Goal: Task Accomplishment & Management: Use online tool/utility

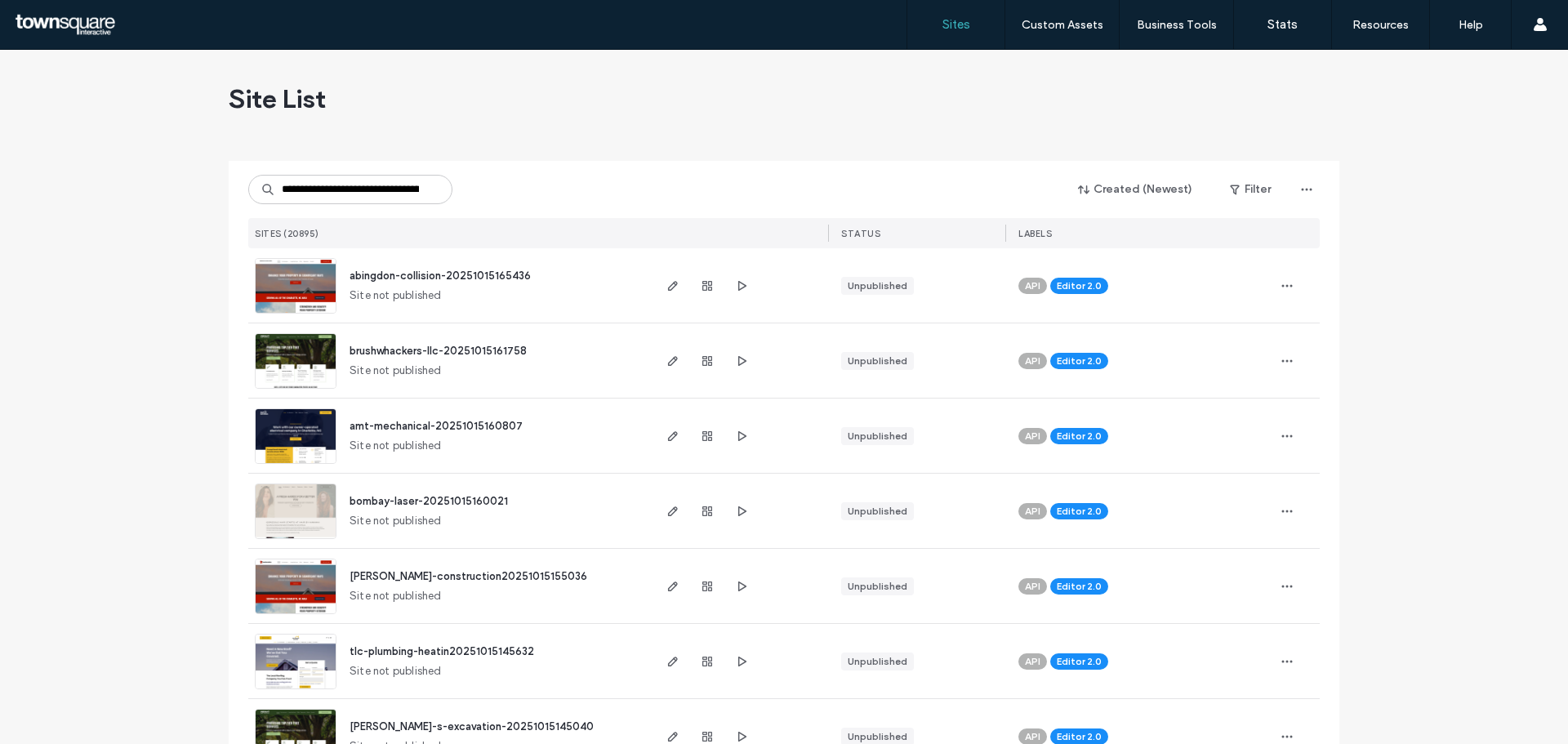
scroll to position [0, 77]
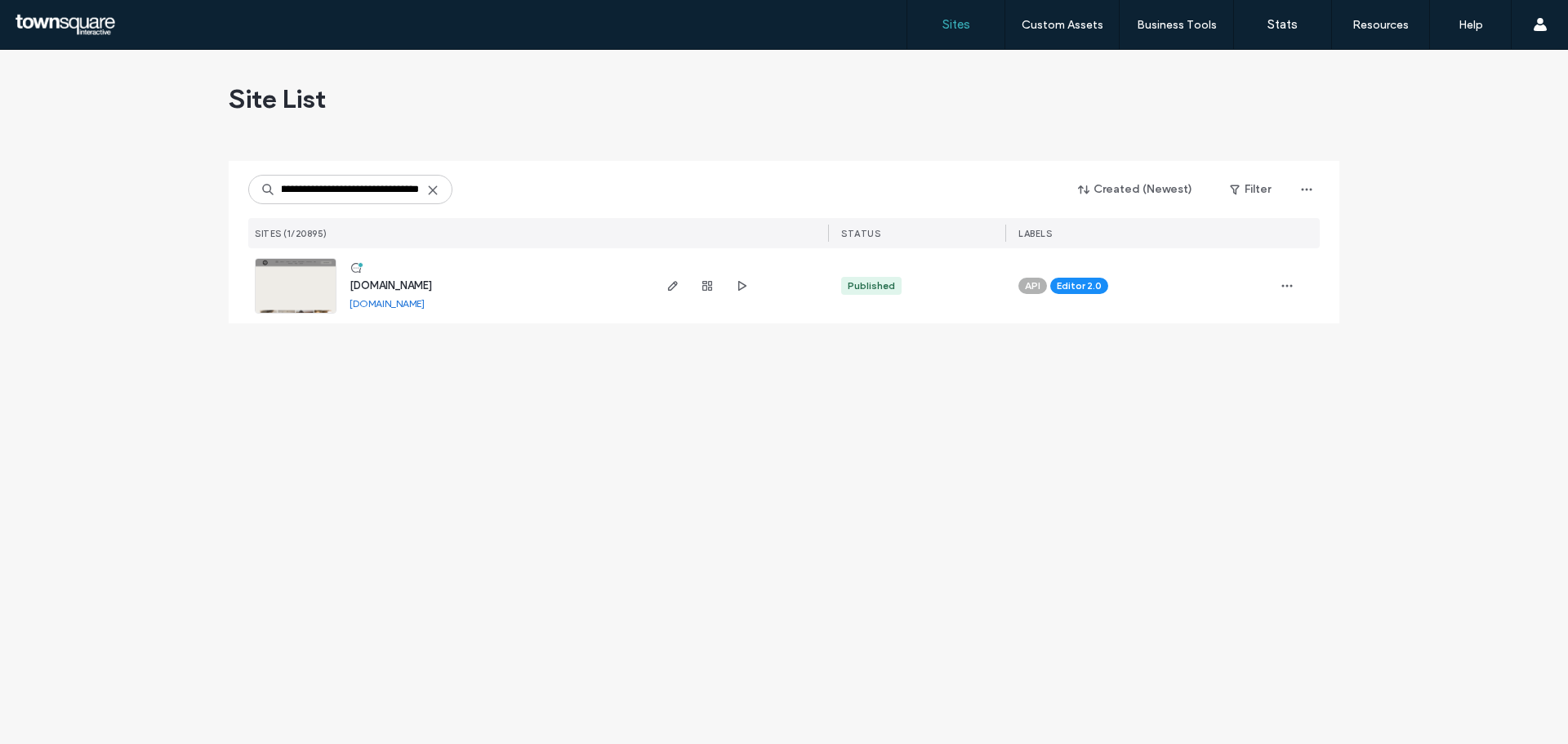
type input "**********"
click at [408, 282] on span "www.paskosartisticcarpentry.com" at bounding box center [391, 285] width 82 height 13
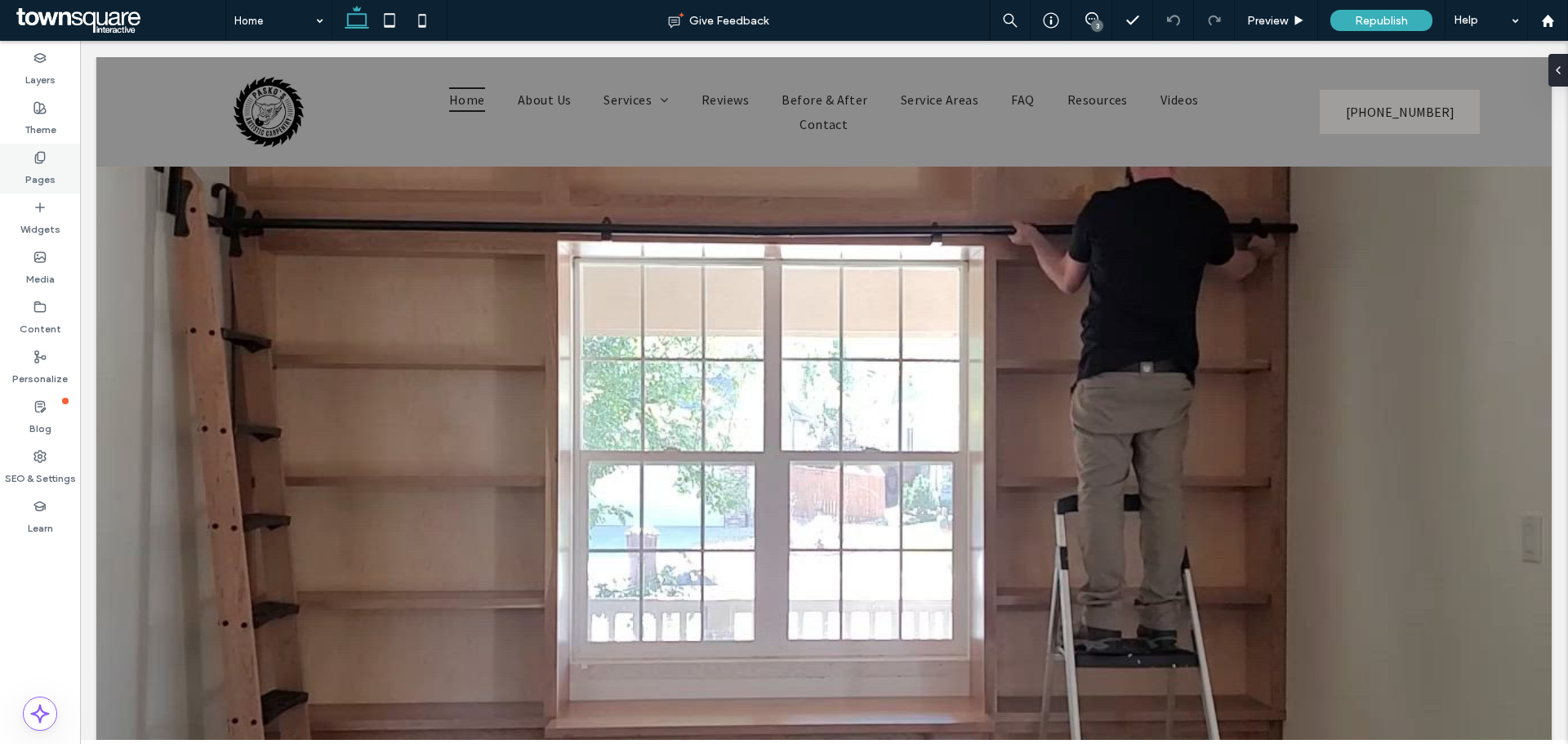
click at [29, 159] on div "Pages" at bounding box center [40, 168] width 80 height 49
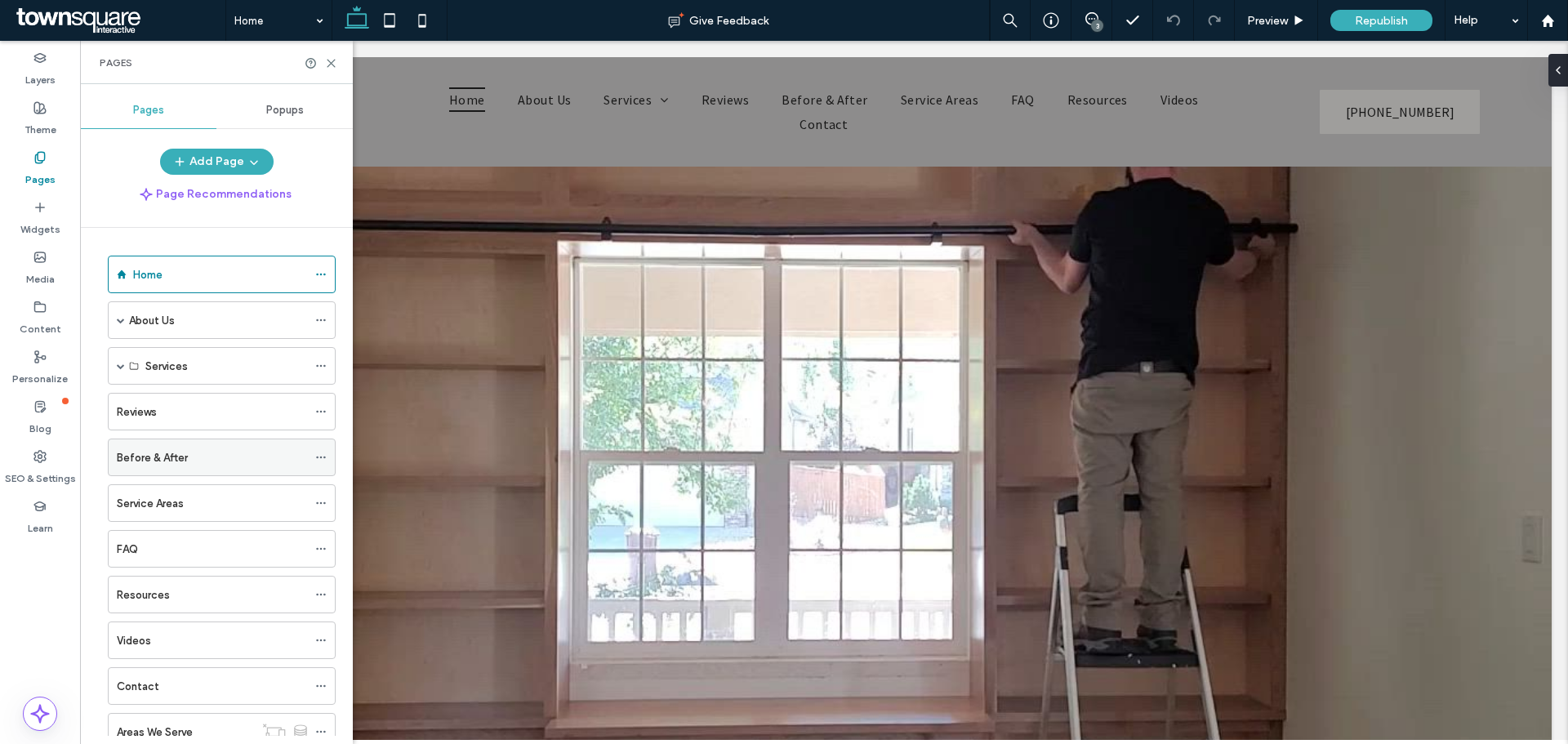
click at [180, 461] on label "Before & After" at bounding box center [151, 456] width 71 height 28
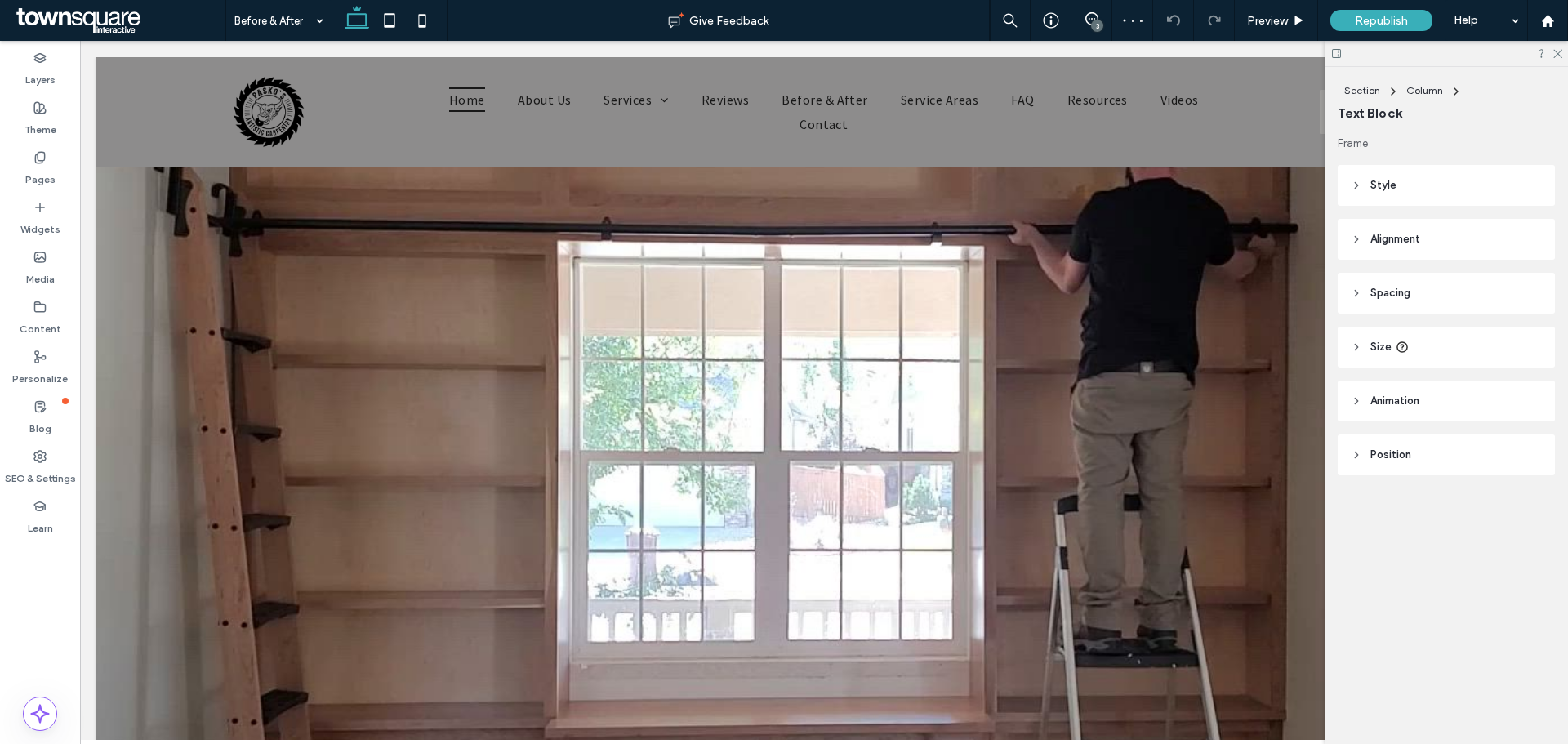
type input "********"
type input "**"
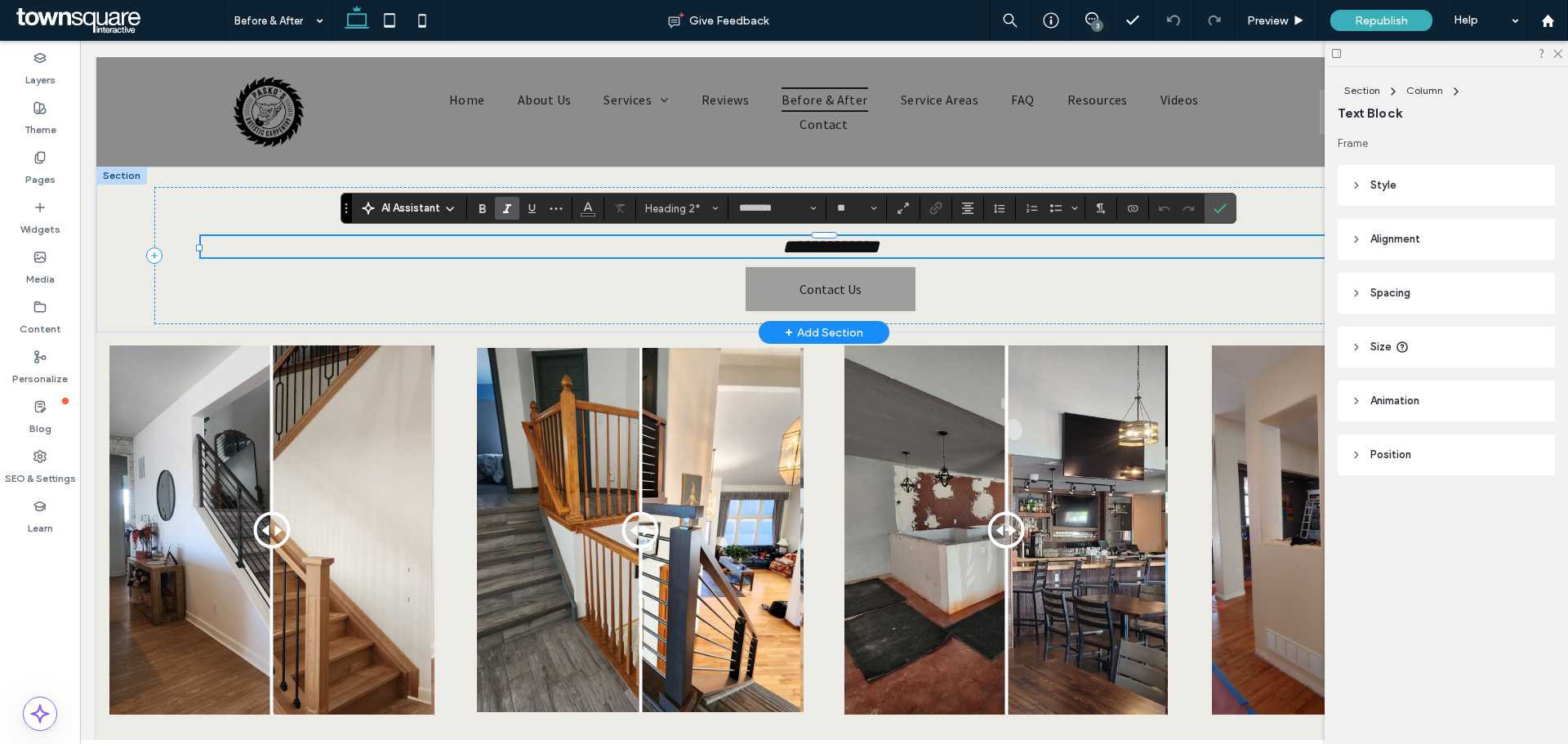
click at [722, 245] on h2 "**********" at bounding box center [830, 246] width 1259 height 21
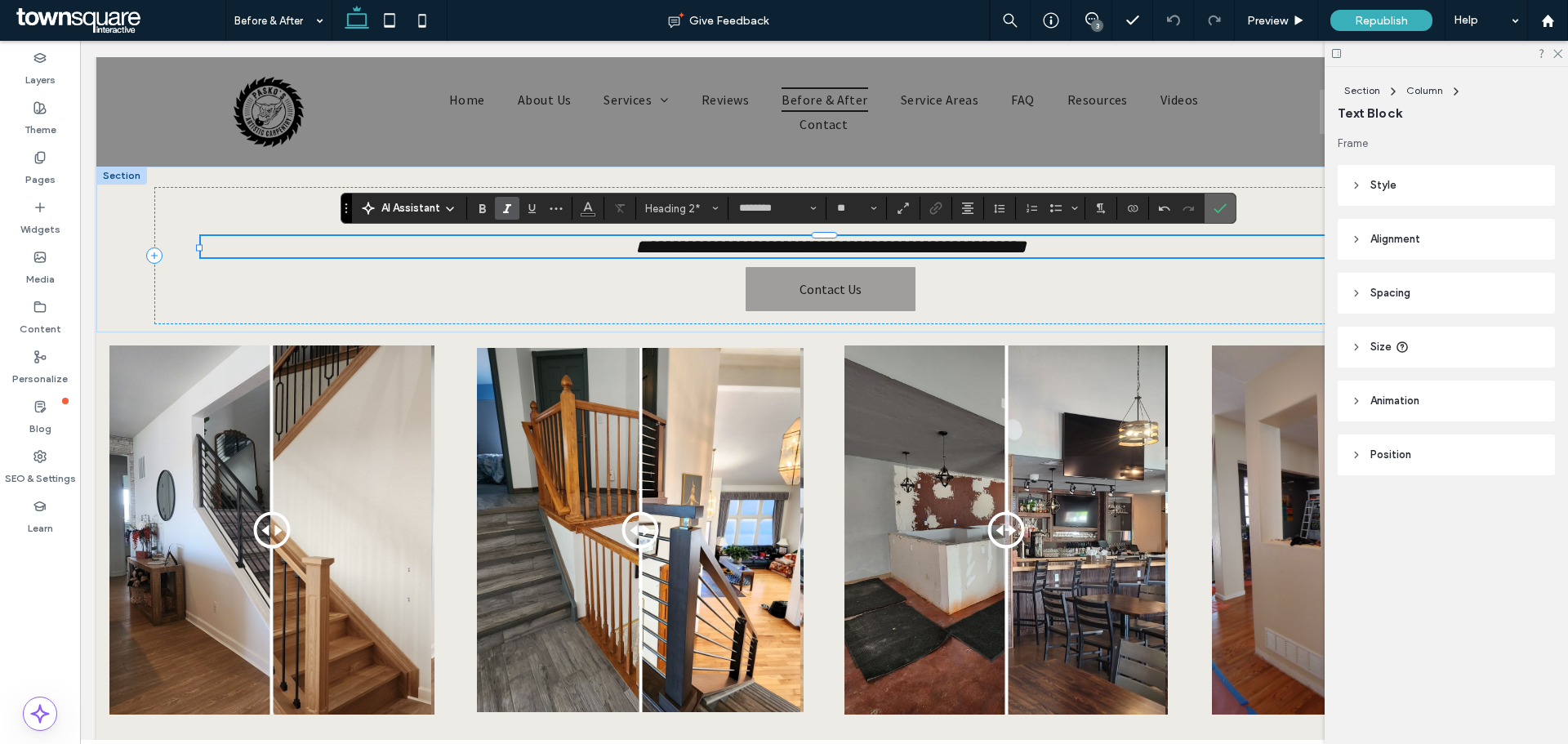
click at [1218, 208] on icon "Confirm" at bounding box center [1219, 207] width 13 height 13
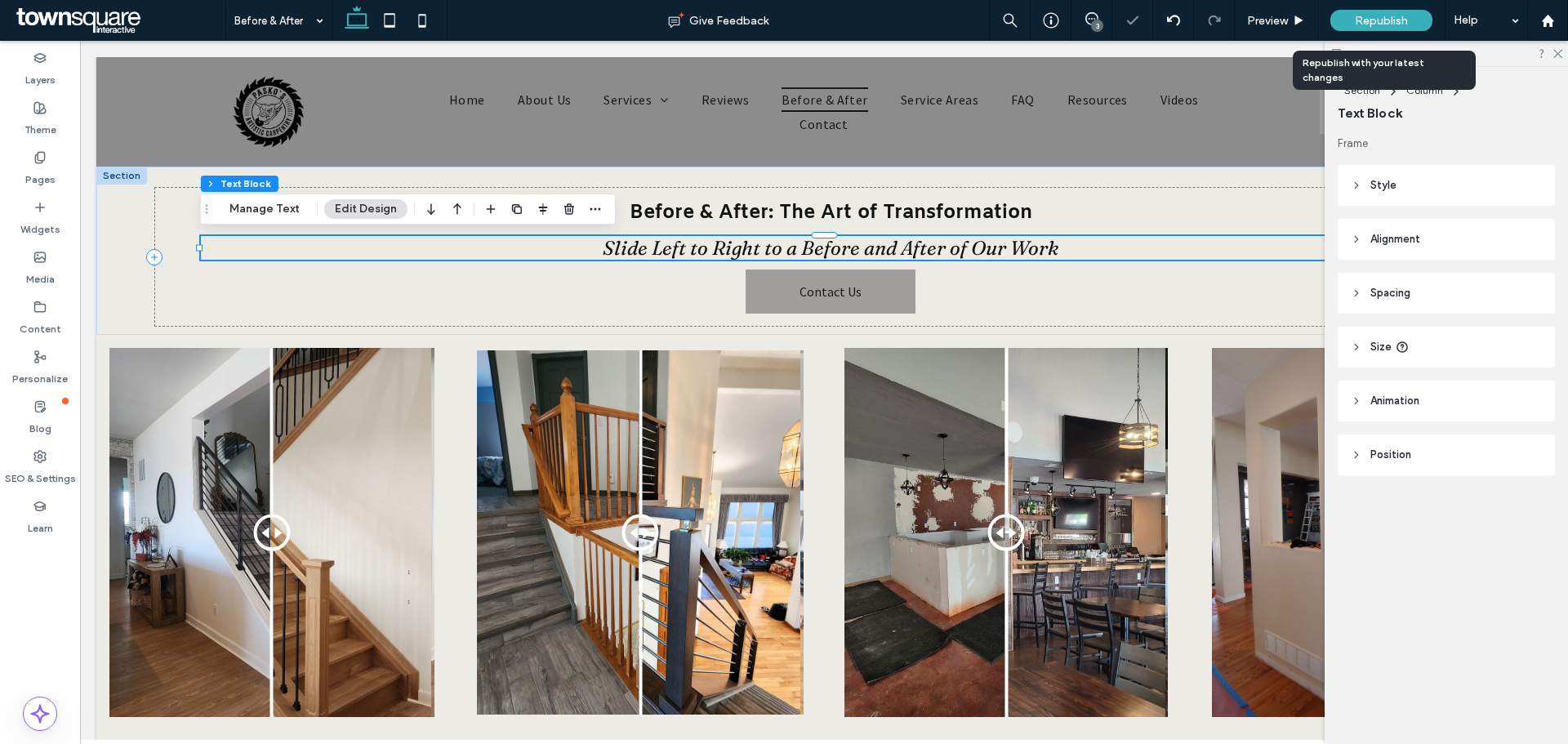
click at [1406, 17] on span "Republish" at bounding box center [1381, 20] width 53 height 14
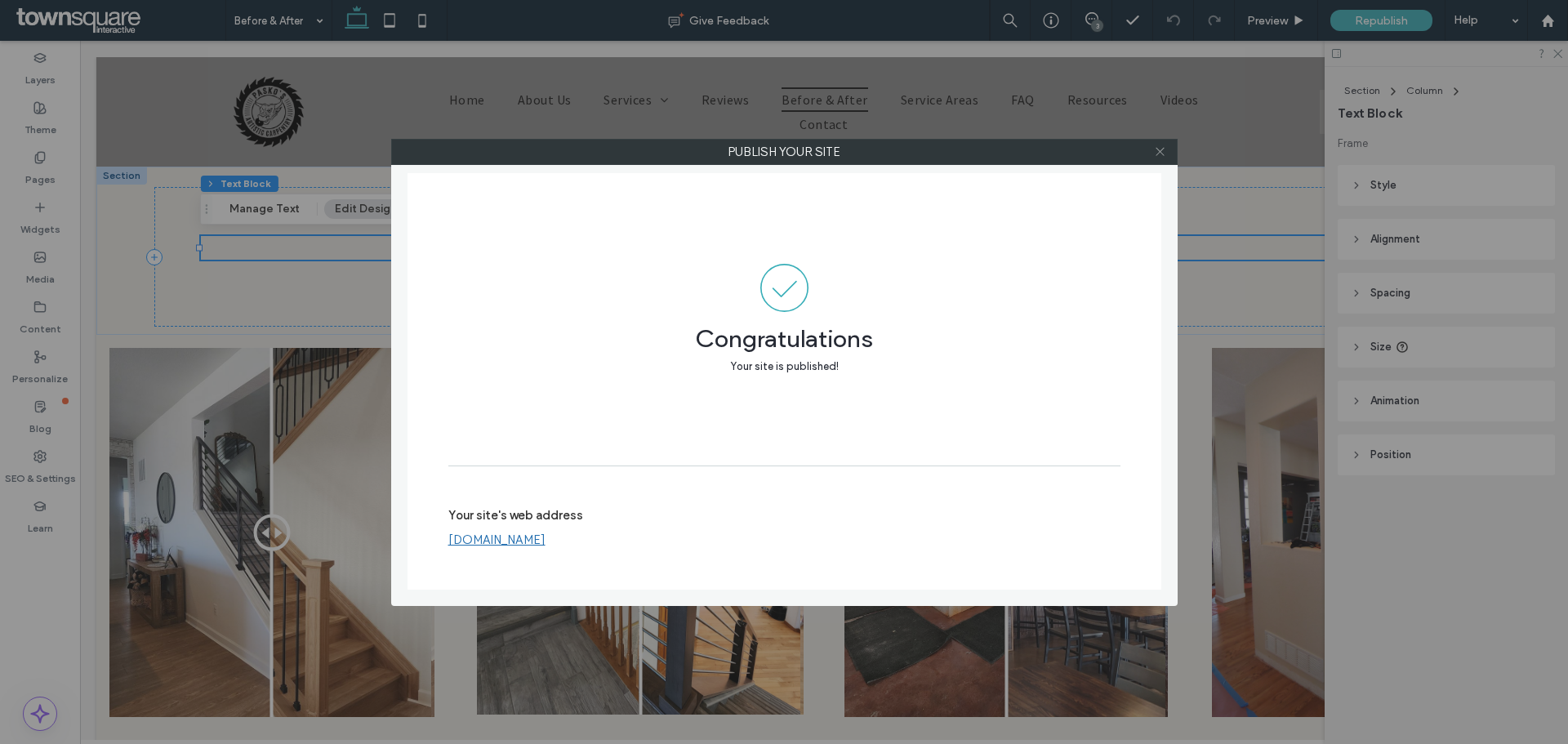
click at [1163, 155] on icon at bounding box center [1159, 151] width 13 height 13
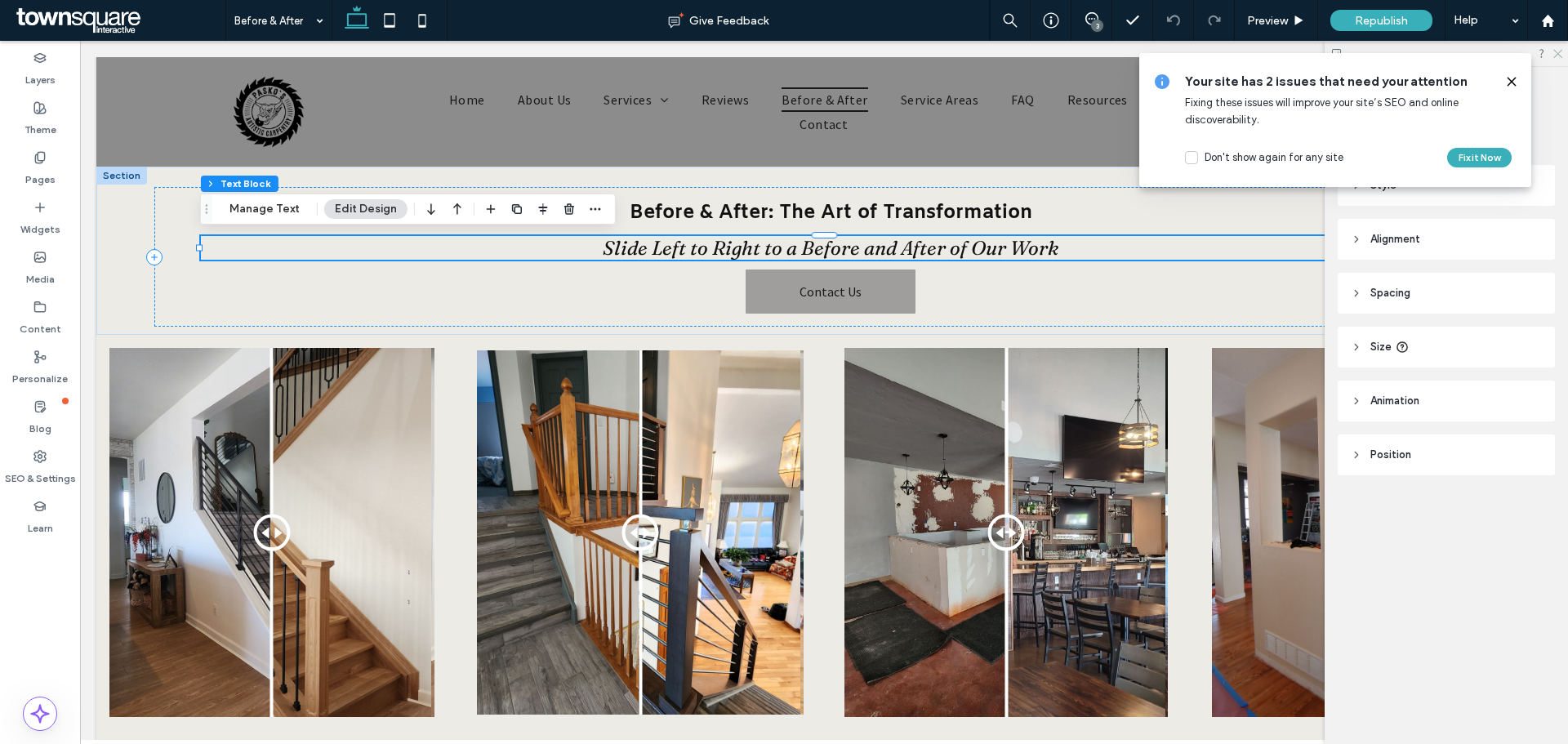
click at [1557, 52] on icon at bounding box center [1556, 52] width 11 height 11
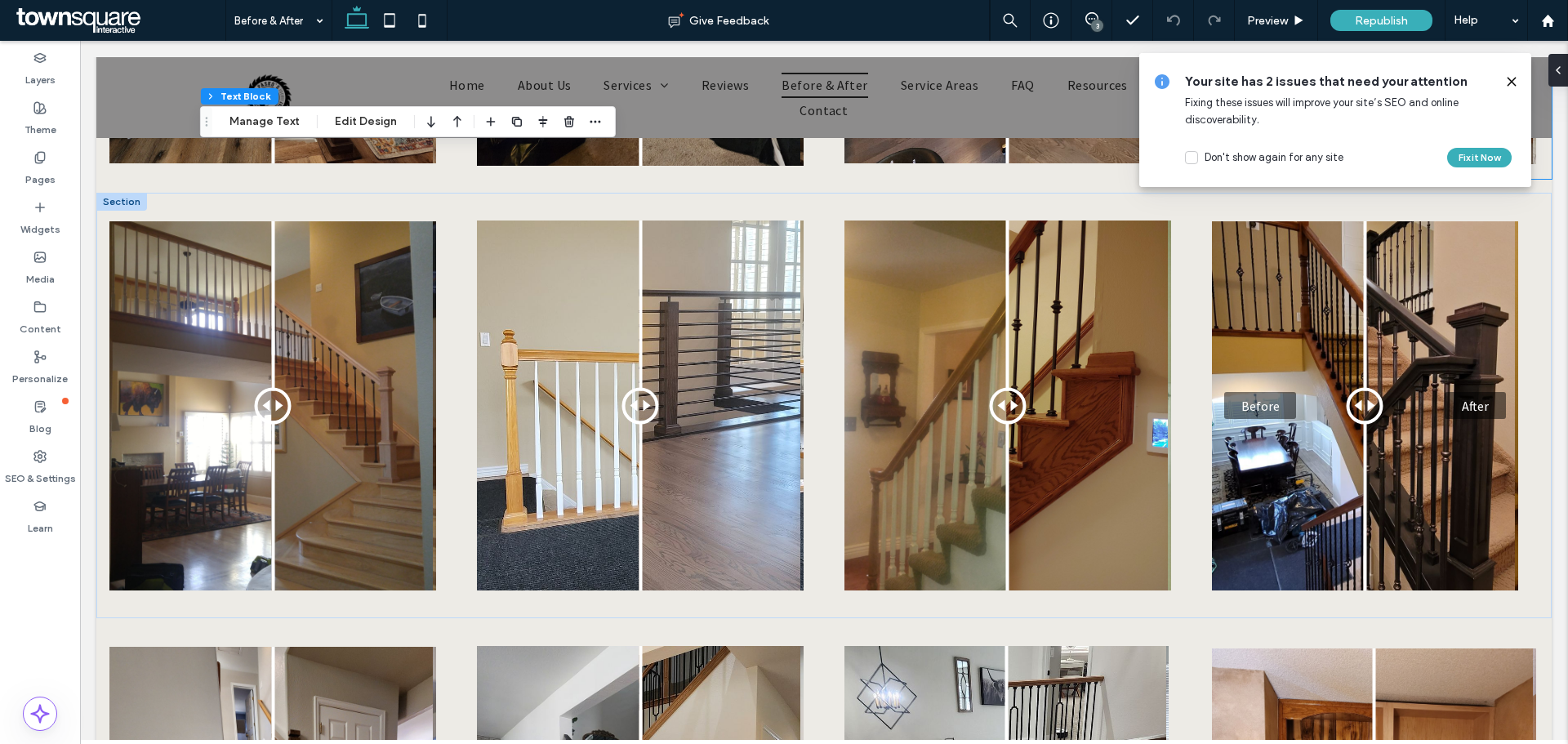
scroll to position [1061, 0]
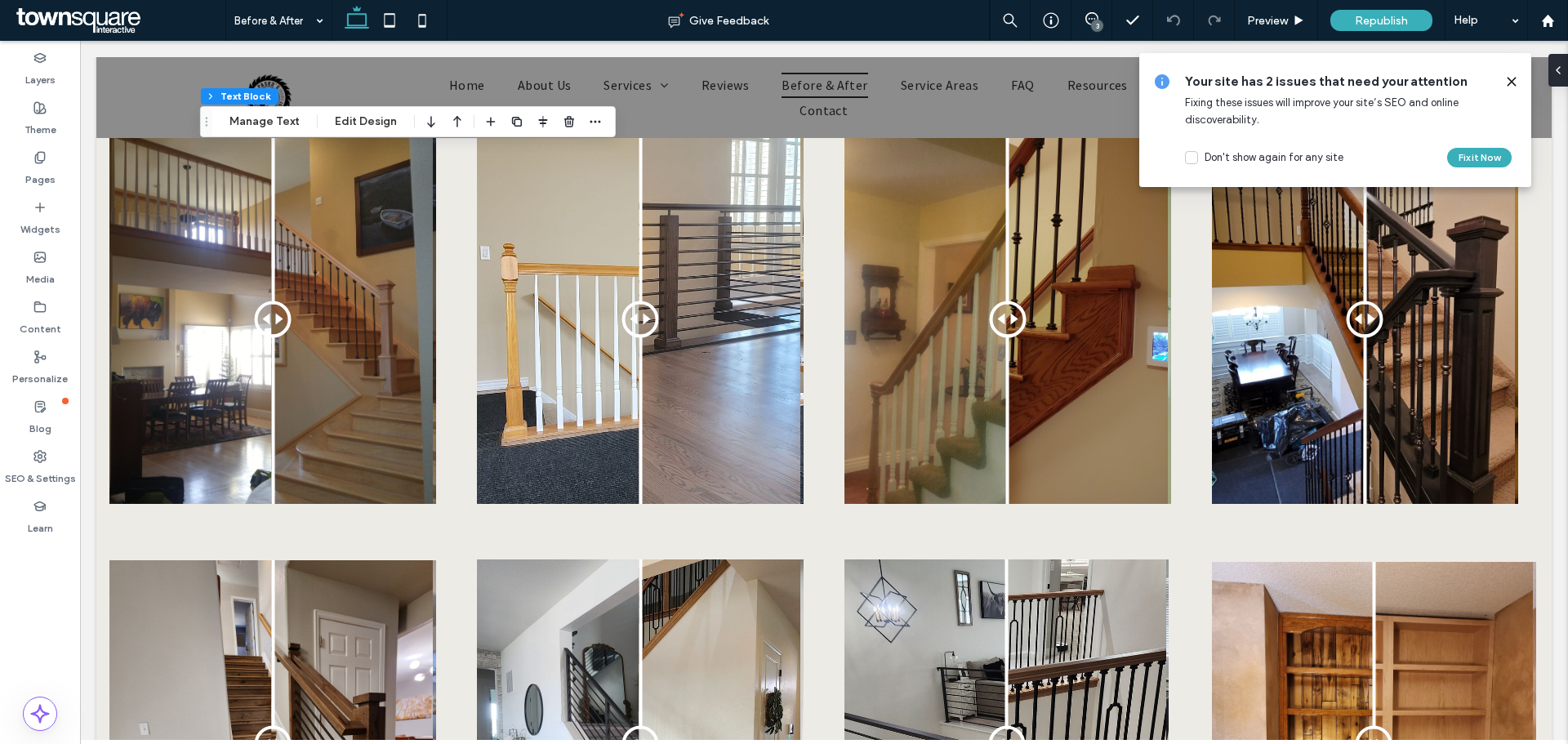
click at [1509, 81] on icon at bounding box center [1511, 81] width 13 height 13
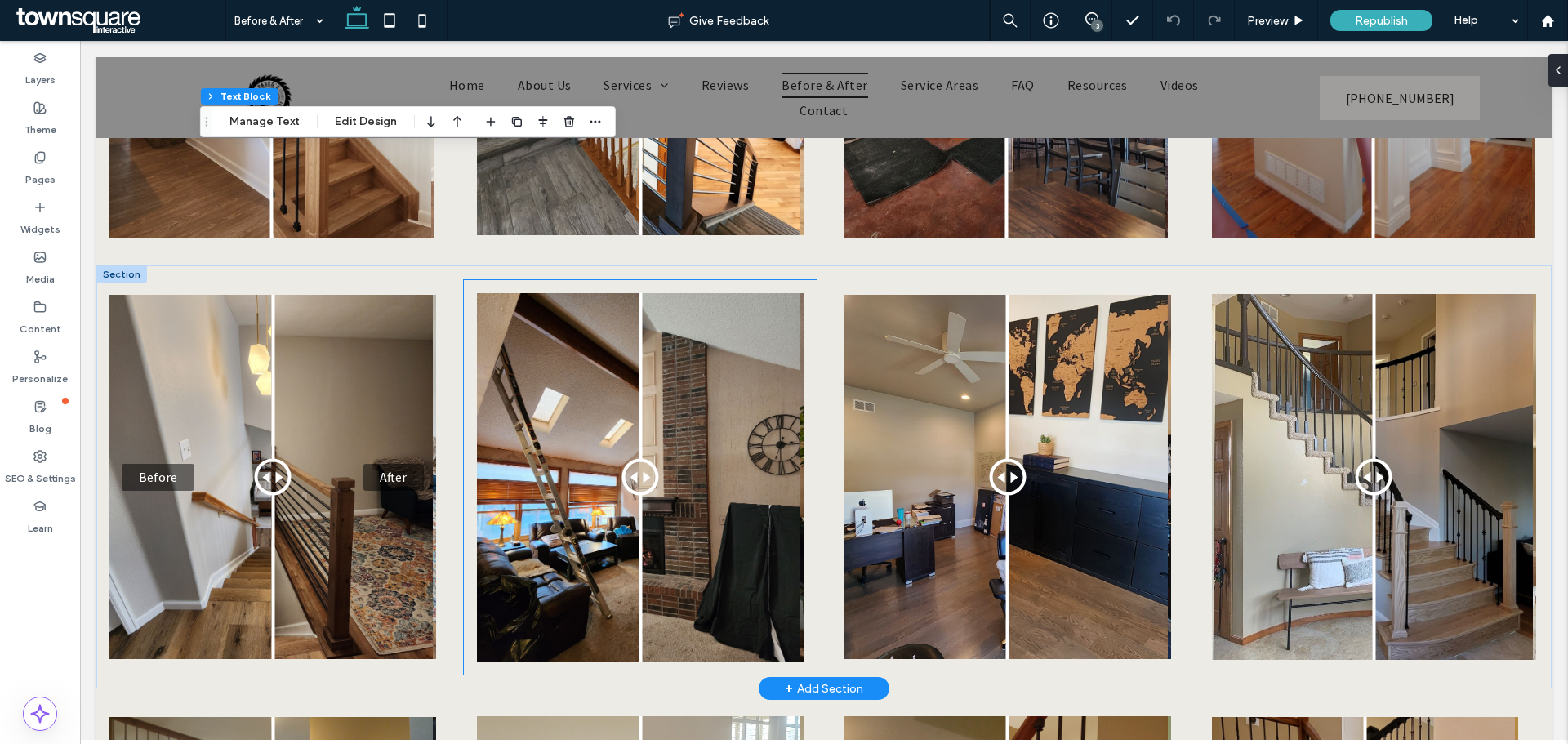
scroll to position [490, 0]
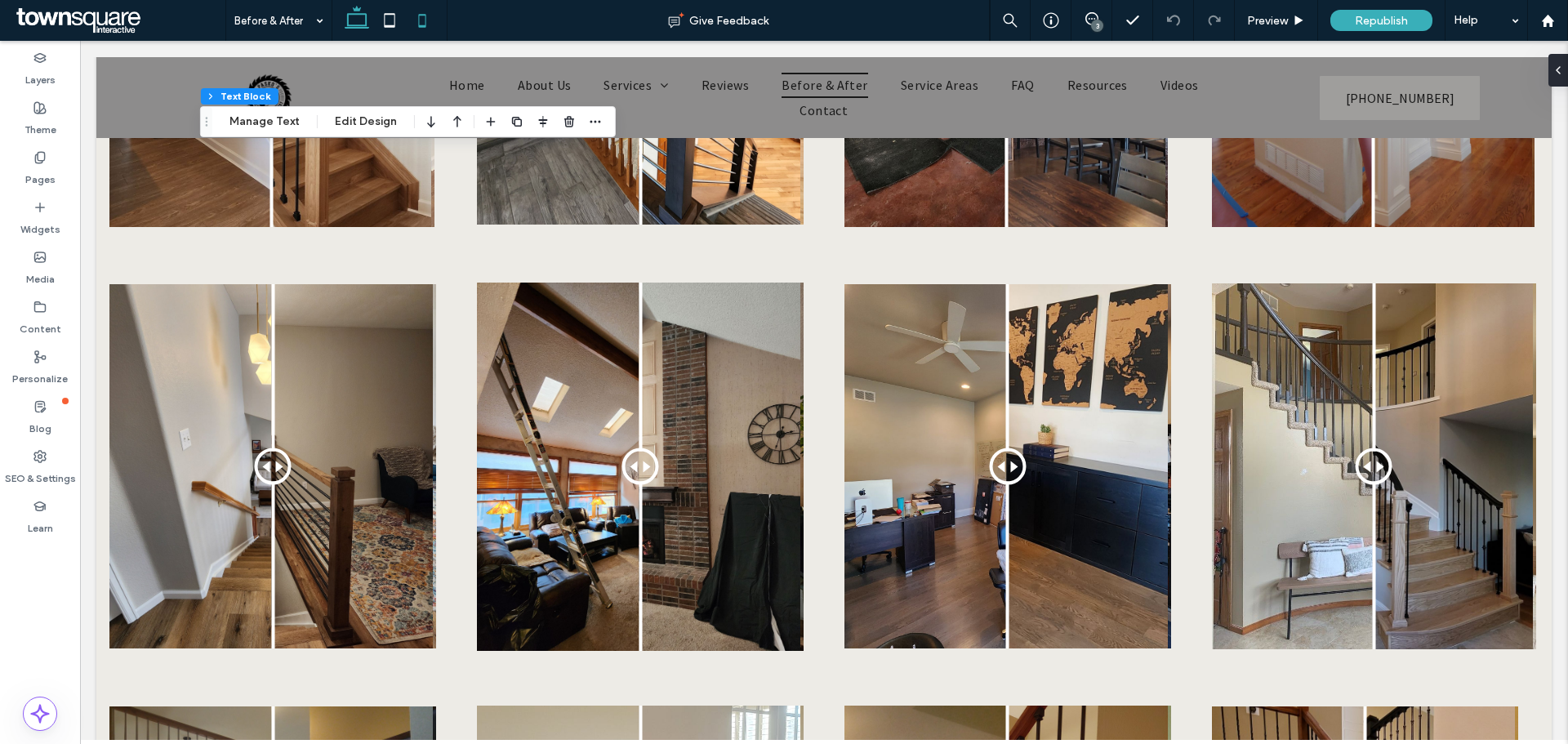
click at [436, 21] on icon at bounding box center [423, 20] width 33 height 33
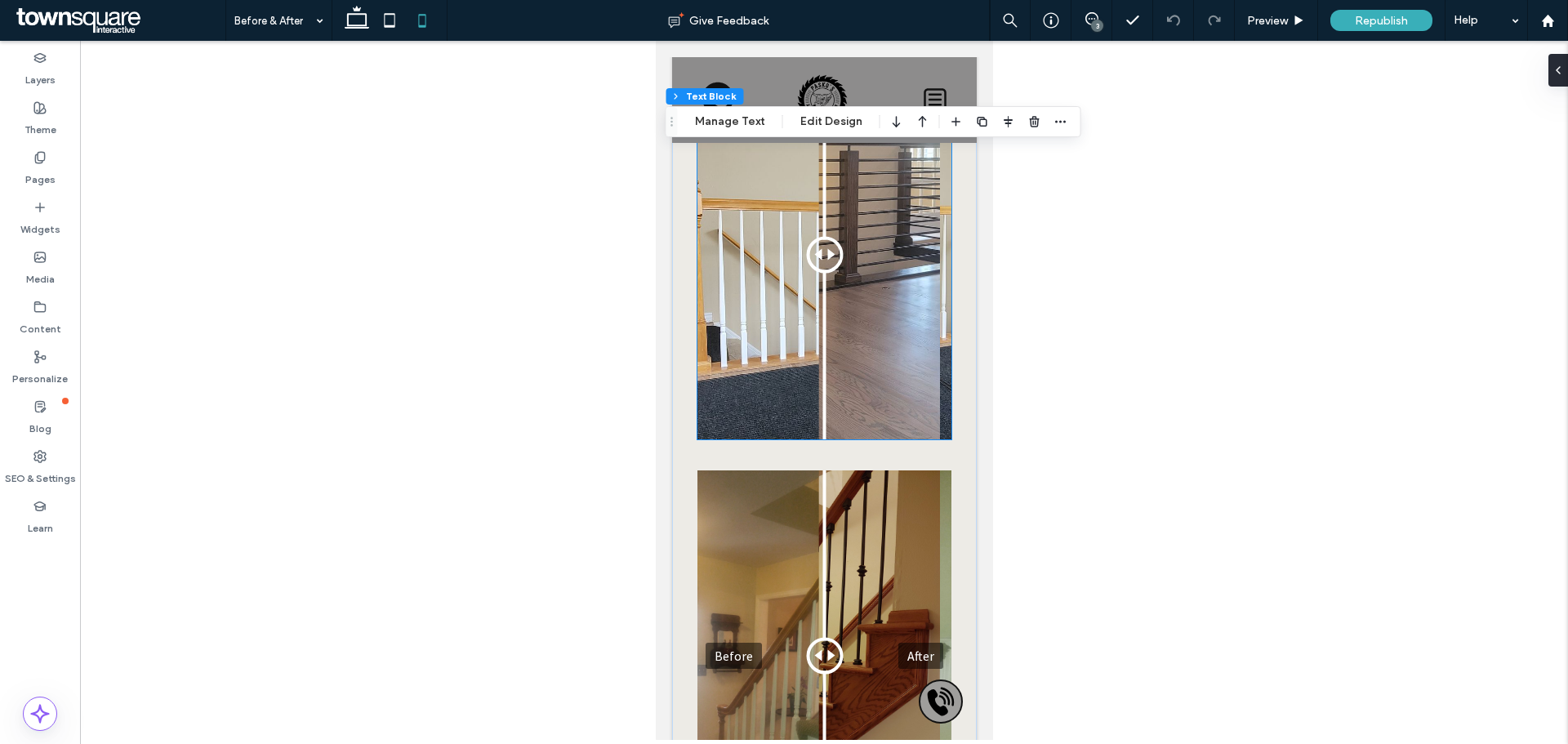
scroll to position [3950, 0]
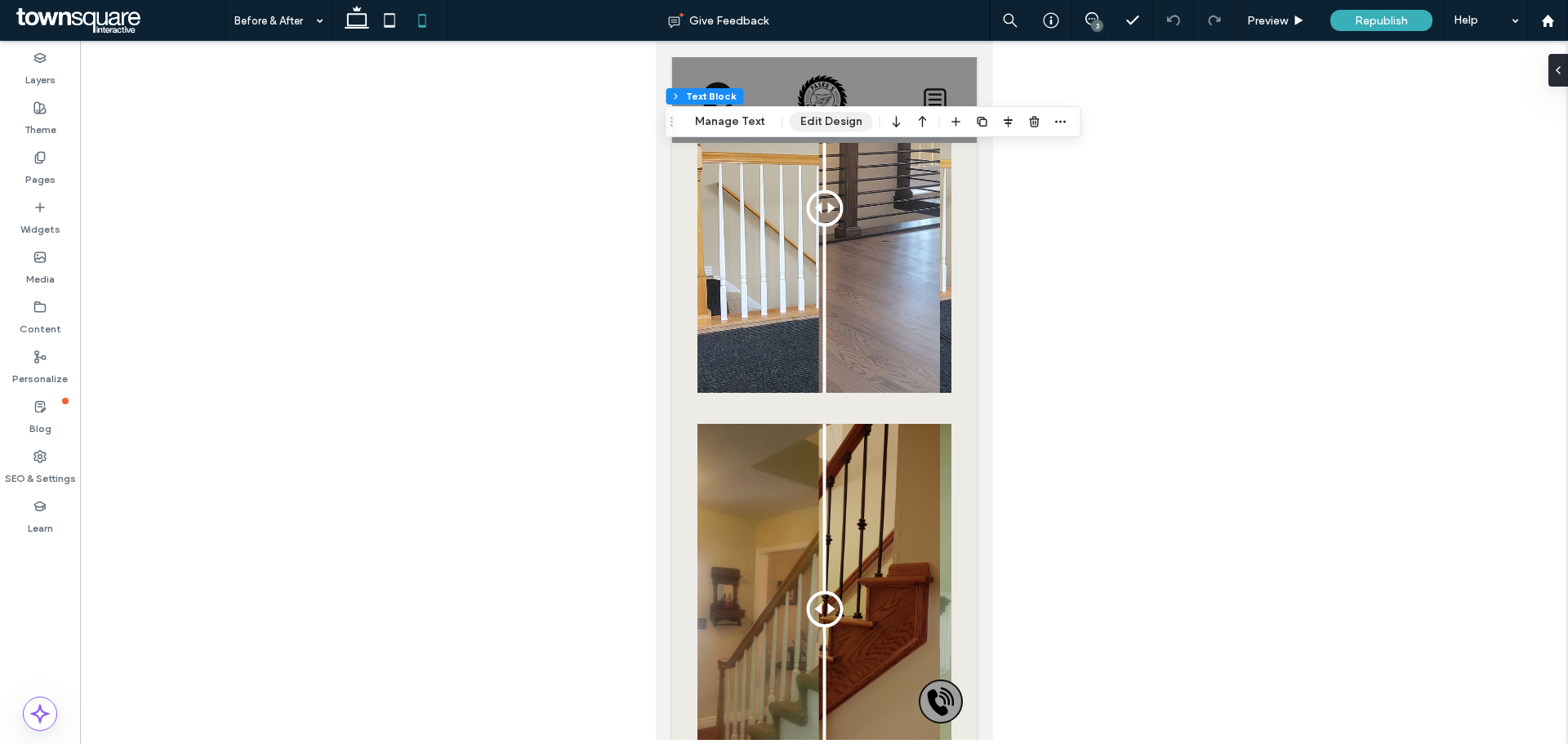
click at [833, 115] on button "Edit Design" at bounding box center [831, 121] width 83 height 19
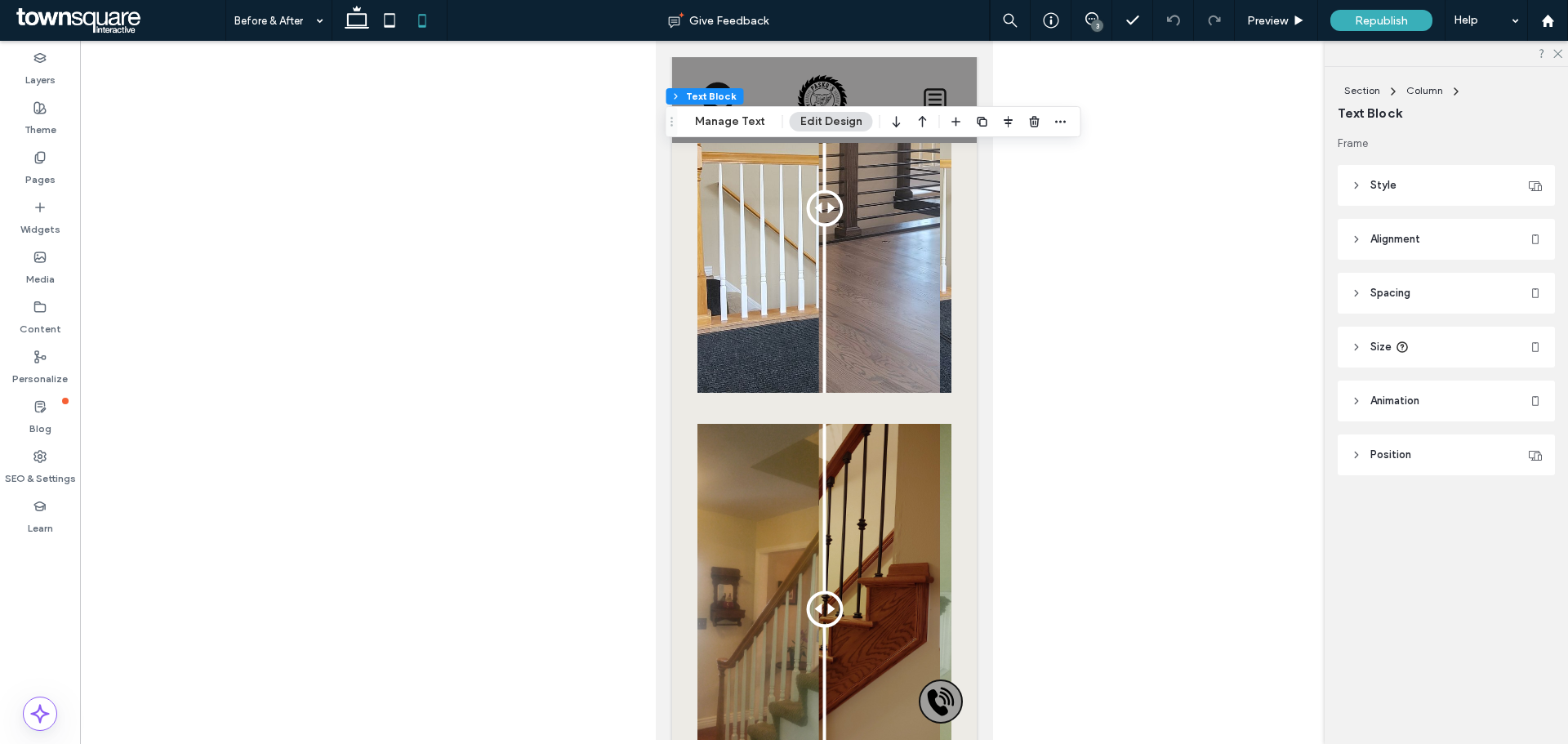
click at [1350, 285] on header "Spacing" at bounding box center [1446, 293] width 217 height 41
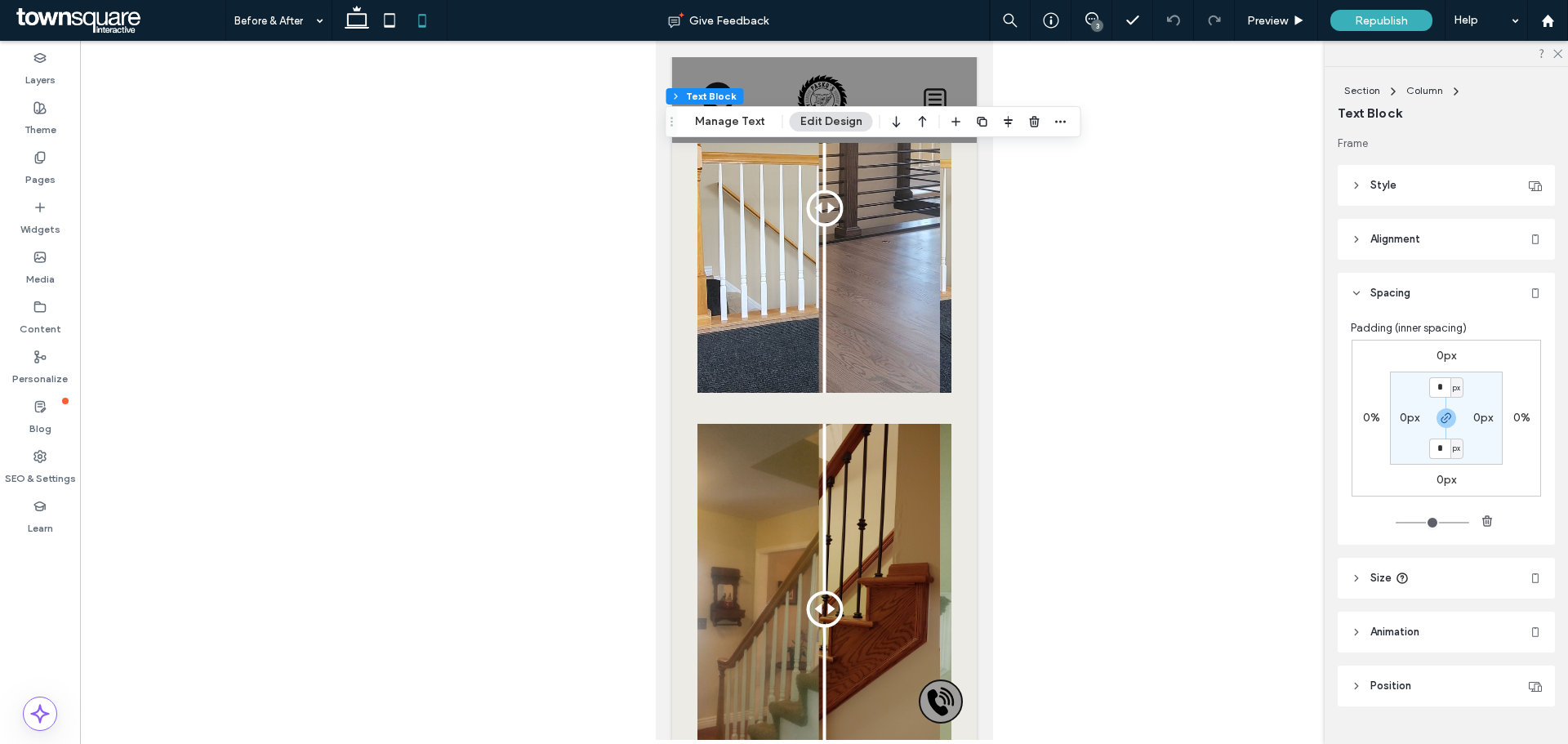
click at [1348, 294] on header "Spacing" at bounding box center [1446, 293] width 217 height 41
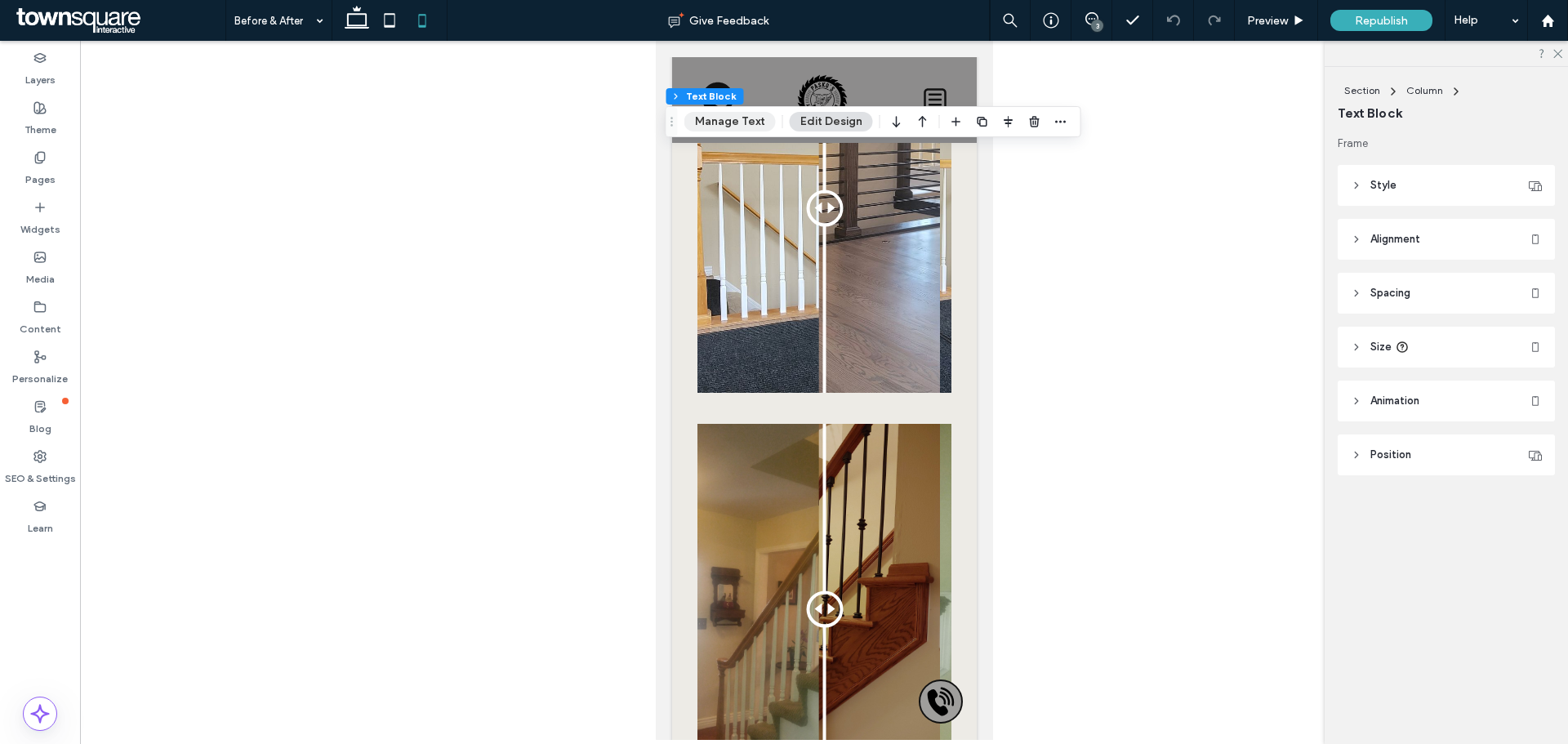
click at [757, 116] on button "Manage Text" at bounding box center [730, 121] width 91 height 19
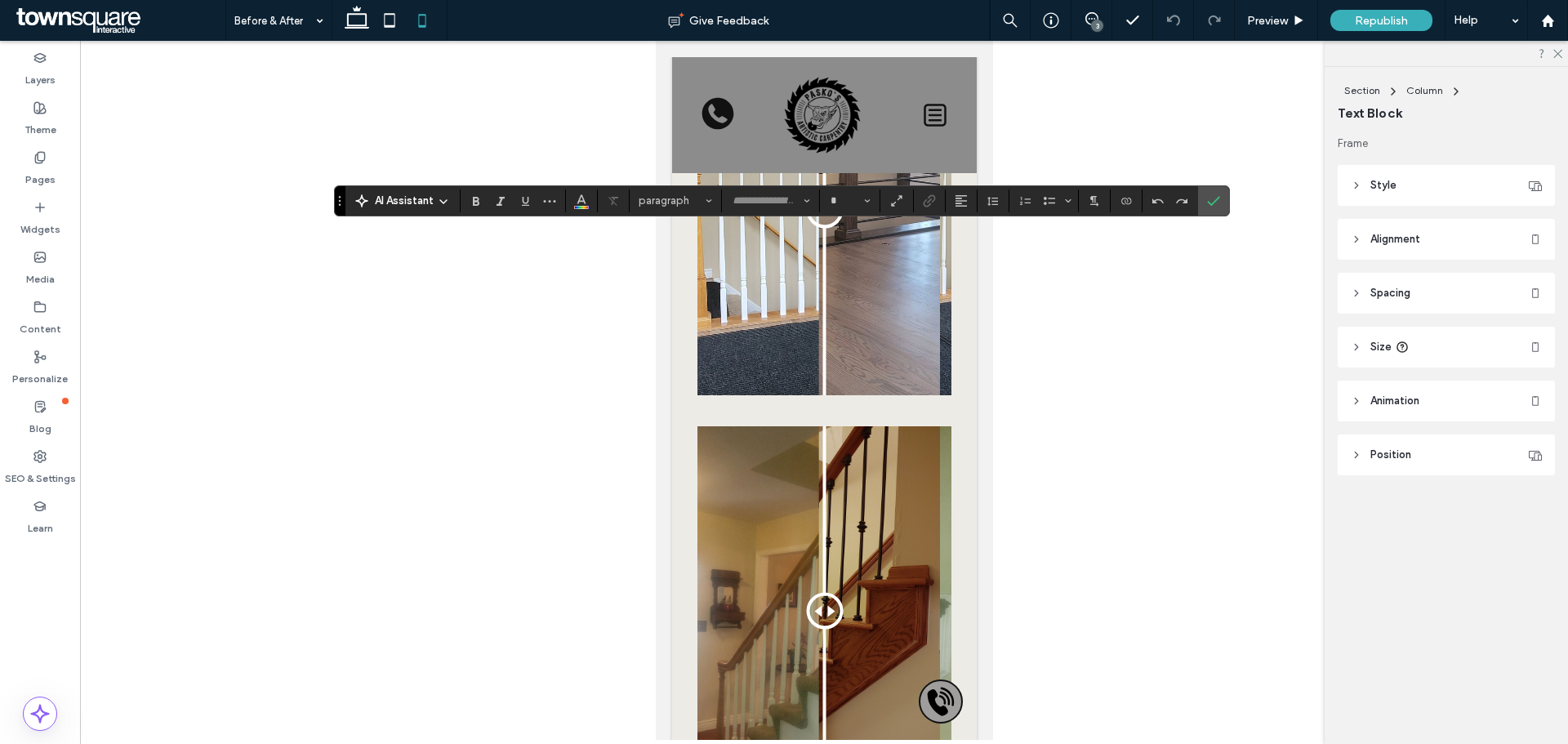
type input "********"
type input "**"
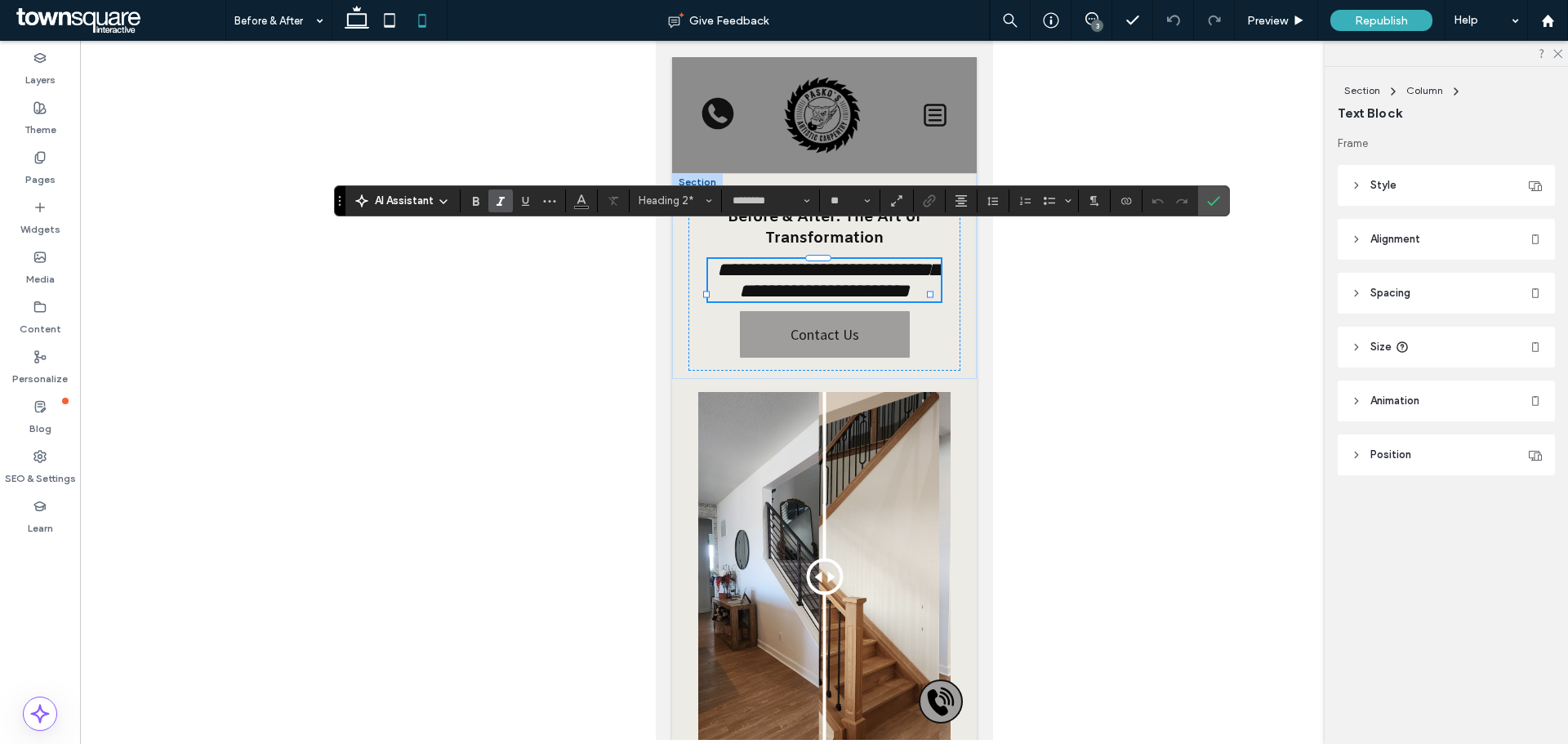
click at [1127, 385] on div at bounding box center [824, 389] width 1488 height 698
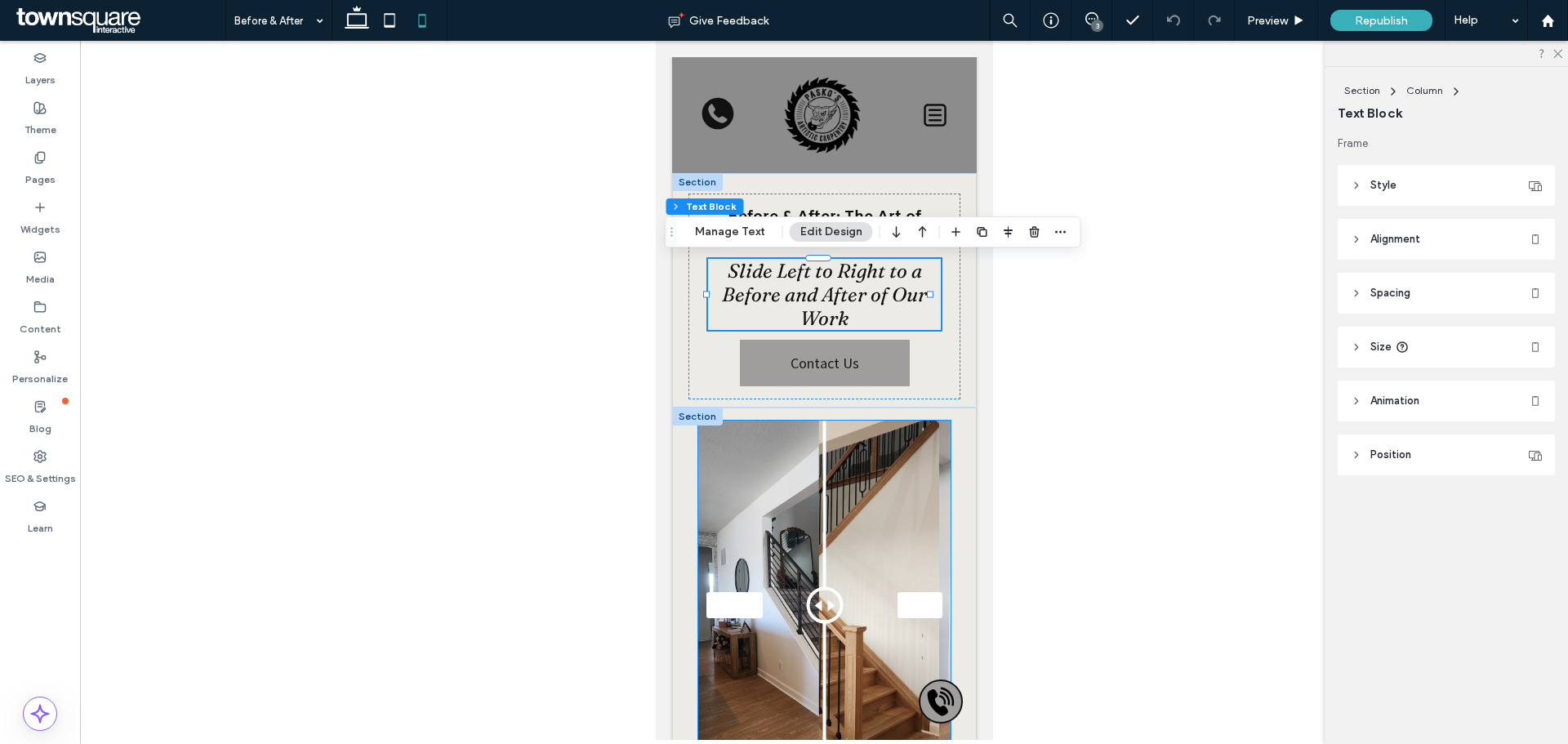
click at [889, 528] on div "Before After" at bounding box center [824, 604] width 252 height 369
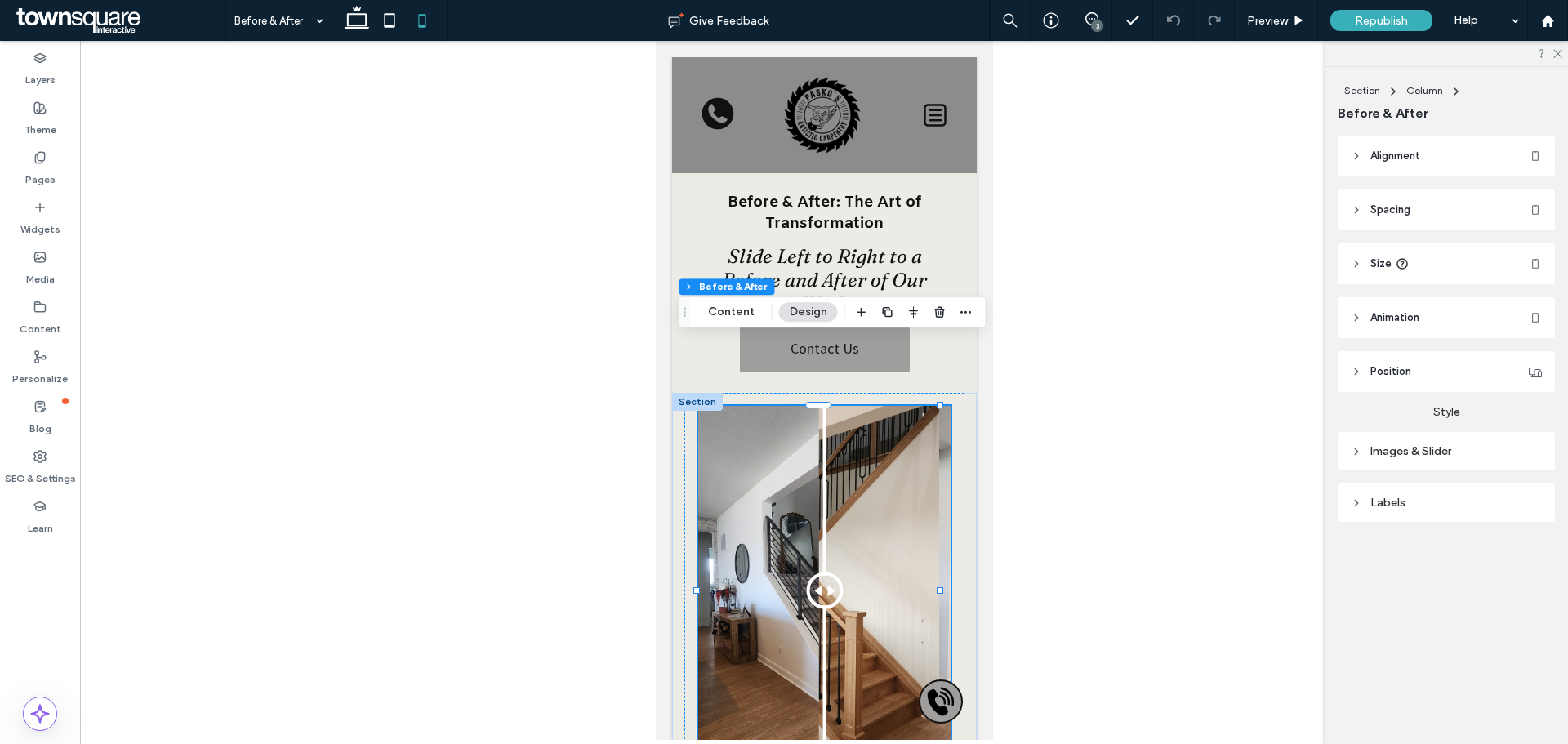
scroll to position [51, 0]
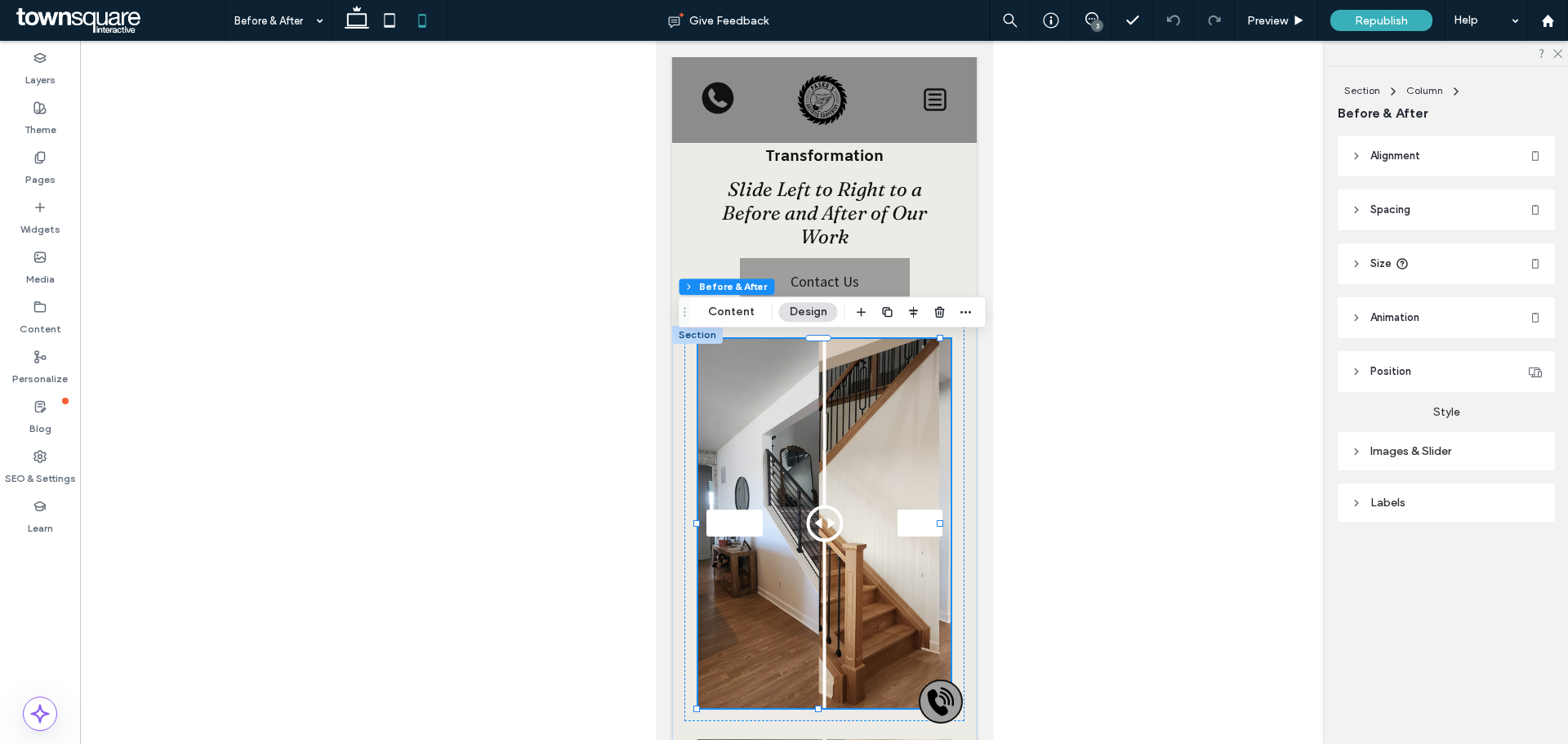
click at [744, 526] on div "Before After" at bounding box center [824, 523] width 252 height 369
click at [743, 316] on button "Content" at bounding box center [732, 312] width 68 height 19
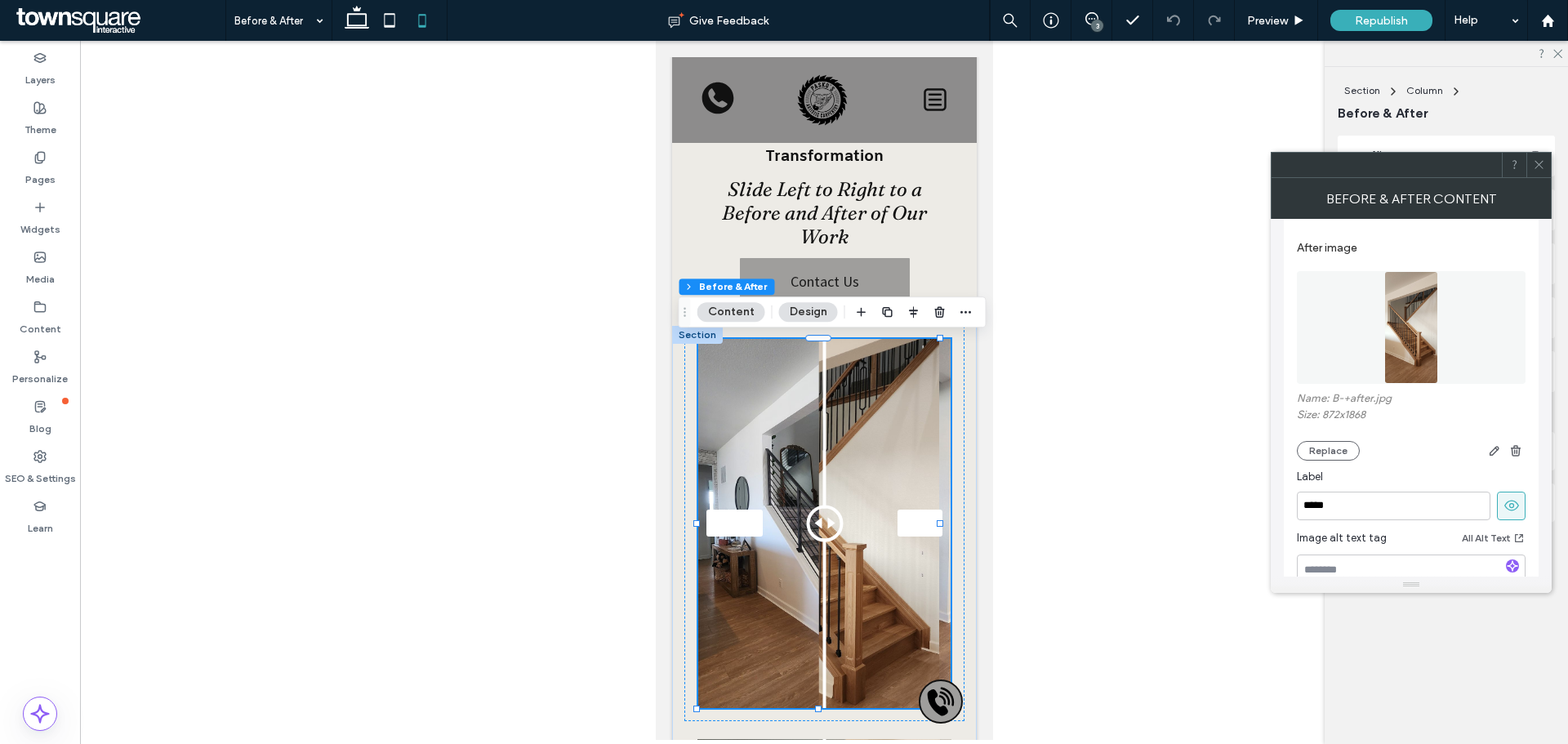
scroll to position [465, 0]
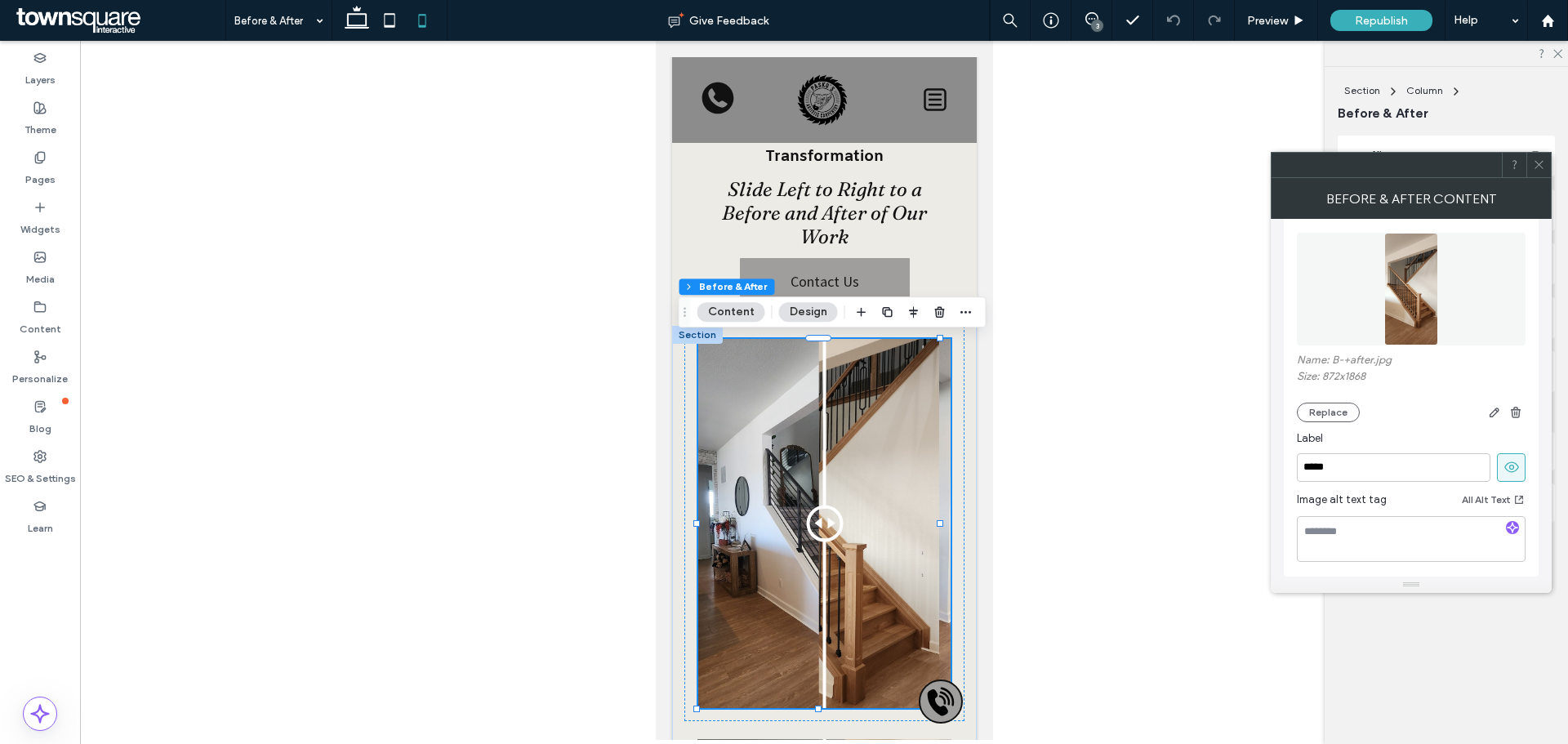
click at [1536, 169] on icon at bounding box center [1538, 164] width 13 height 13
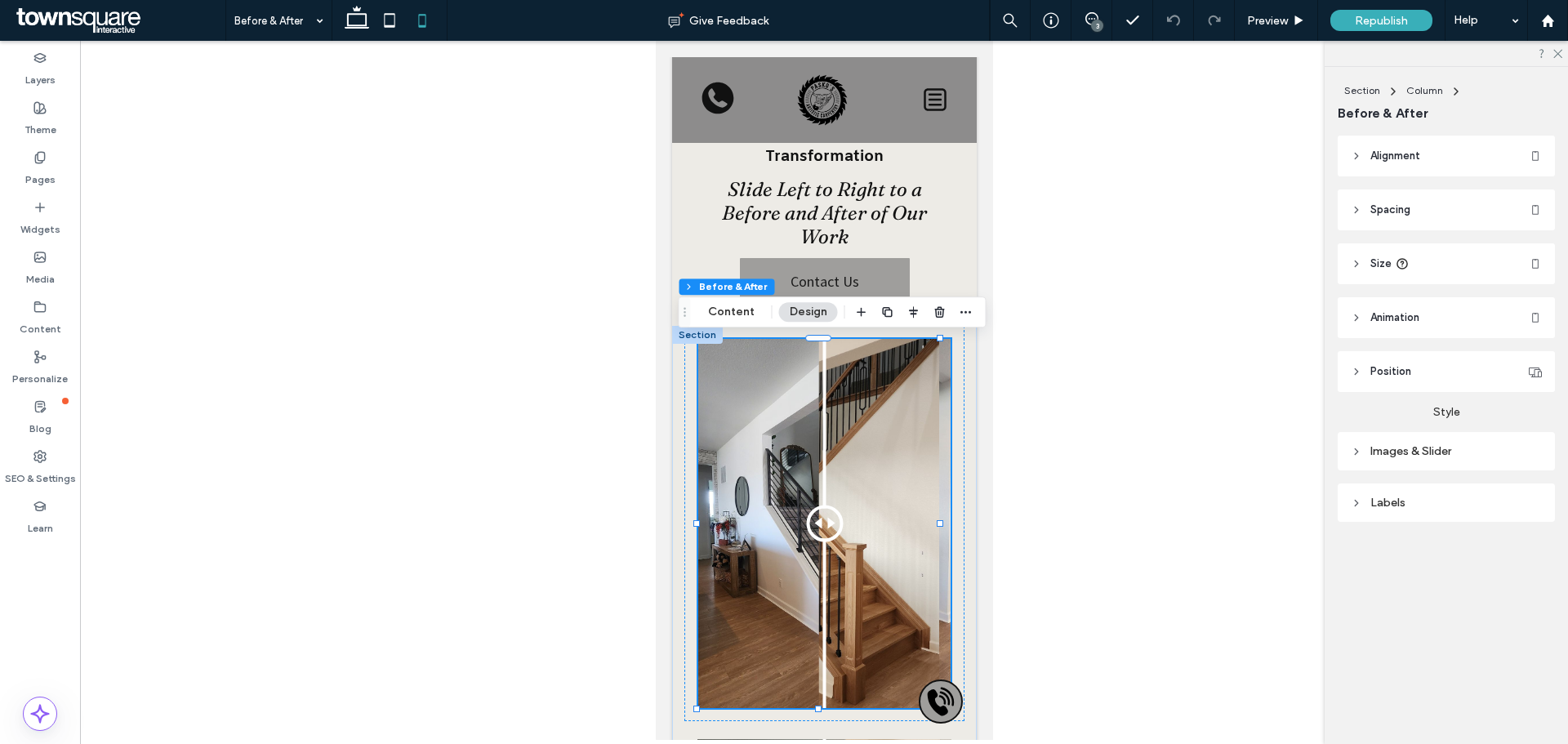
click at [1373, 442] on div "Images & Slider" at bounding box center [1446, 450] width 191 height 22
click at [1529, 479] on div "rgb(255, 255, 255)" at bounding box center [1531, 476] width 14 height 14
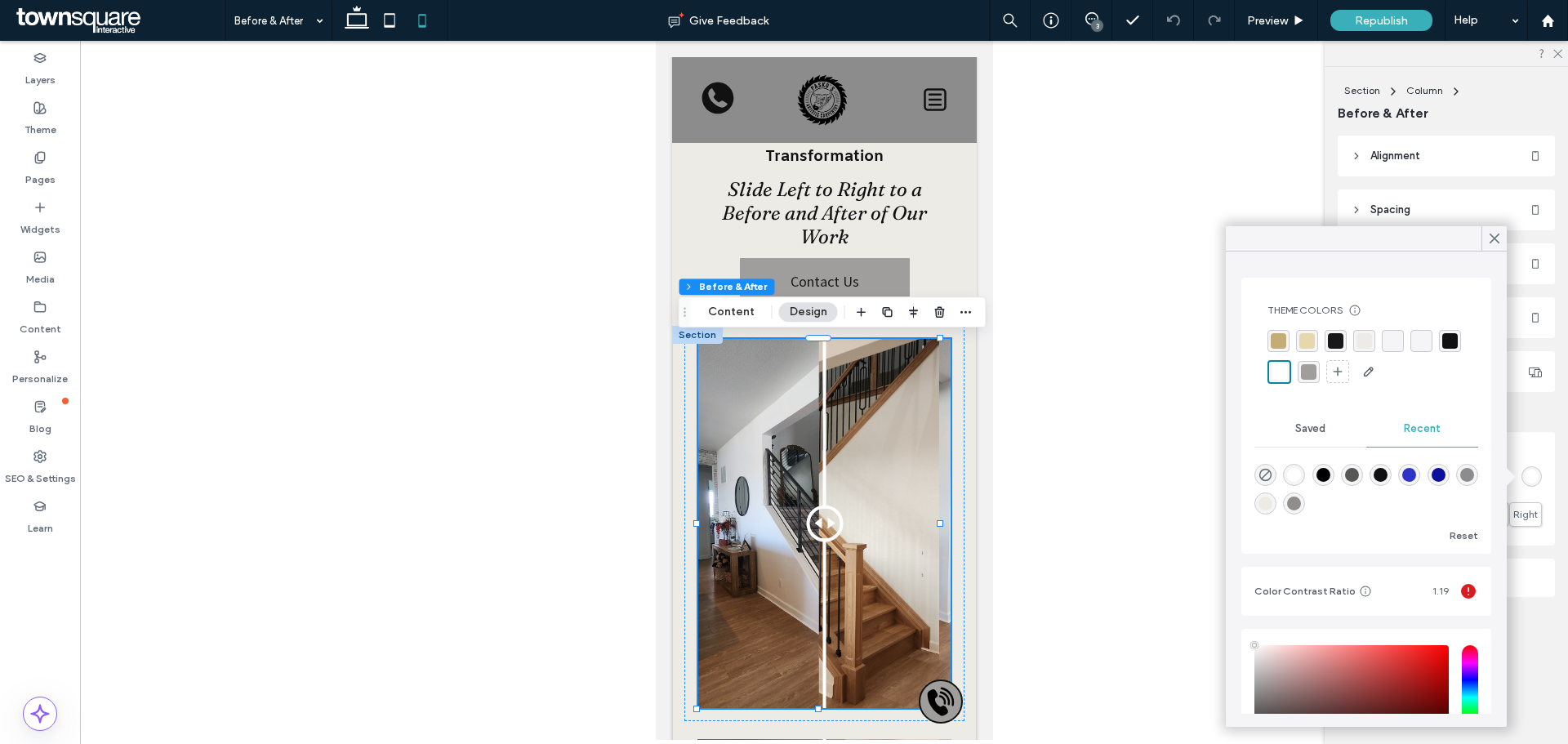
click at [1340, 337] on div "rgba(24, 24, 24, 1)" at bounding box center [1335, 341] width 16 height 16
click at [1340, 337] on div "rgba(24, 24, 24, 1)" at bounding box center [1336, 342] width 16 height 16
click at [1428, 334] on div "rgba(0, 0, 0, 0)" at bounding box center [1423, 342] width 16 height 16
click at [1382, 345] on div "rgba(0, 0, 0, 0)" at bounding box center [1393, 341] width 22 height 22
click at [1289, 368] on div "rgba(255, 255, 255, 1)" at bounding box center [1278, 373] width 22 height 22
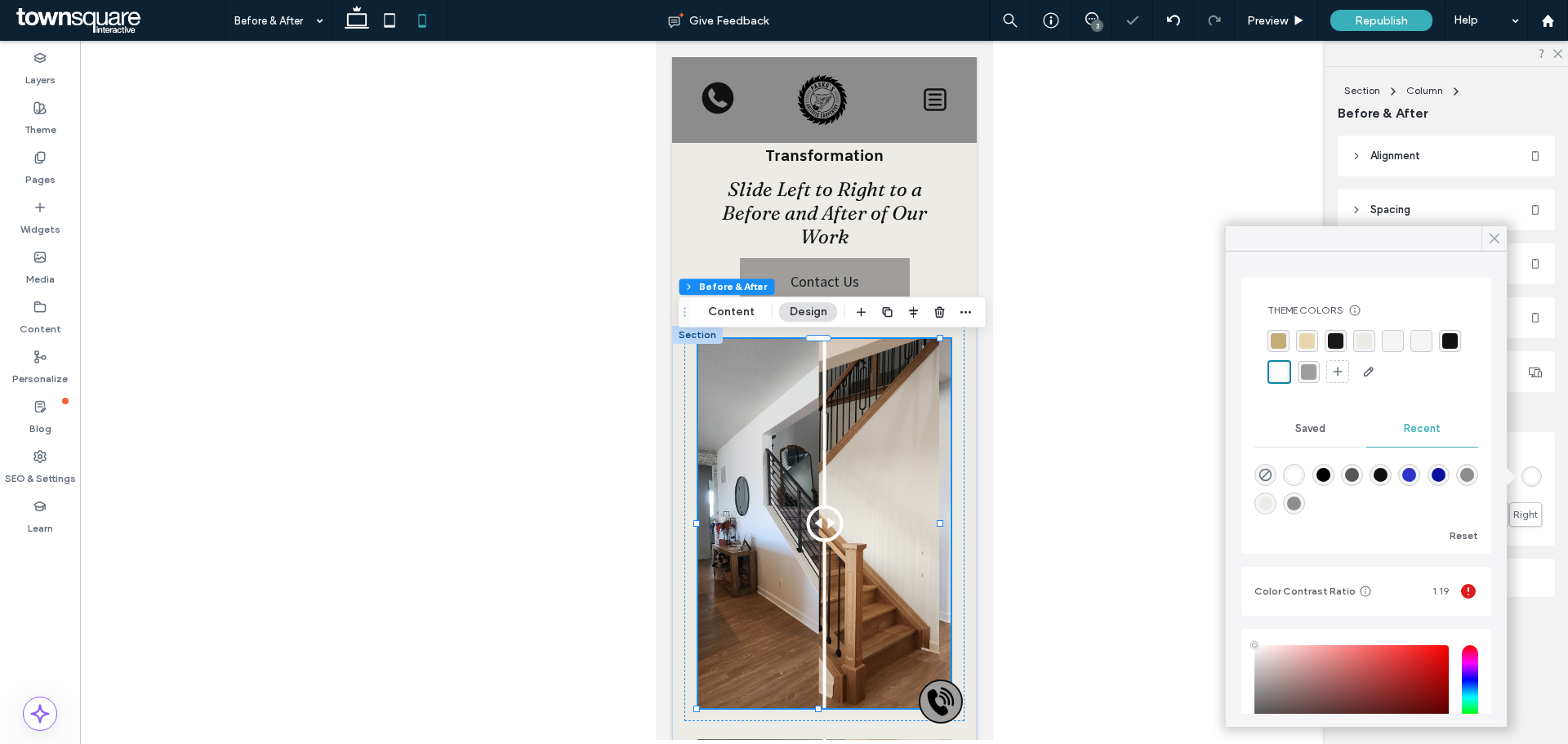
click at [1486, 239] on div at bounding box center [1493, 237] width 25 height 24
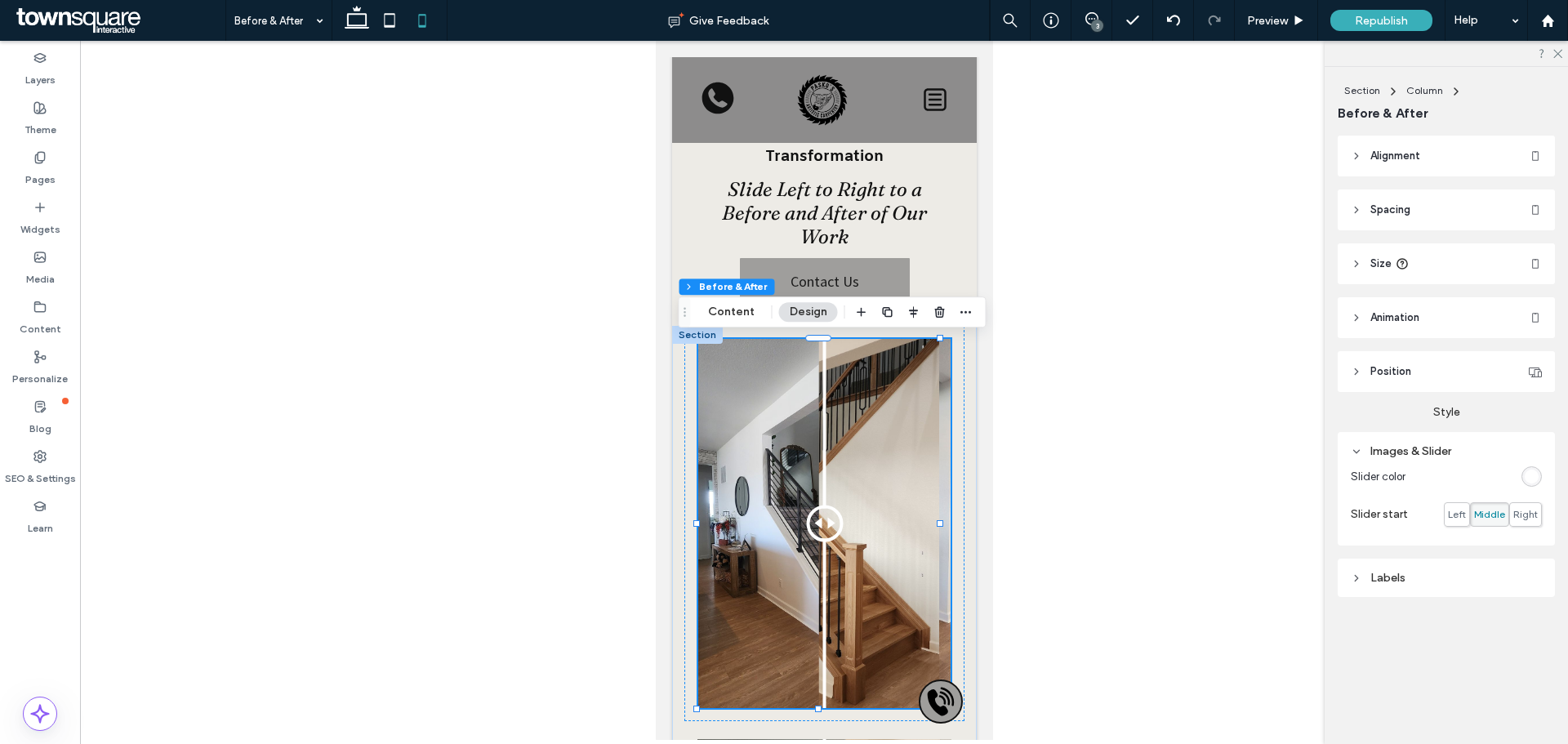
click at [1366, 450] on div "Images & Slider" at bounding box center [1446, 450] width 191 height 14
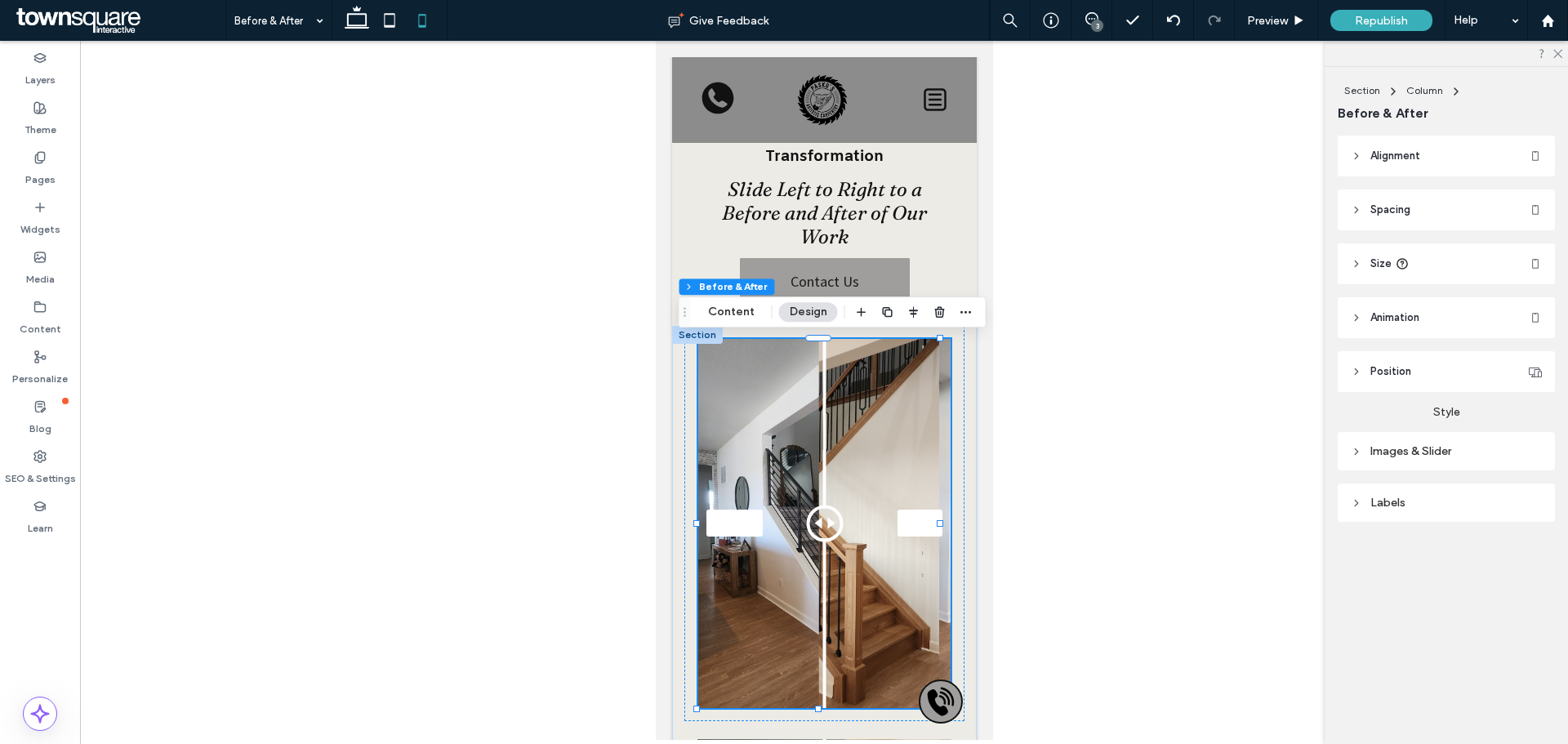
click at [1356, 495] on div "Labels" at bounding box center [1446, 502] width 191 height 22
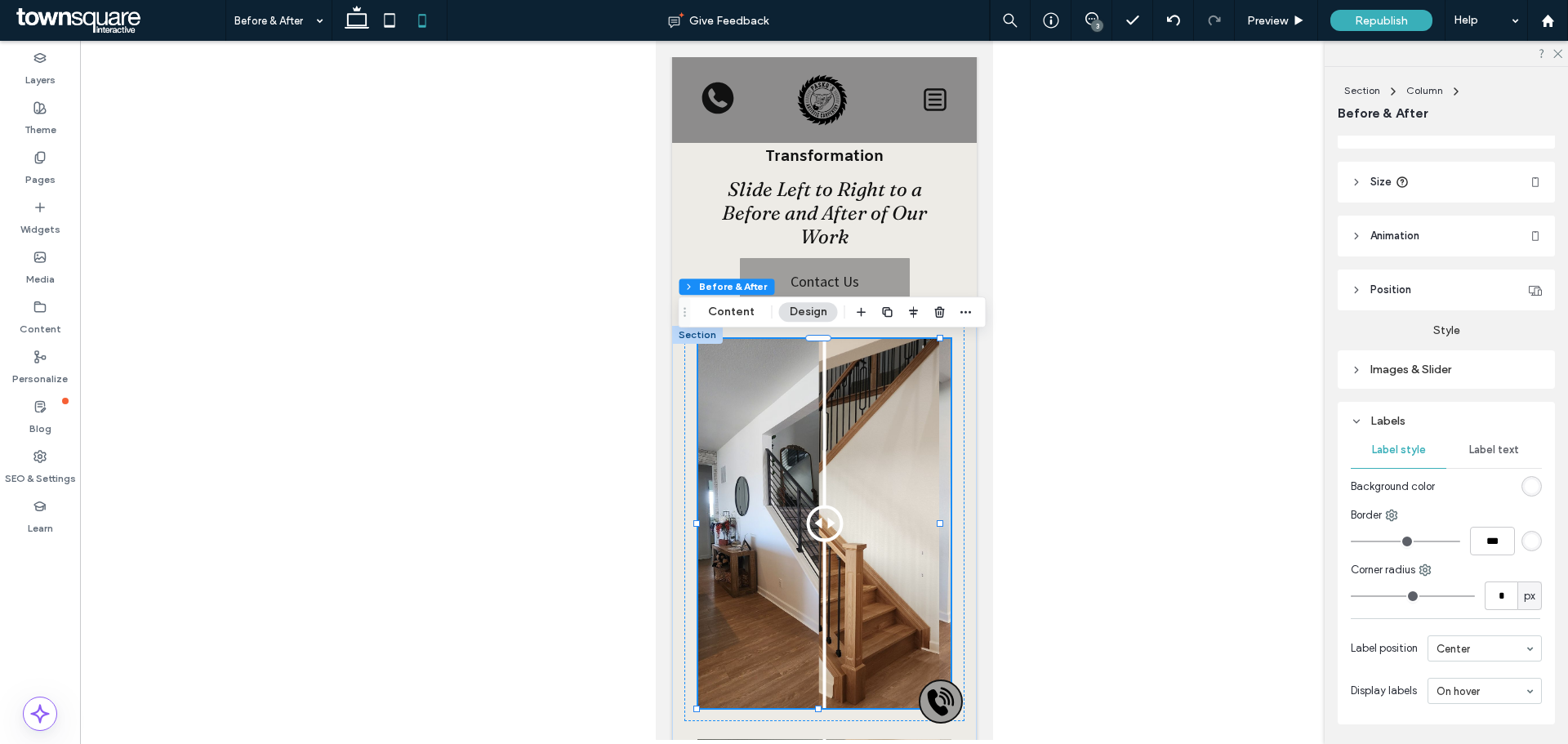
scroll to position [134, 0]
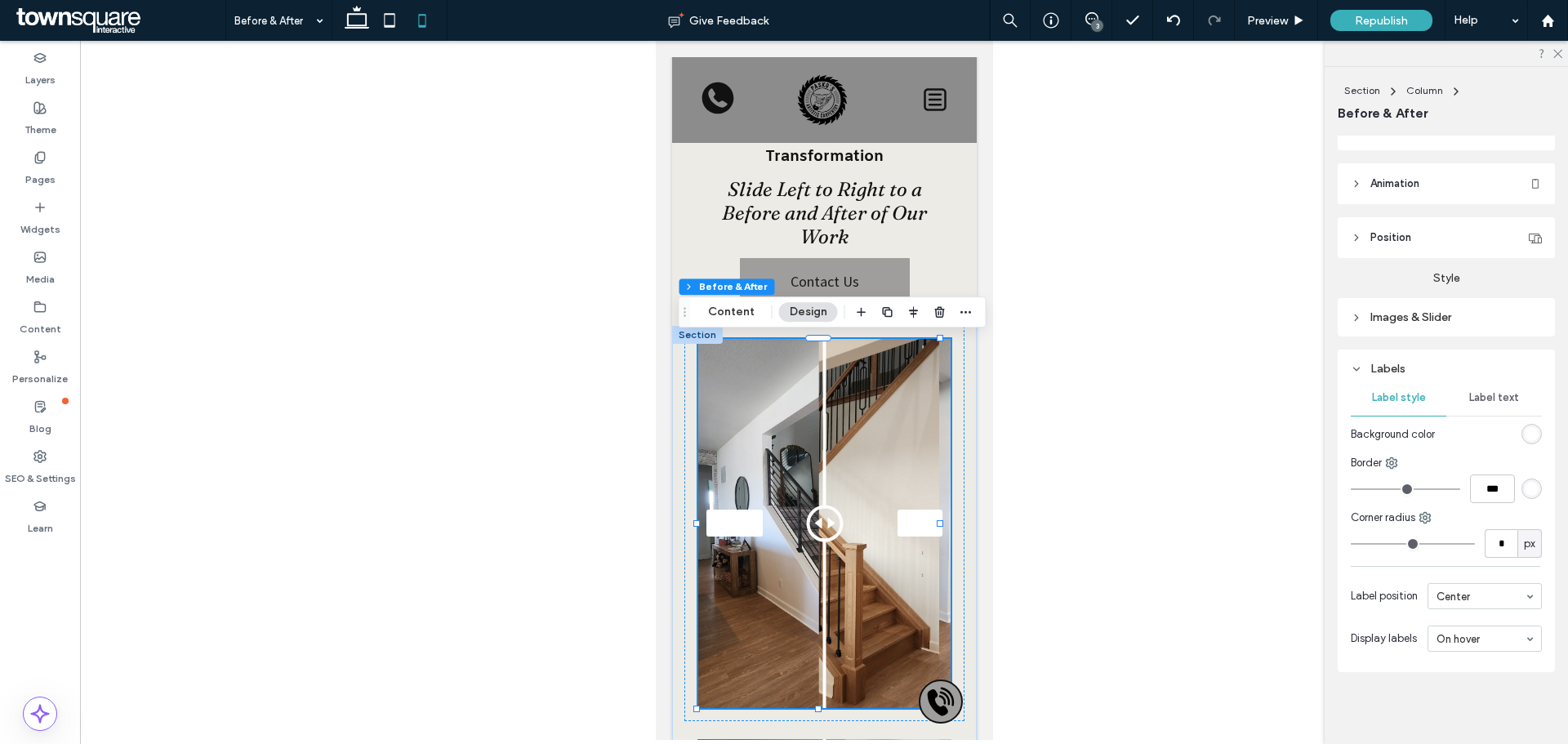
click at [1525, 431] on div "rgb(255, 255, 255)" at bounding box center [1531, 434] width 14 height 14
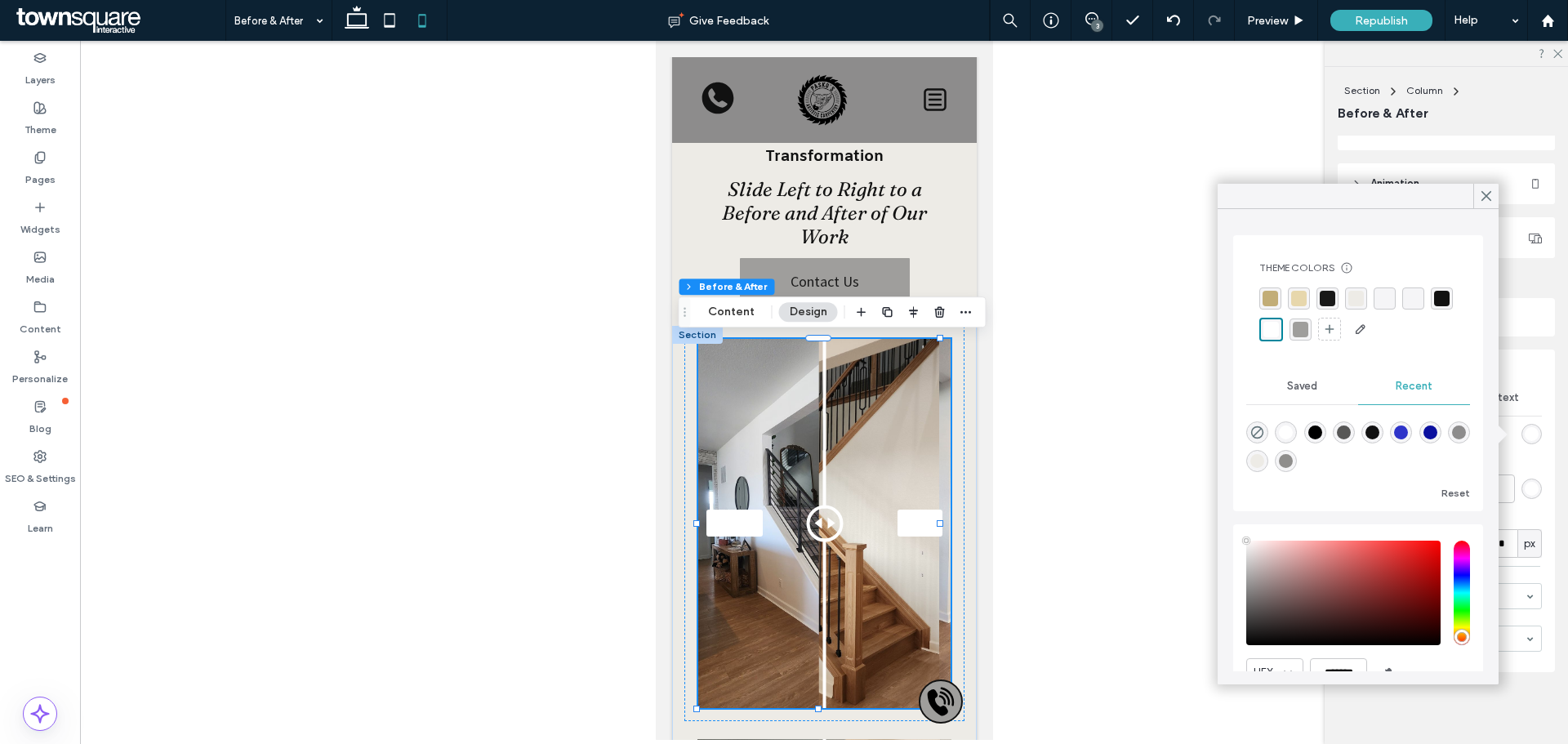
click at [1323, 300] on div "rgba(24, 24, 24, 1)" at bounding box center [1328, 298] width 16 height 16
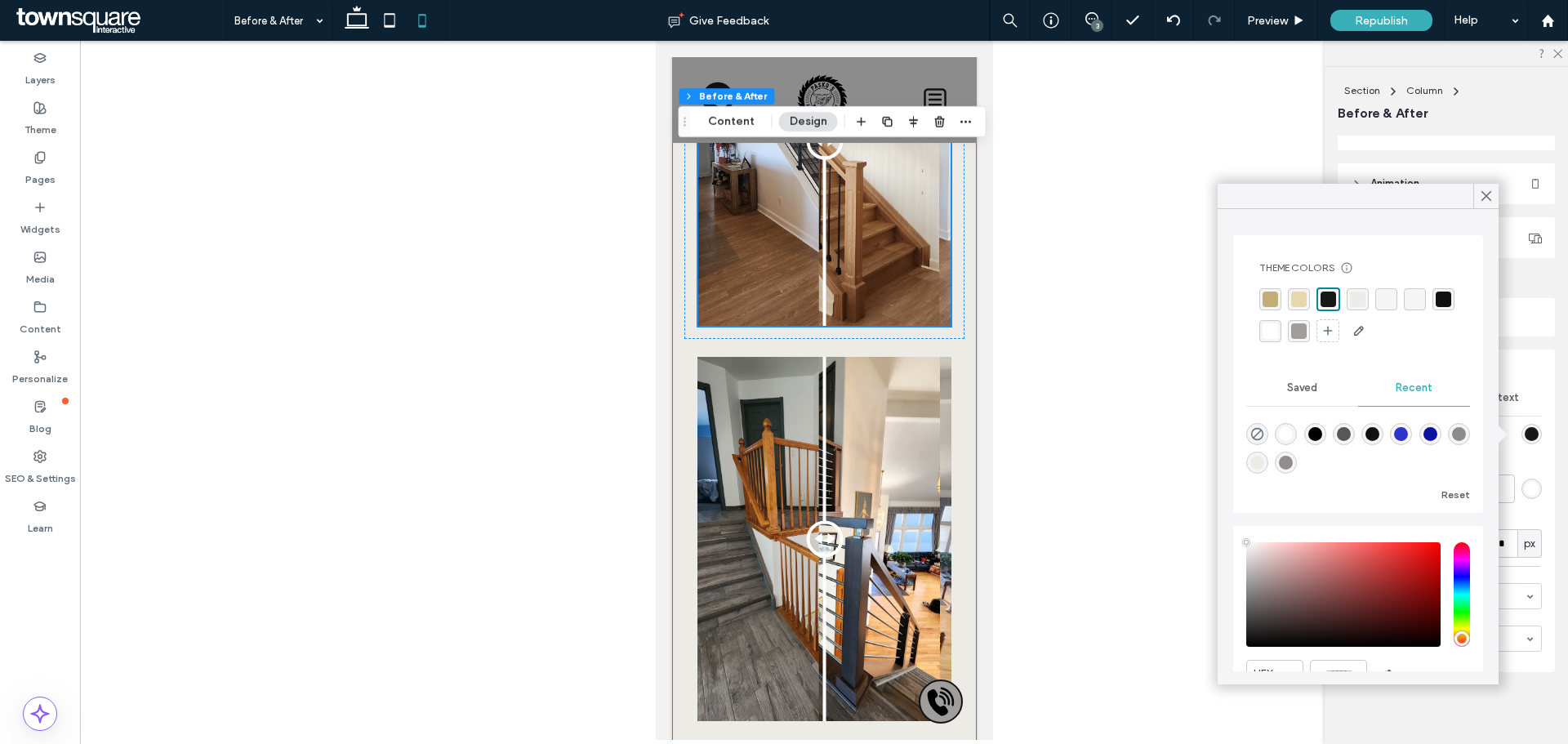
scroll to position [296, 0]
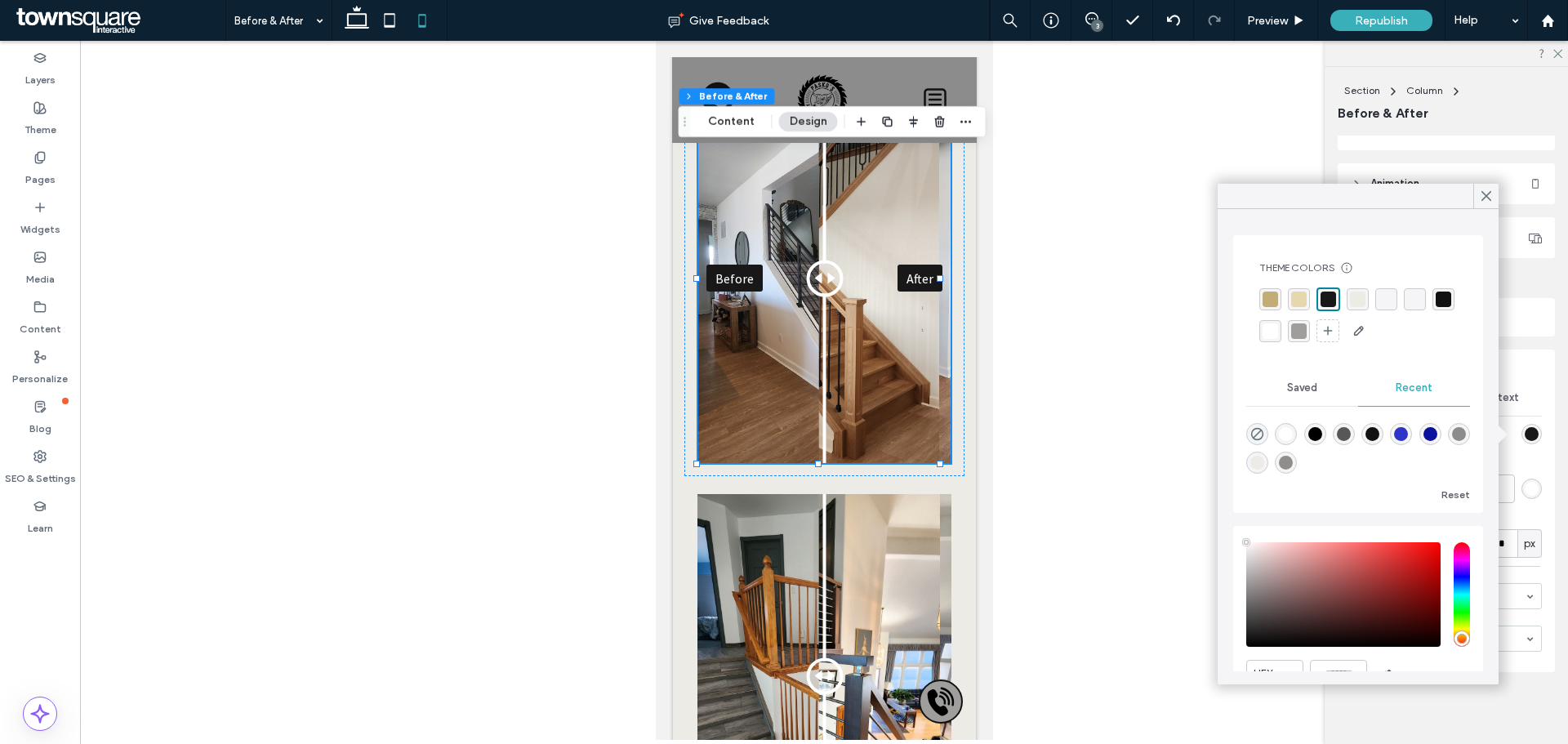
click at [1390, 290] on div "rgba(0, 0, 0, 0)" at bounding box center [1386, 298] width 22 height 22
click at [1480, 204] on span at bounding box center [1486, 196] width 15 height 24
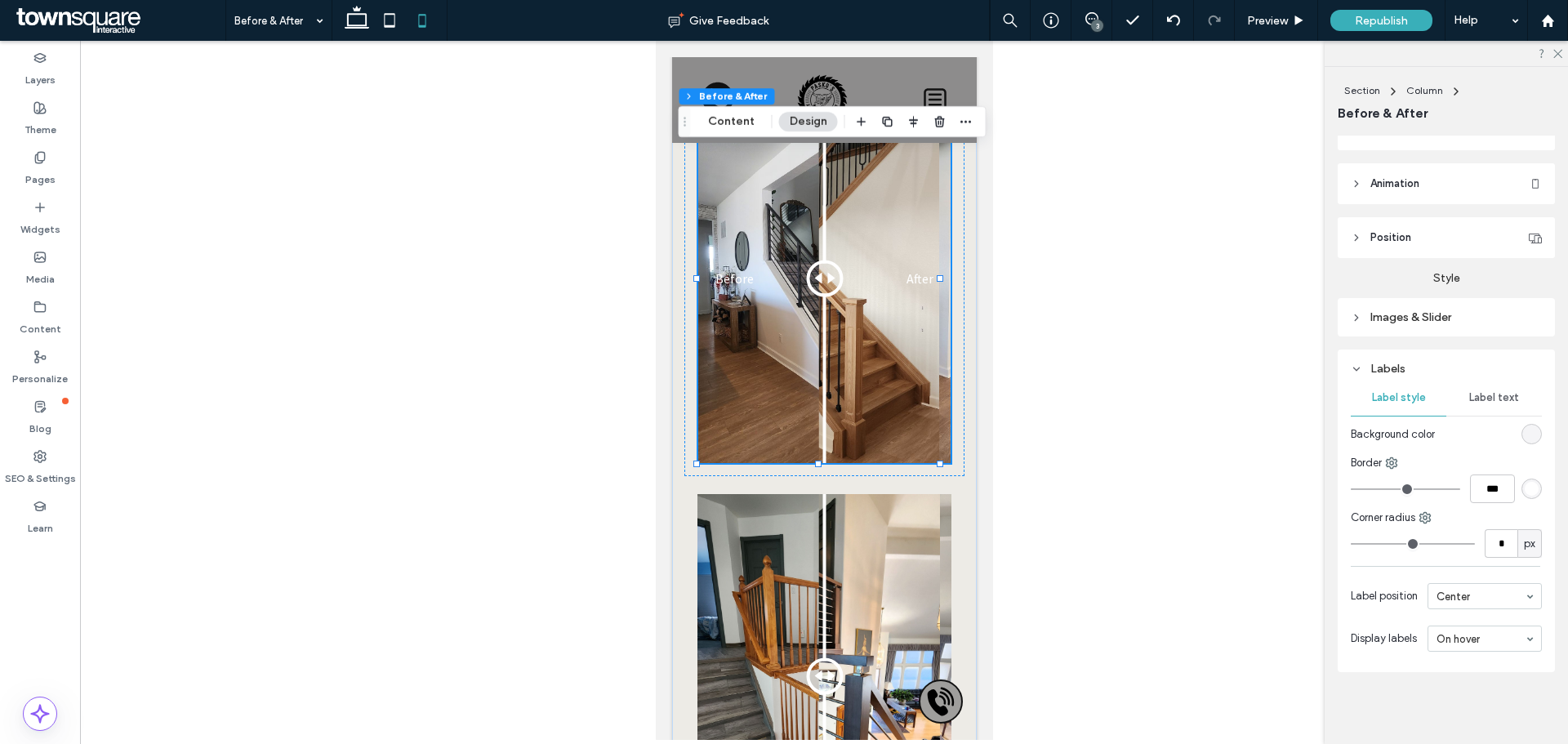
click at [1496, 398] on span "Label text" at bounding box center [1493, 397] width 49 height 13
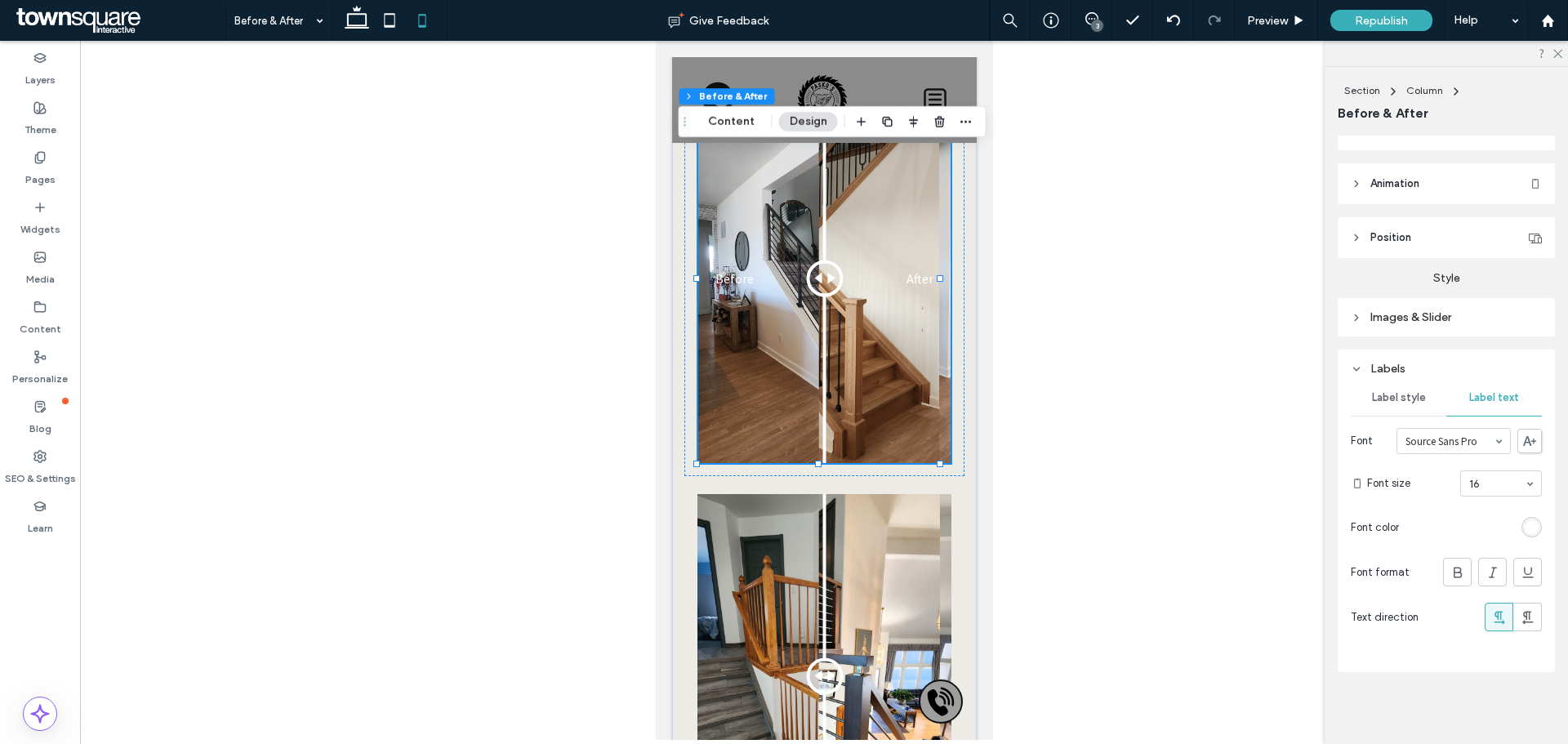
click at [1405, 406] on div "Label style" at bounding box center [1398, 397] width 96 height 36
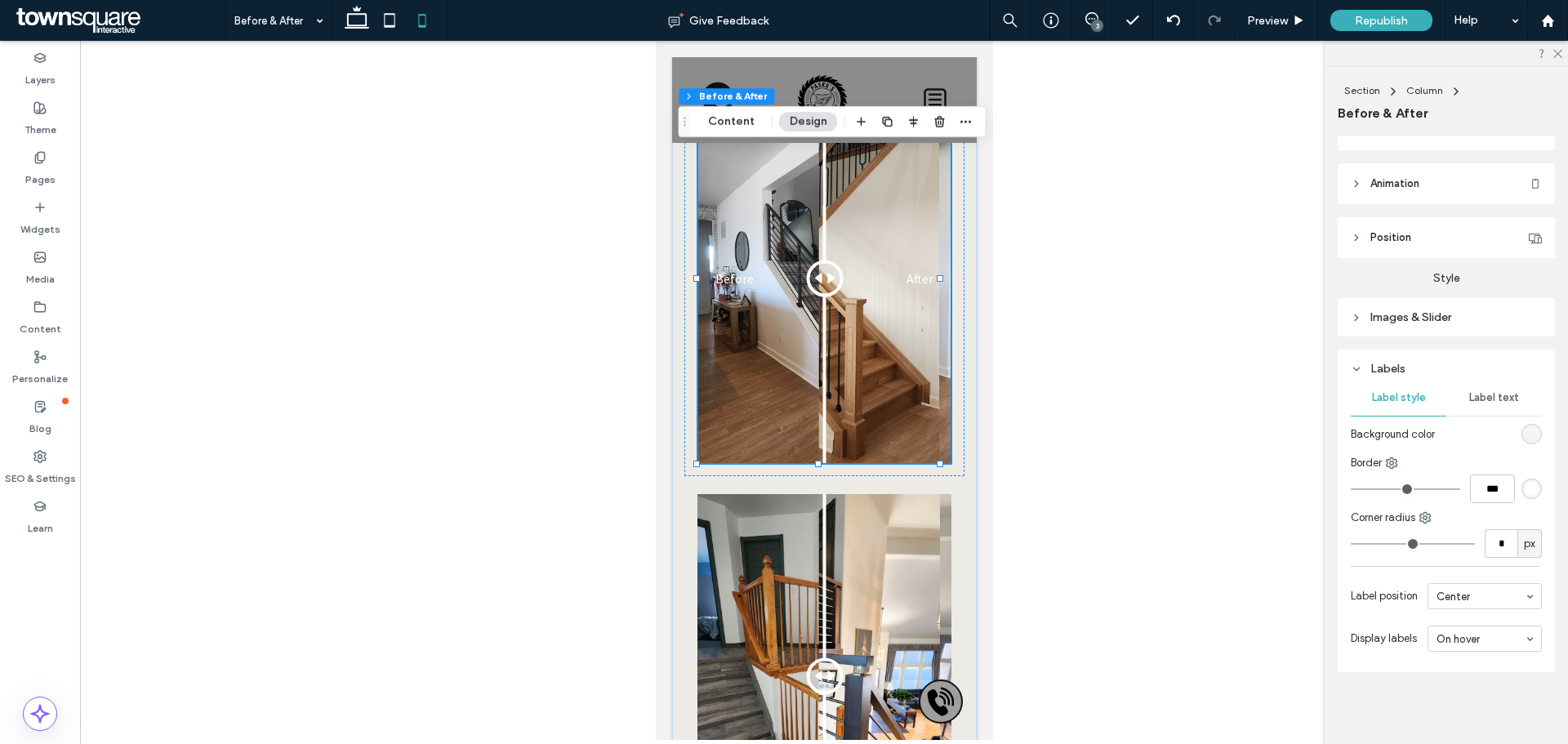
click at [1524, 433] on div "rgba(0, 0, 0, 0)" at bounding box center [1531, 434] width 14 height 14
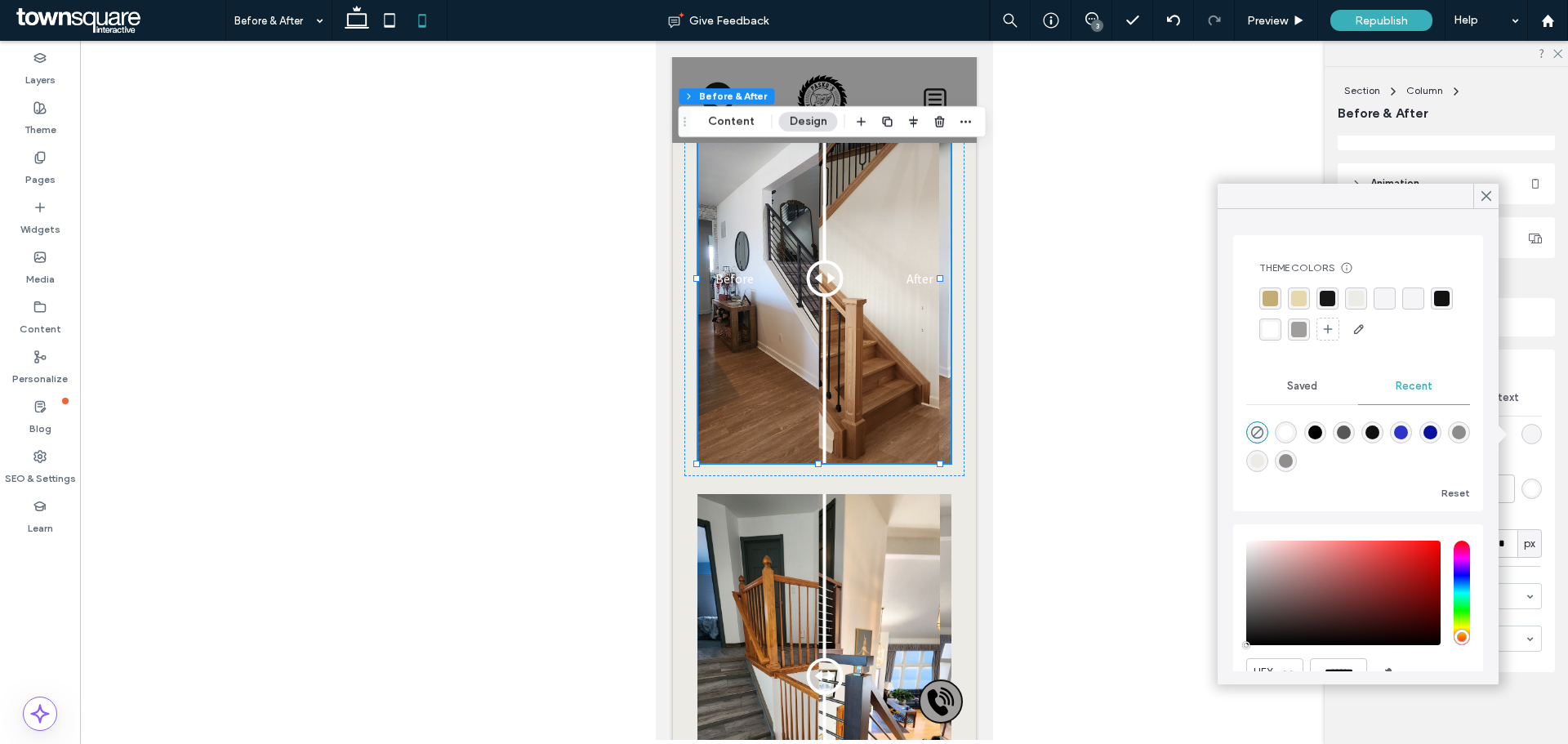
click at [1306, 333] on div "rgba(159, 158, 156, 1)" at bounding box center [1299, 329] width 16 height 16
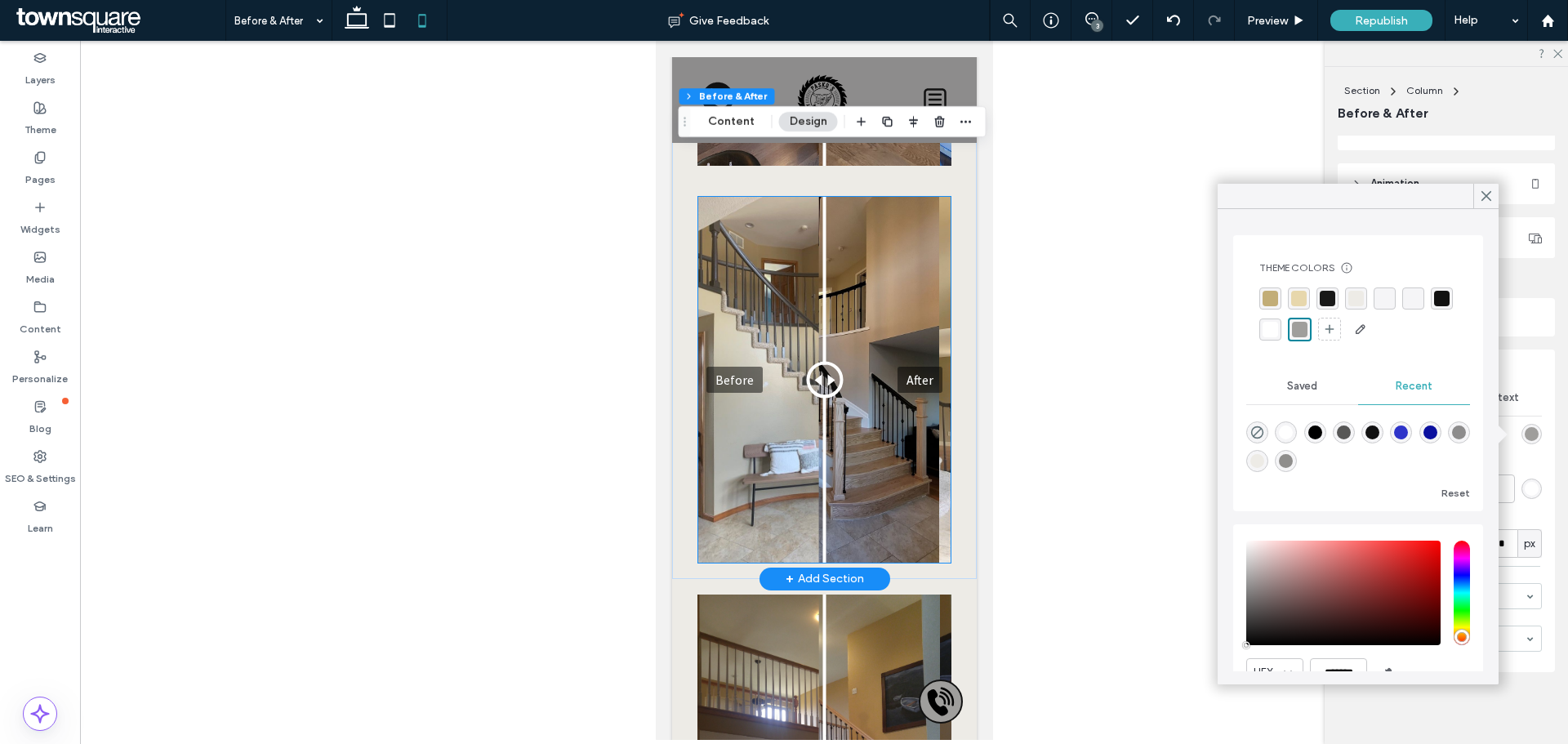
scroll to position [2990, 0]
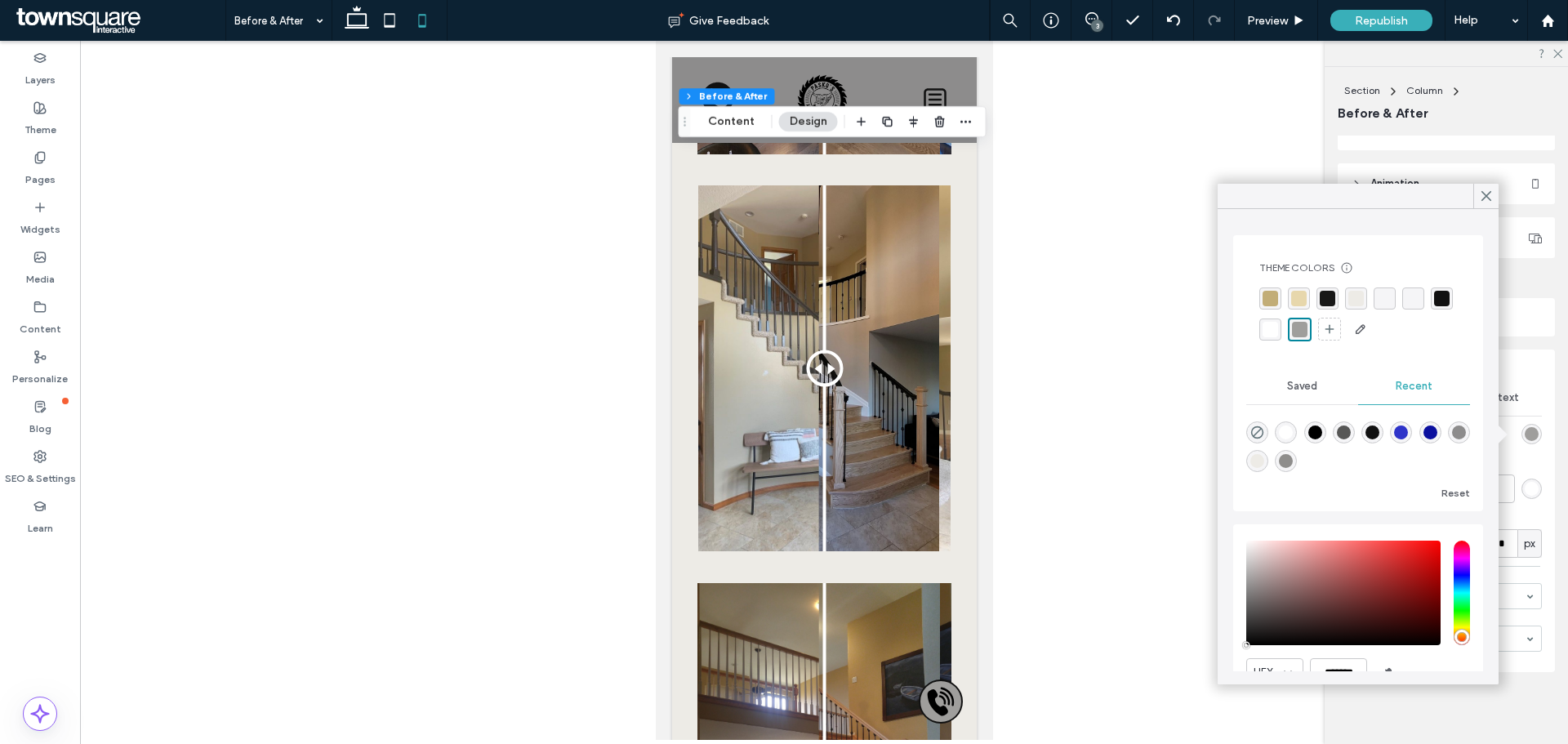
click at [1068, 204] on div at bounding box center [824, 389] width 1488 height 698
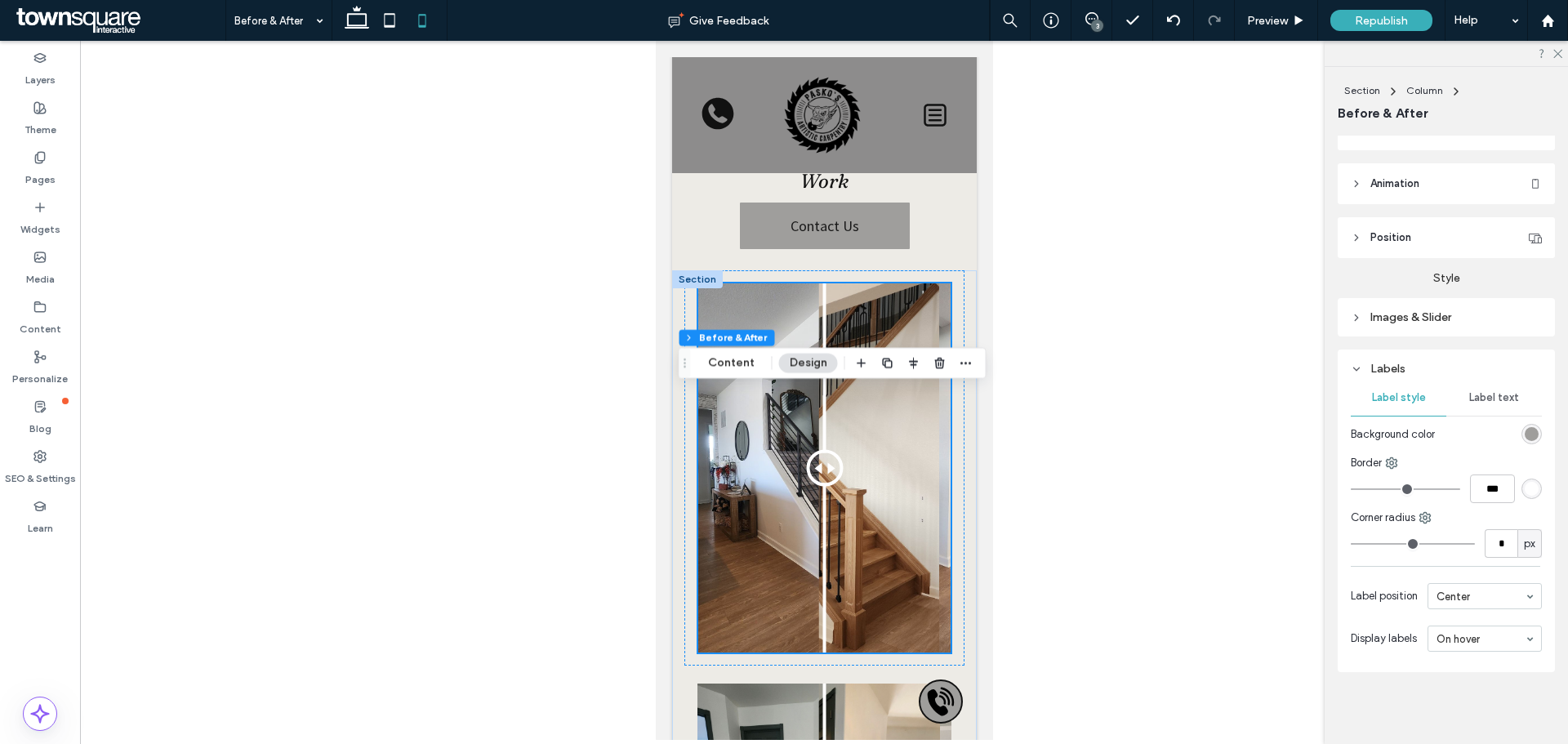
scroll to position [0, 0]
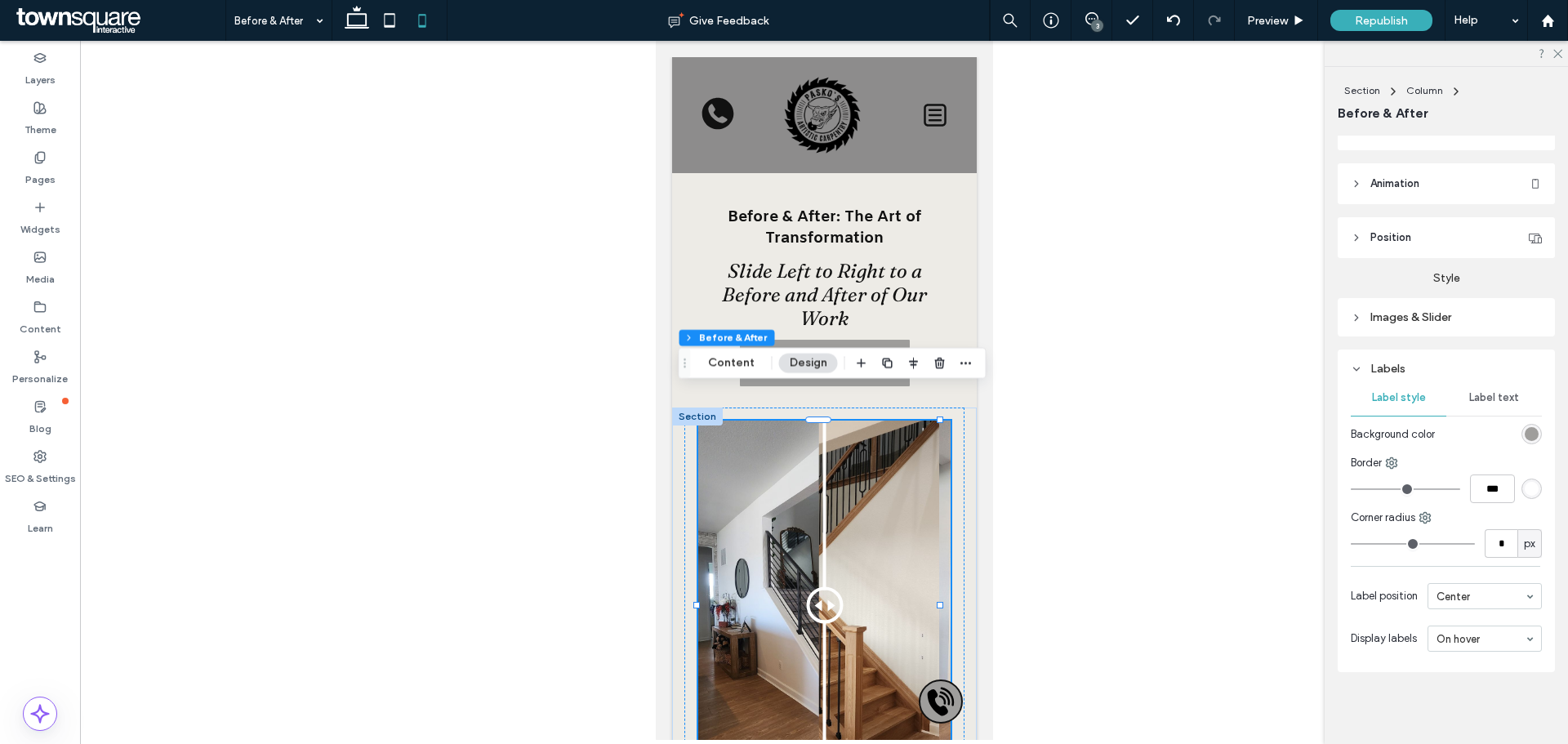
click at [516, 367] on div at bounding box center [824, 389] width 1488 height 698
click at [794, 231] on span "Before & After: The Art of Transformation" at bounding box center [824, 228] width 194 height 43
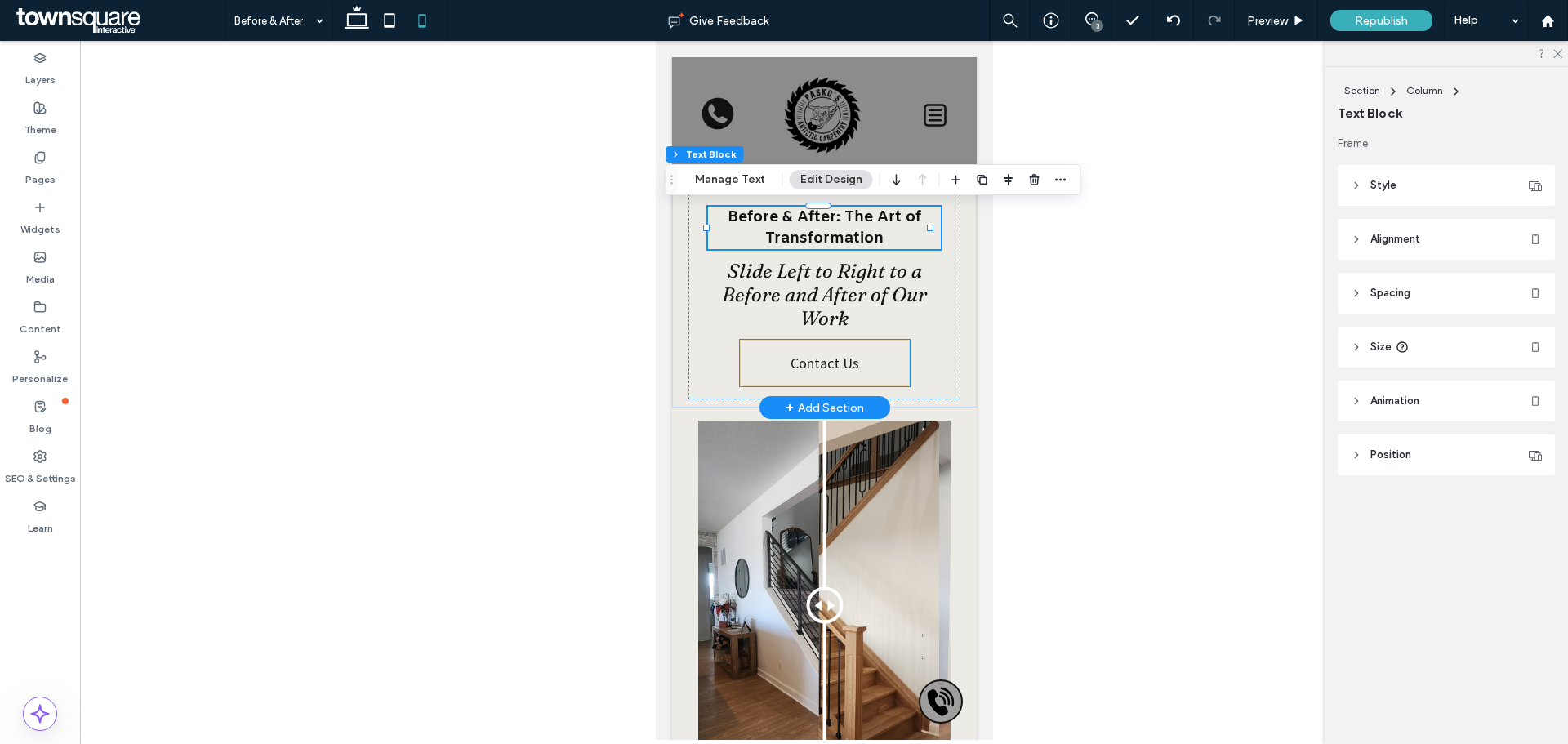
click at [812, 362] on span "Contact Us" at bounding box center [824, 362] width 69 height 18
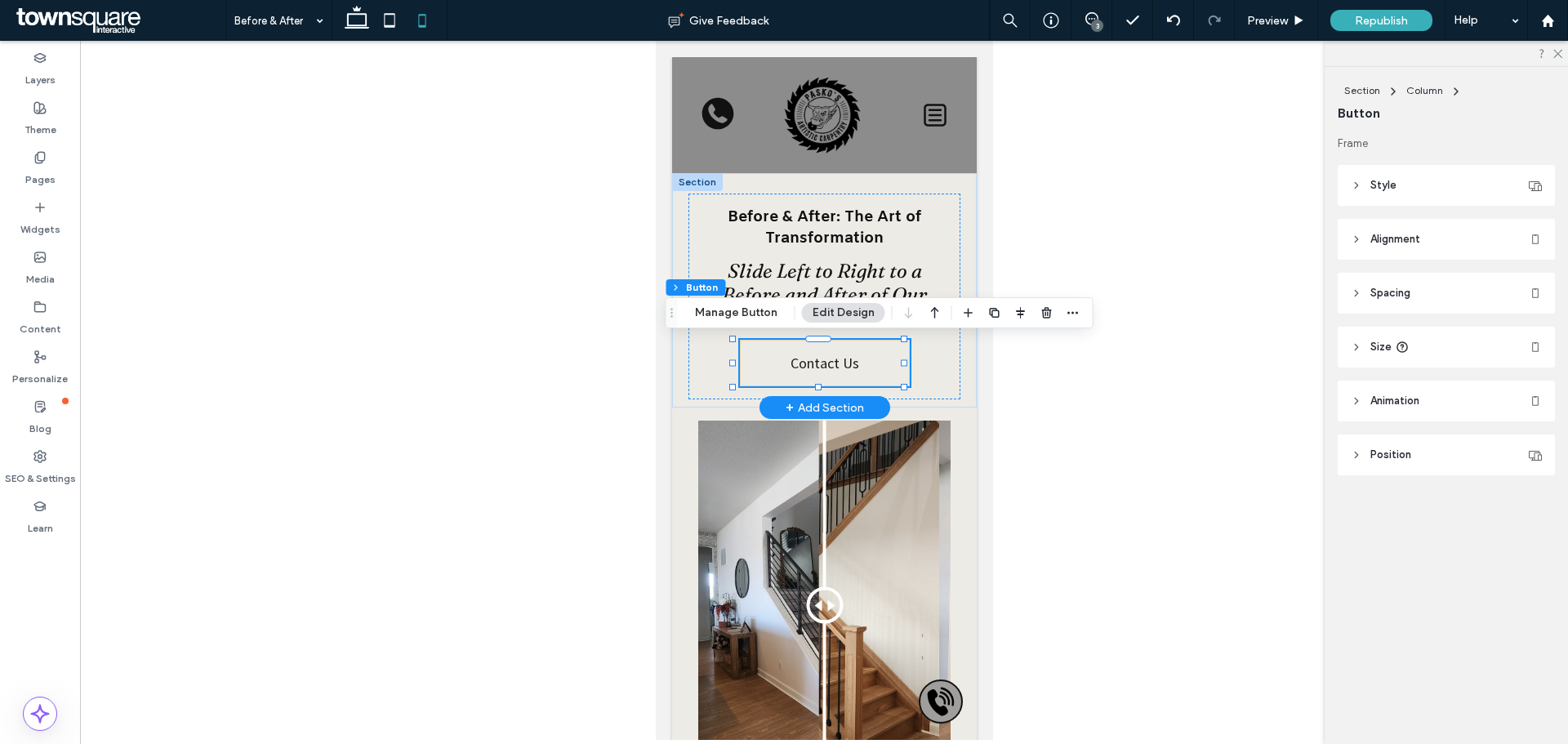
drag, startPoint x: 735, startPoint y: 338, endPoint x: 736, endPoint y: 346, distance: 8.1
click at [736, 346] on div "Before & After: The Art of Transformation Slide Left to Right to a Before and A…" at bounding box center [823, 296] width 272 height 205
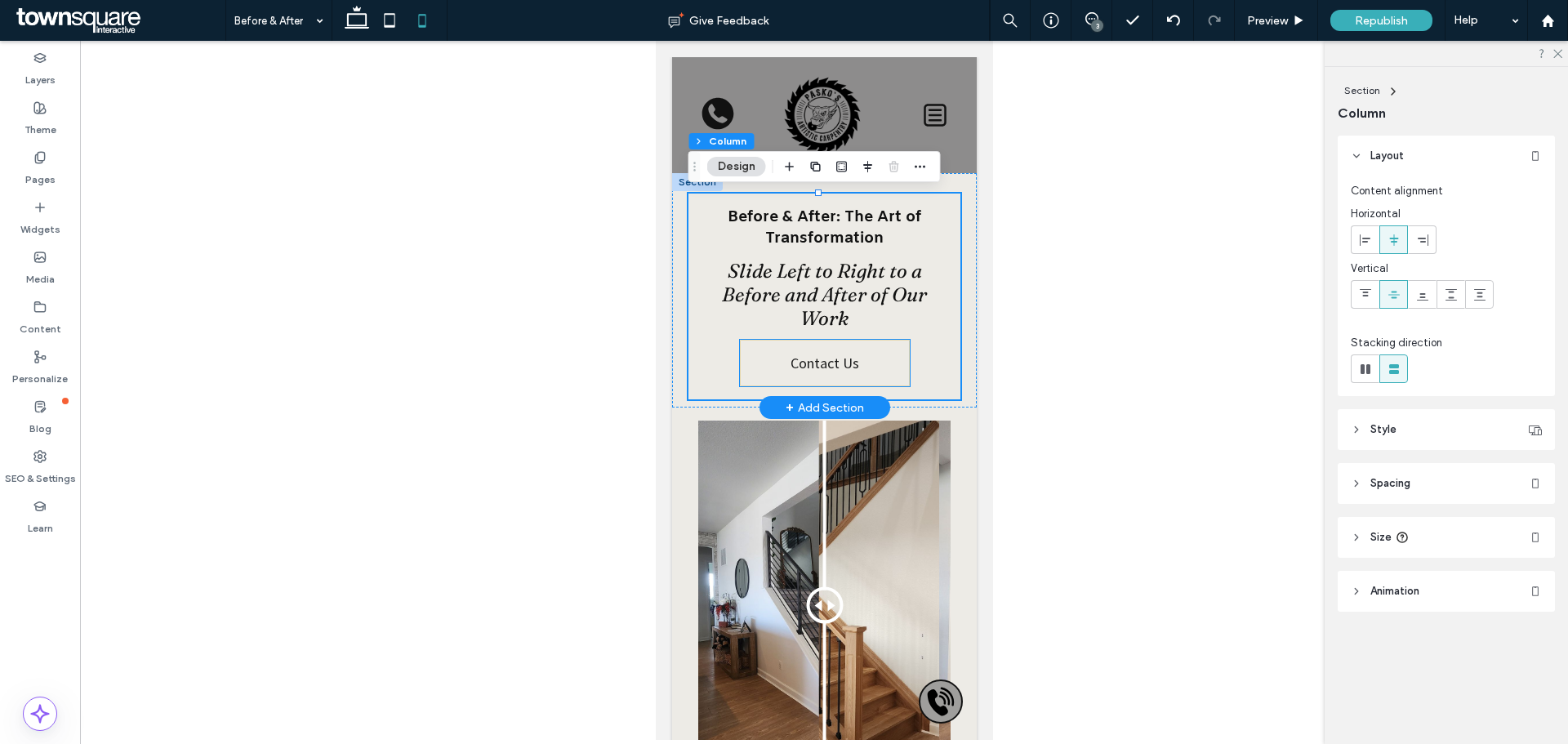
click at [738, 350] on link "Contact Us" at bounding box center [823, 362] width 170 height 46
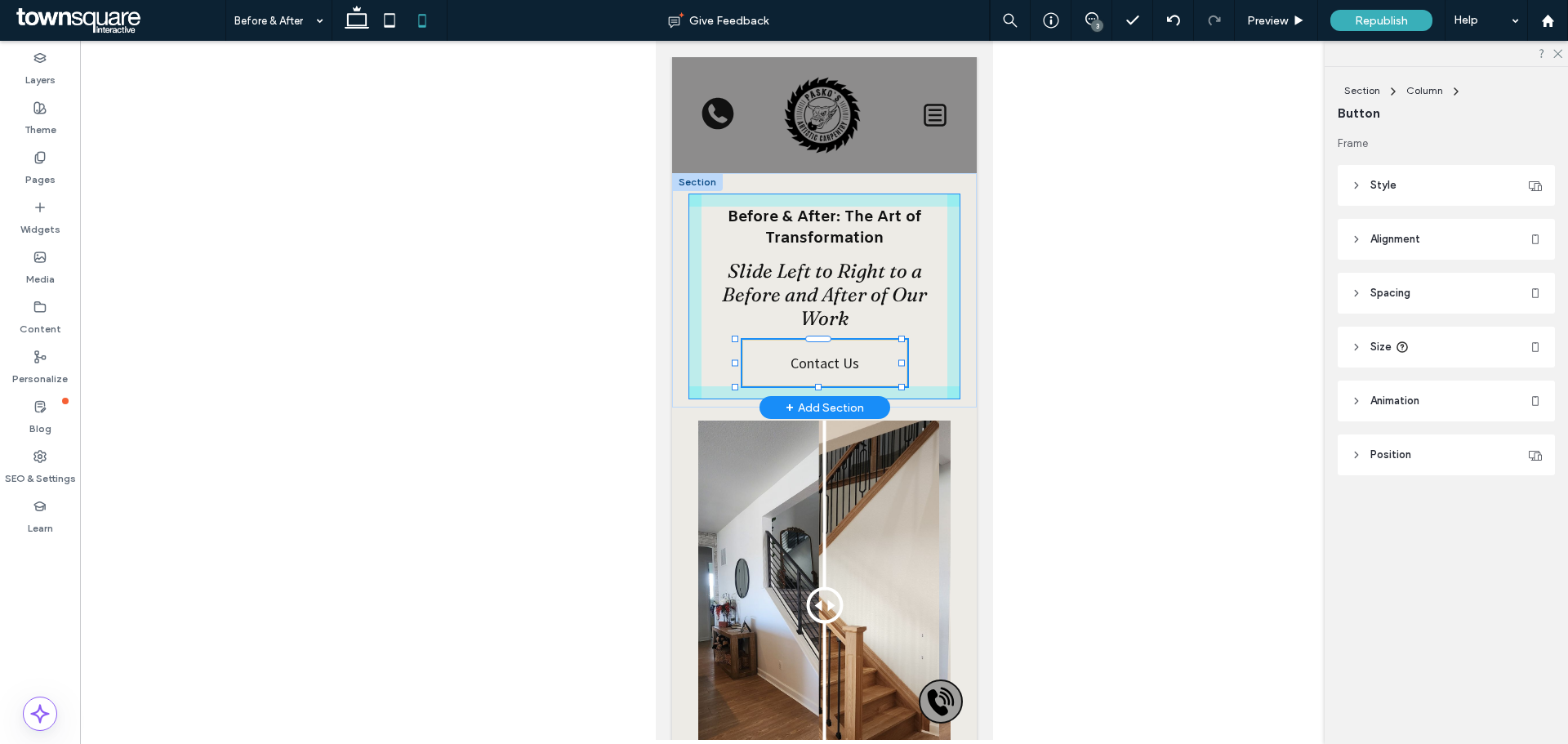
drag, startPoint x: 731, startPoint y: 339, endPoint x: 809, endPoint y: 347, distance: 78.4
click at [737, 349] on div "Before & After: The Art of Transformation Slide Left to Right to a Before and A…" at bounding box center [824, 291] width 304 height 234
type input "***"
type input "**"
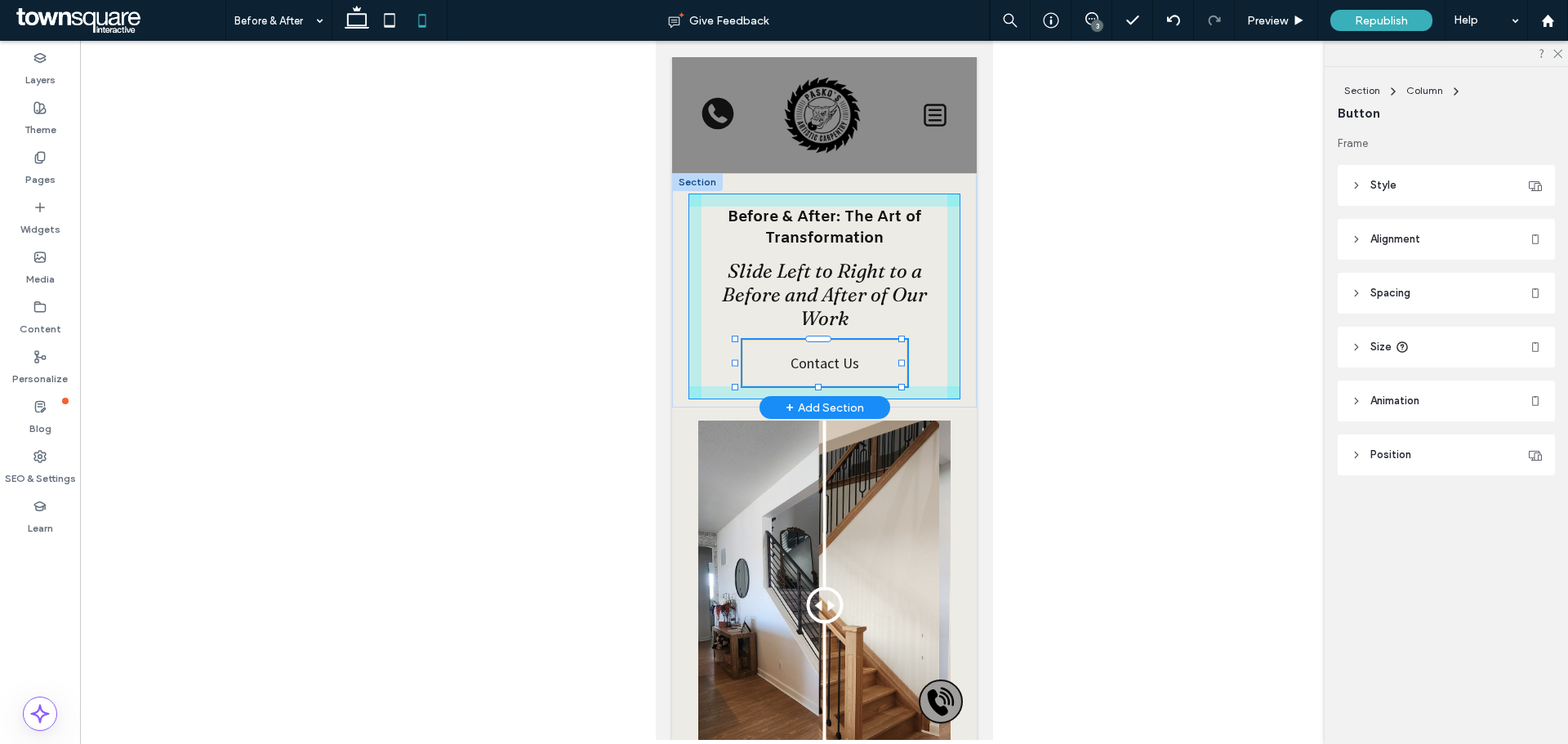
type input "**"
click at [816, 338] on div at bounding box center [817, 338] width 26 height 7
click at [818, 379] on div "Before & After: The Art of Transformation Slide Left to Right to a Before and A…" at bounding box center [824, 291] width 304 height 234
drag, startPoint x: 817, startPoint y: 388, endPoint x: 817, endPoint y: 372, distance: 16.0
click at [817, 372] on div "Before & After: The Art of Transformation Slide Left to Right to a Before and A…" at bounding box center [824, 291] width 304 height 234
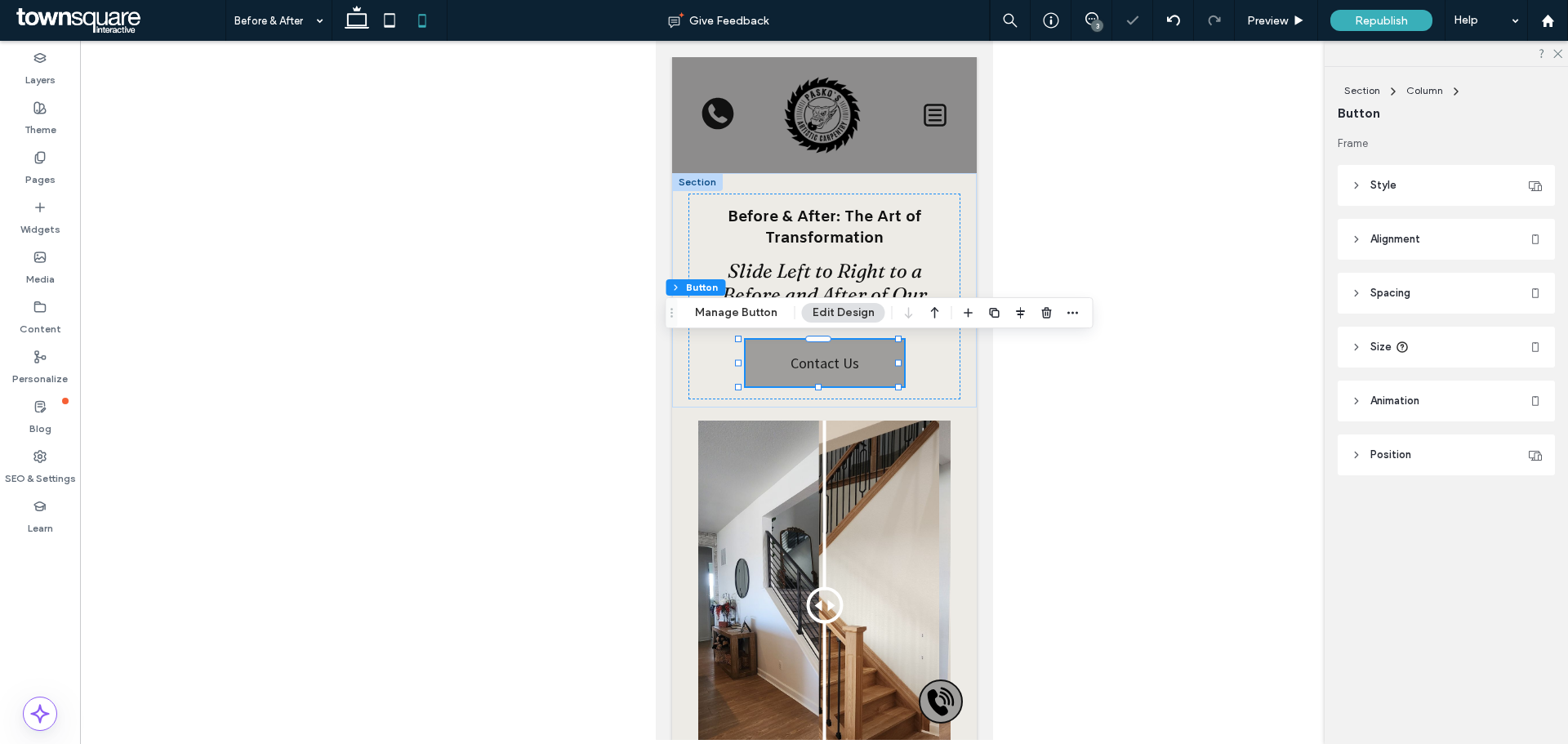
click at [420, 425] on div at bounding box center [824, 389] width 1488 height 698
click at [361, 14] on use at bounding box center [357, 17] width 24 height 23
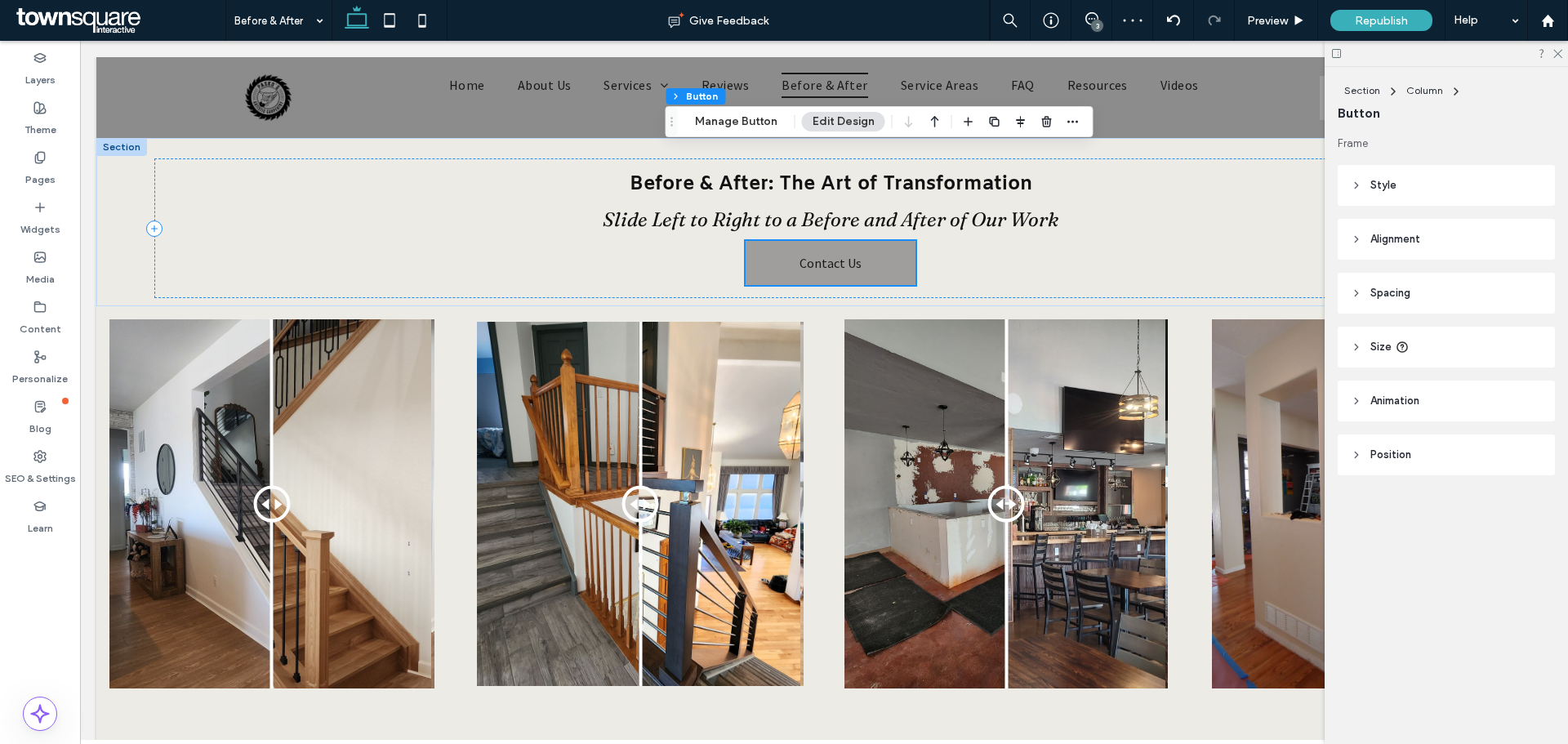
type input "***"
type input "**"
type input "***"
type input "**"
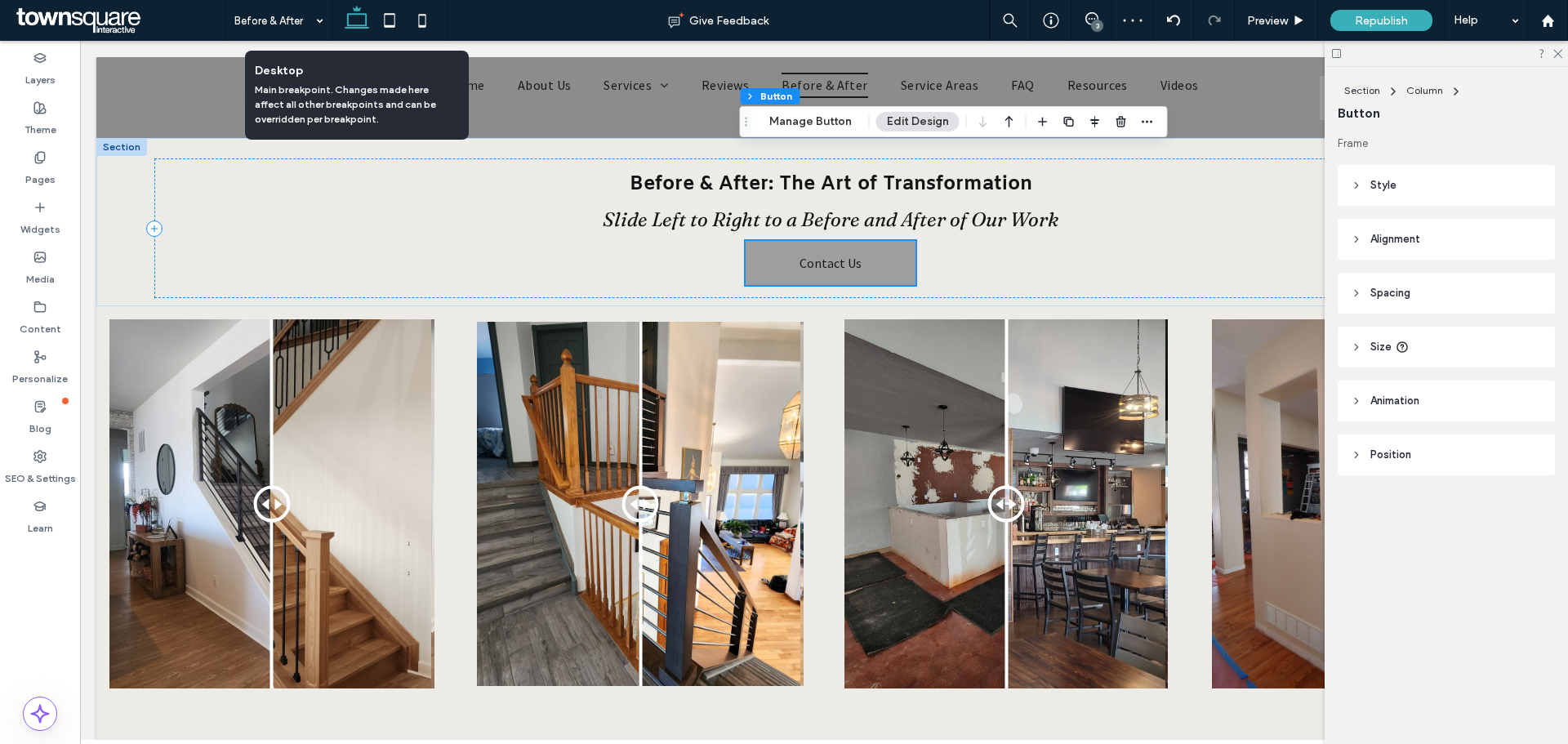
scroll to position [120, 0]
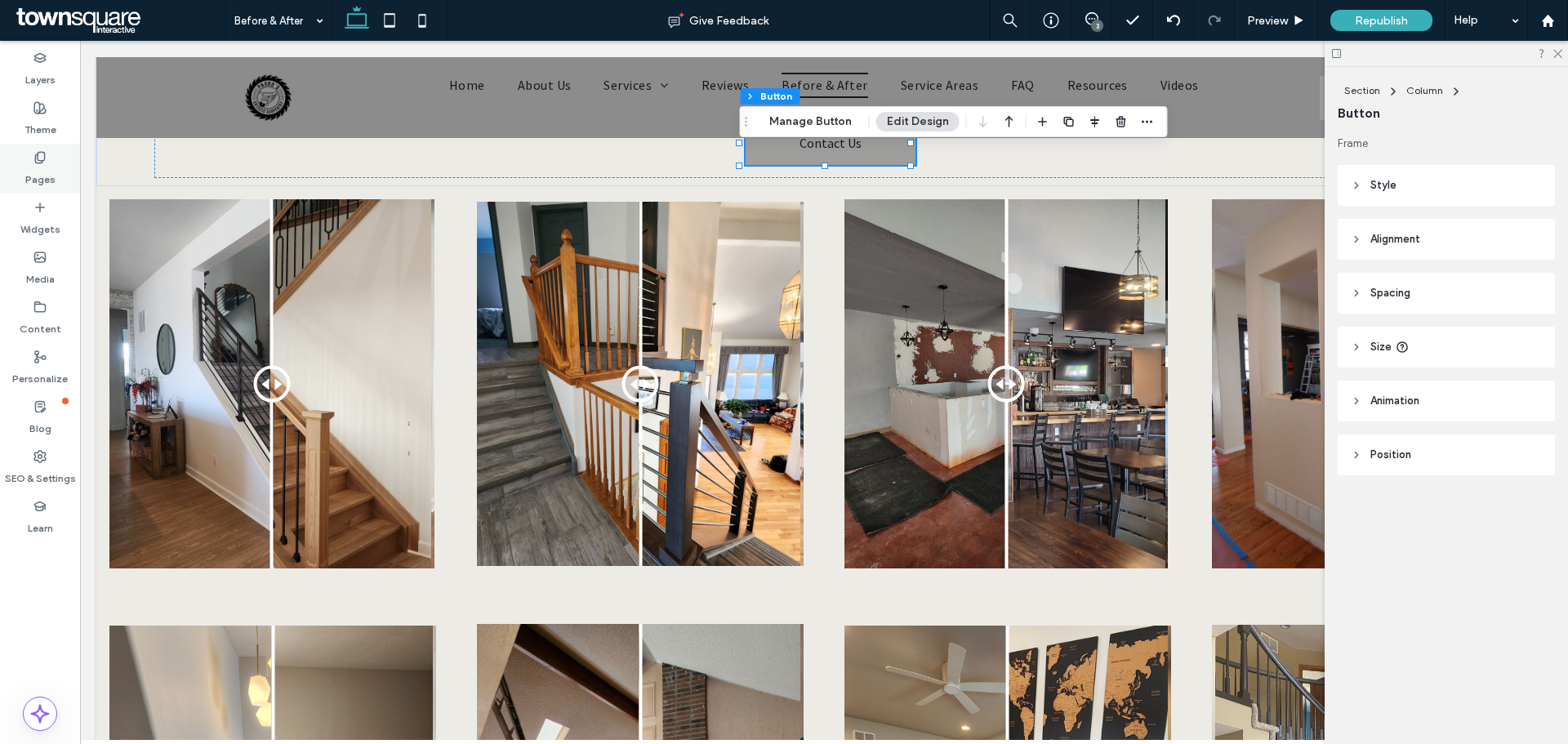
click at [47, 172] on label "Pages" at bounding box center [40, 175] width 30 height 23
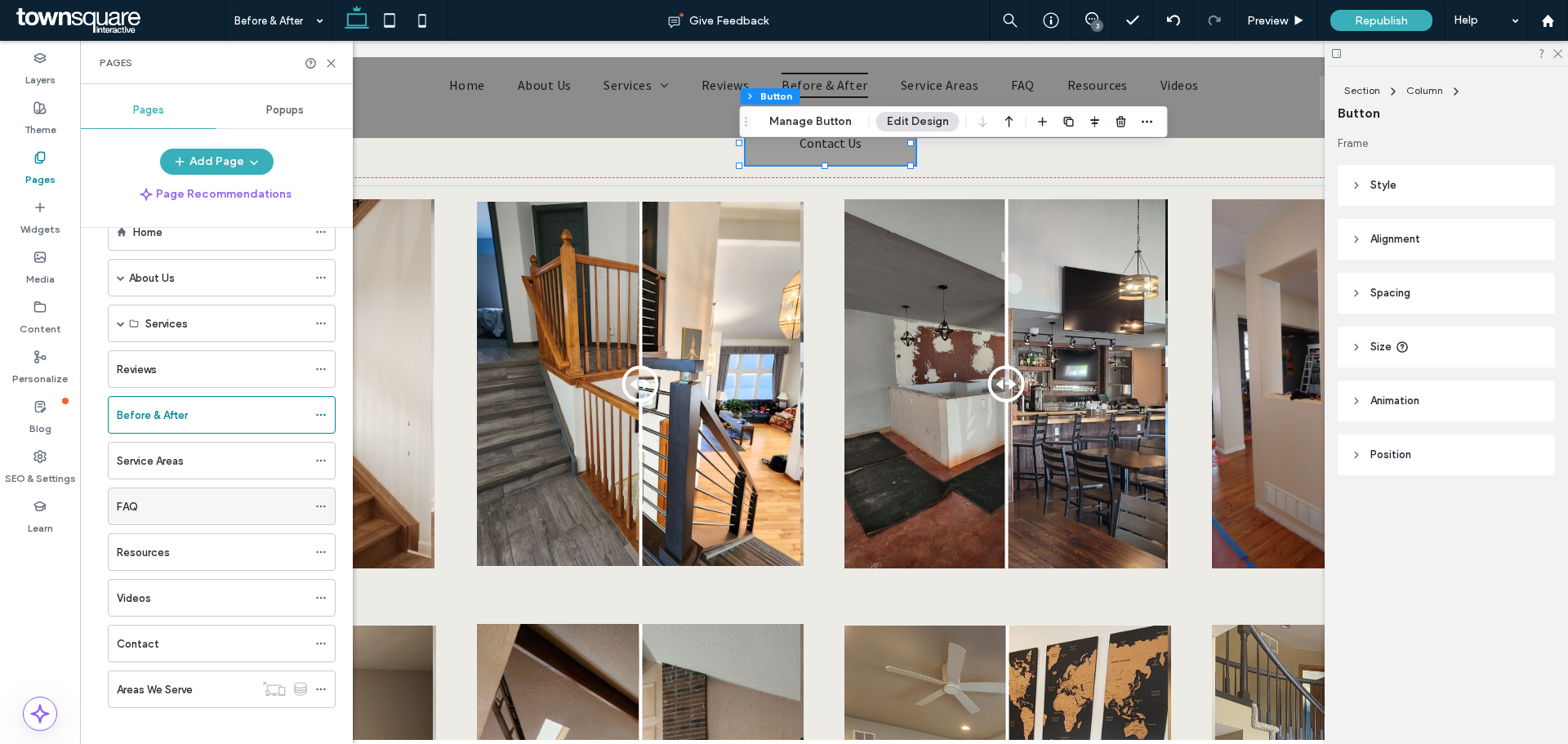
scroll to position [55, 0]
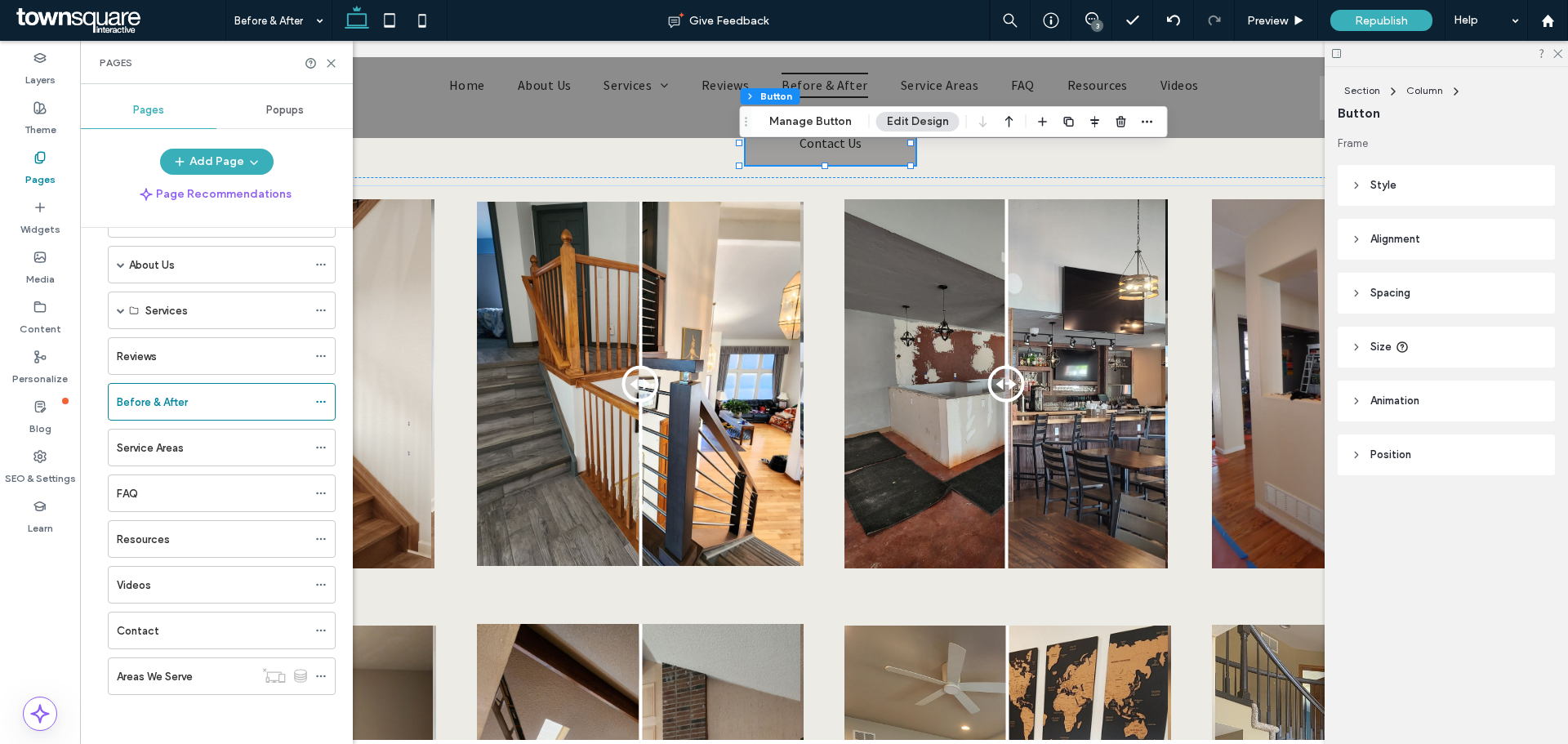
click at [157, 553] on div "Resources" at bounding box center [211, 539] width 190 height 36
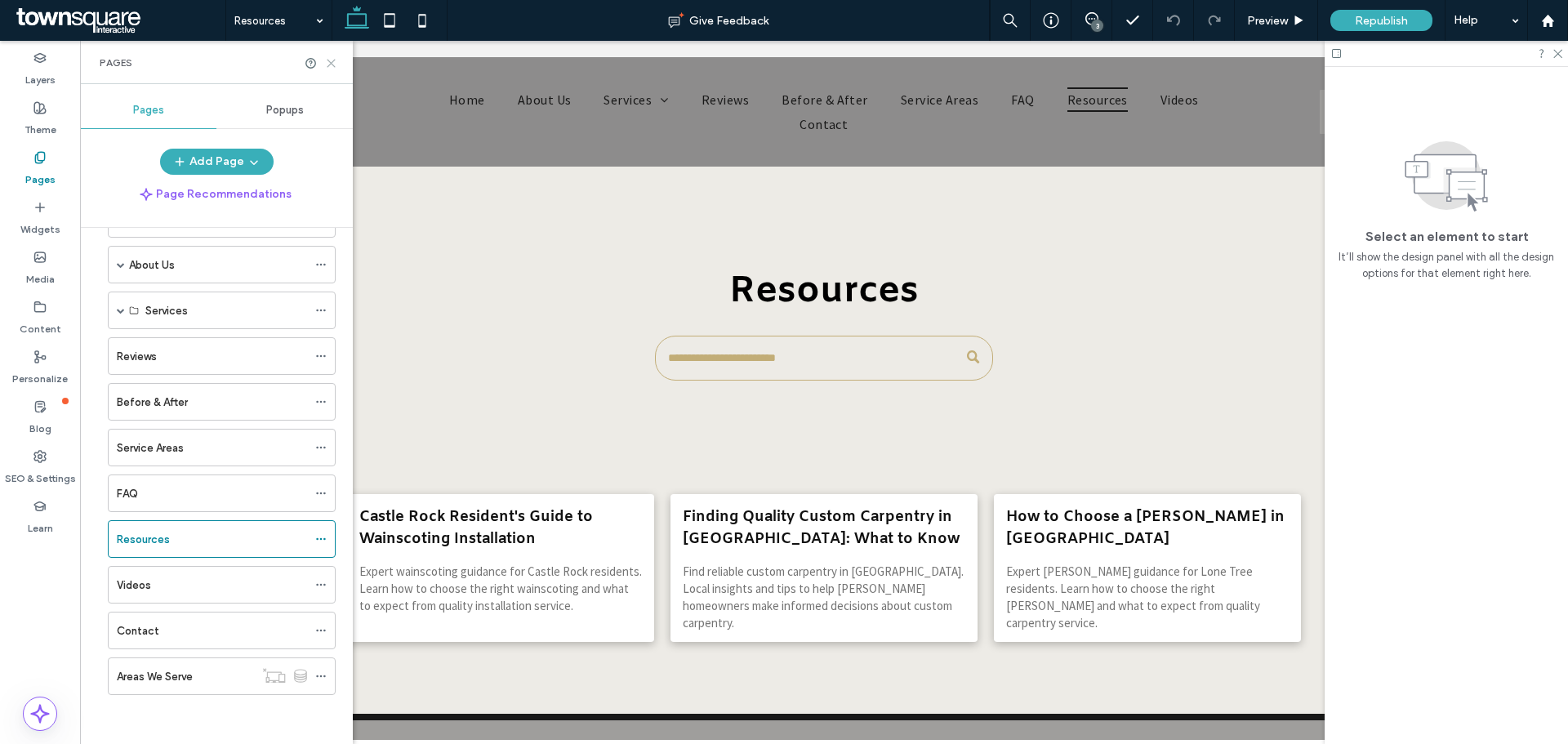
drag, startPoint x: 331, startPoint y: 65, endPoint x: 353, endPoint y: 412, distance: 347.7
click at [331, 65] on icon at bounding box center [330, 63] width 13 height 13
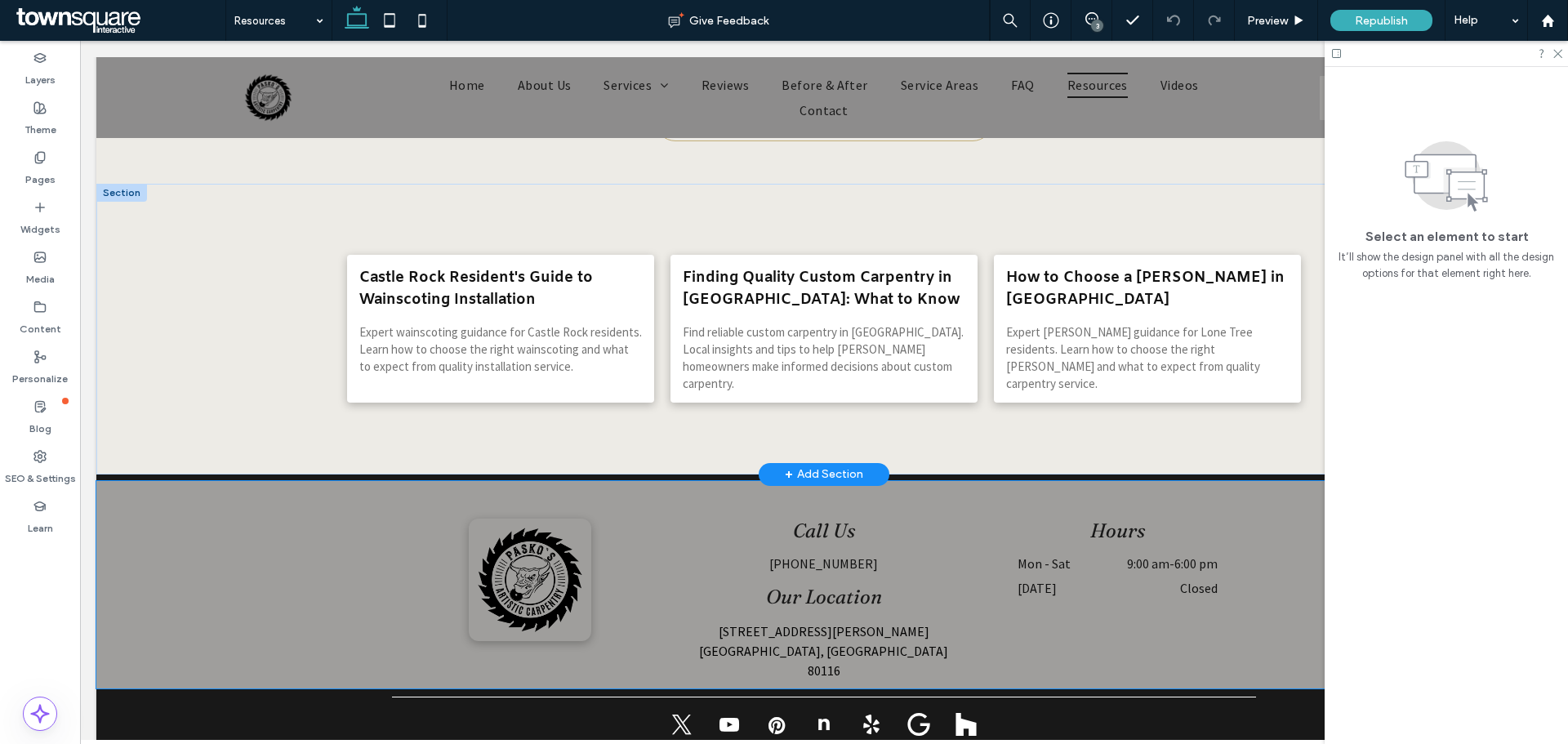
scroll to position [245, 0]
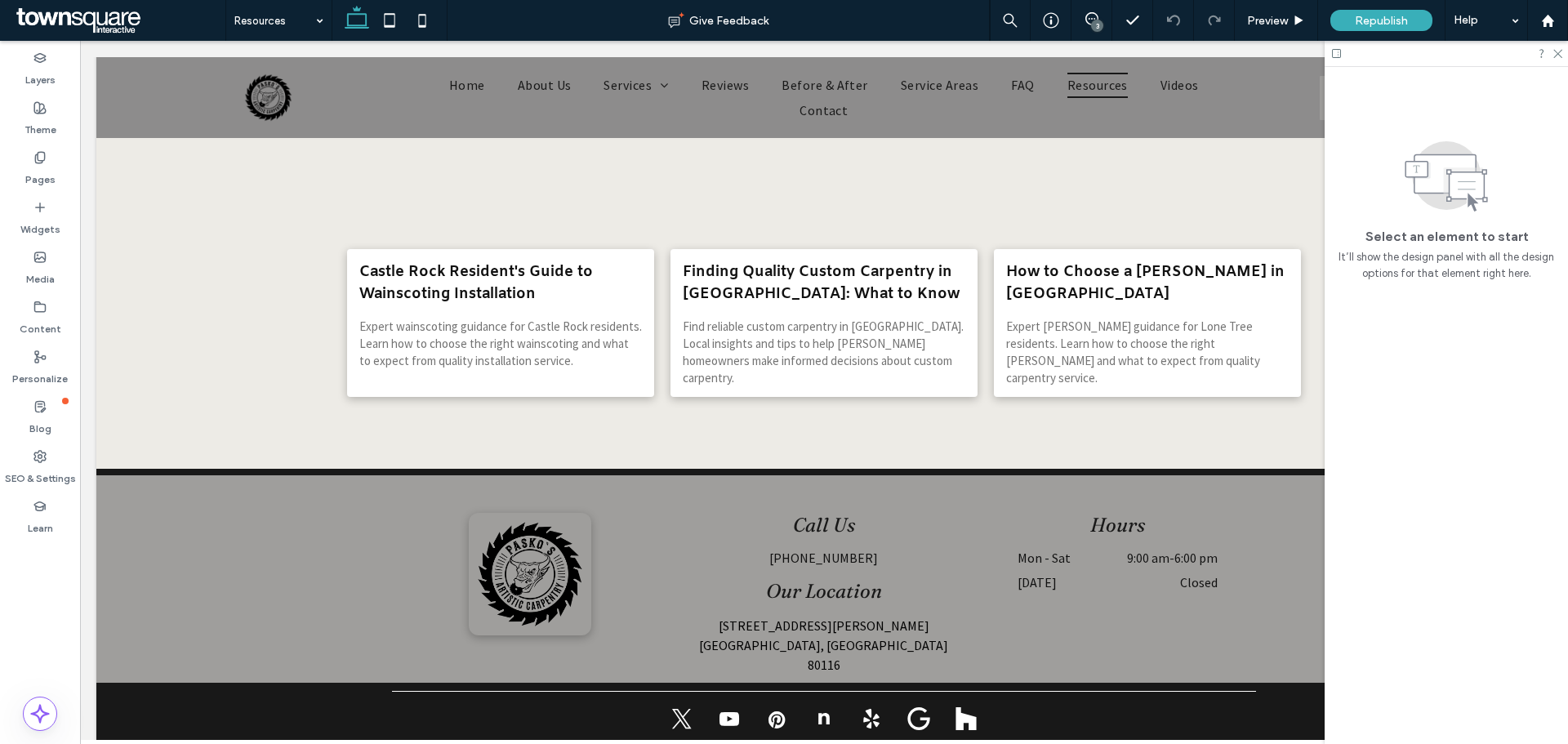
click at [1562, 55] on div at bounding box center [1446, 53] width 243 height 25
click at [1561, 51] on icon at bounding box center [1556, 52] width 11 height 11
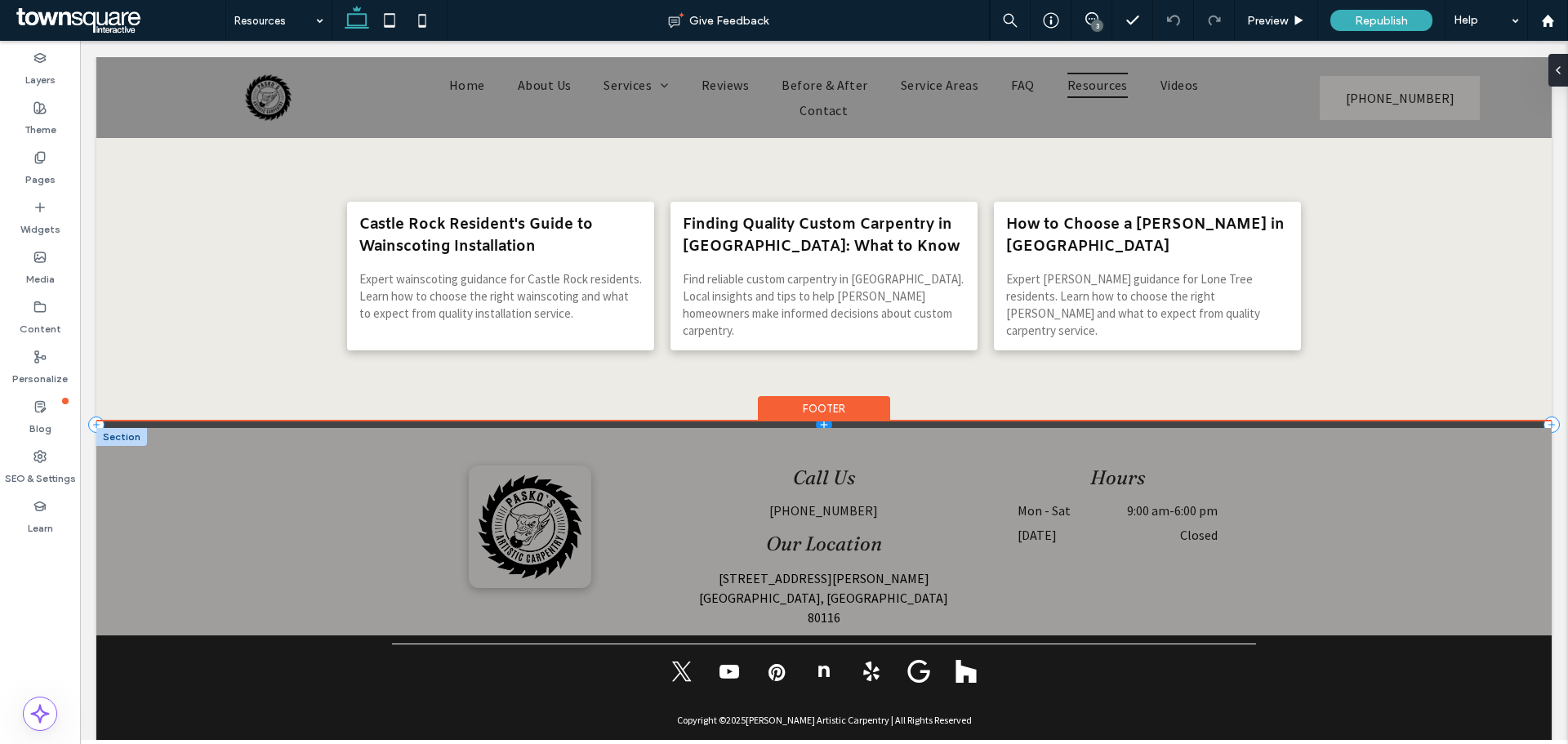
scroll to position [312, 0]
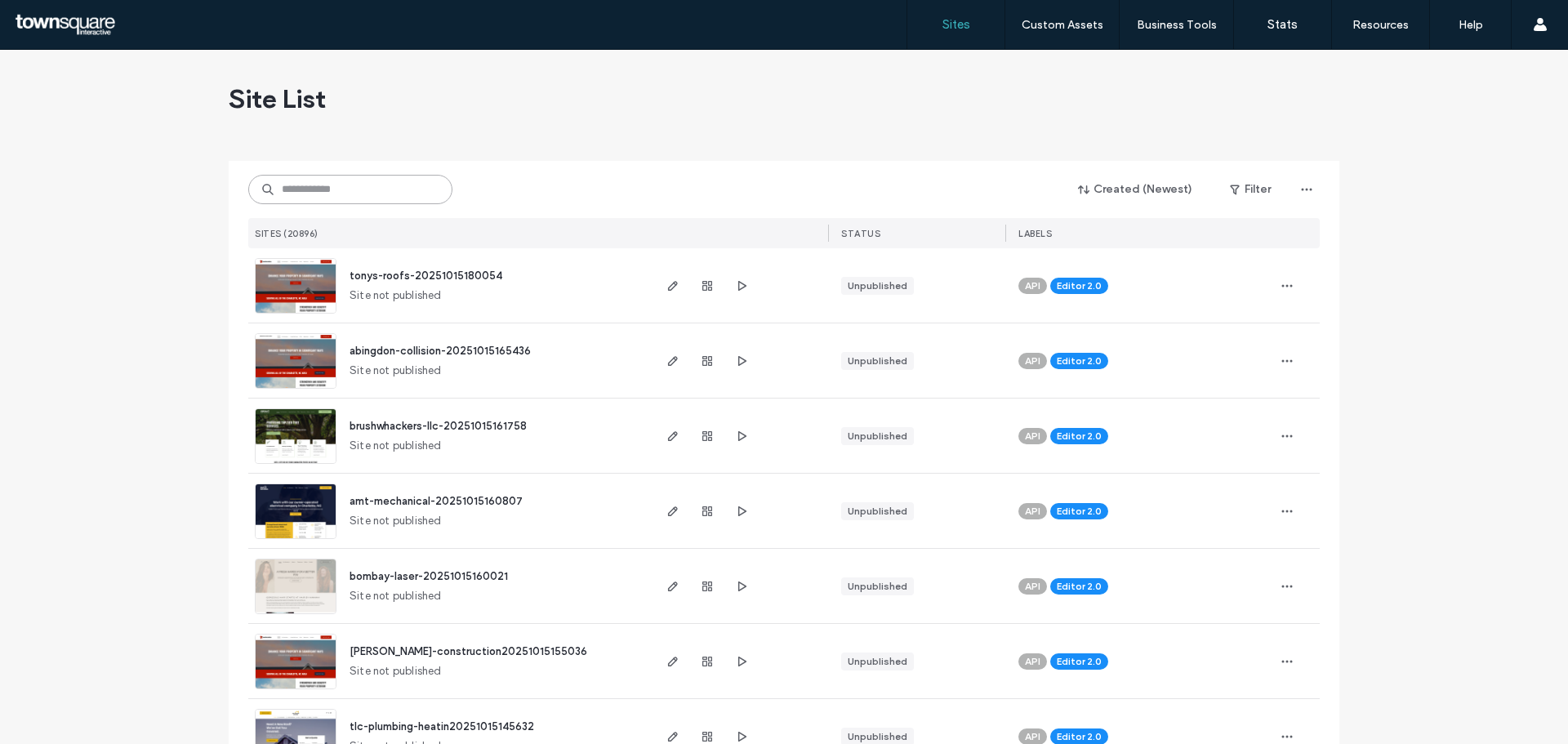
click at [383, 191] on input at bounding box center [350, 189] width 204 height 29
paste input "**********"
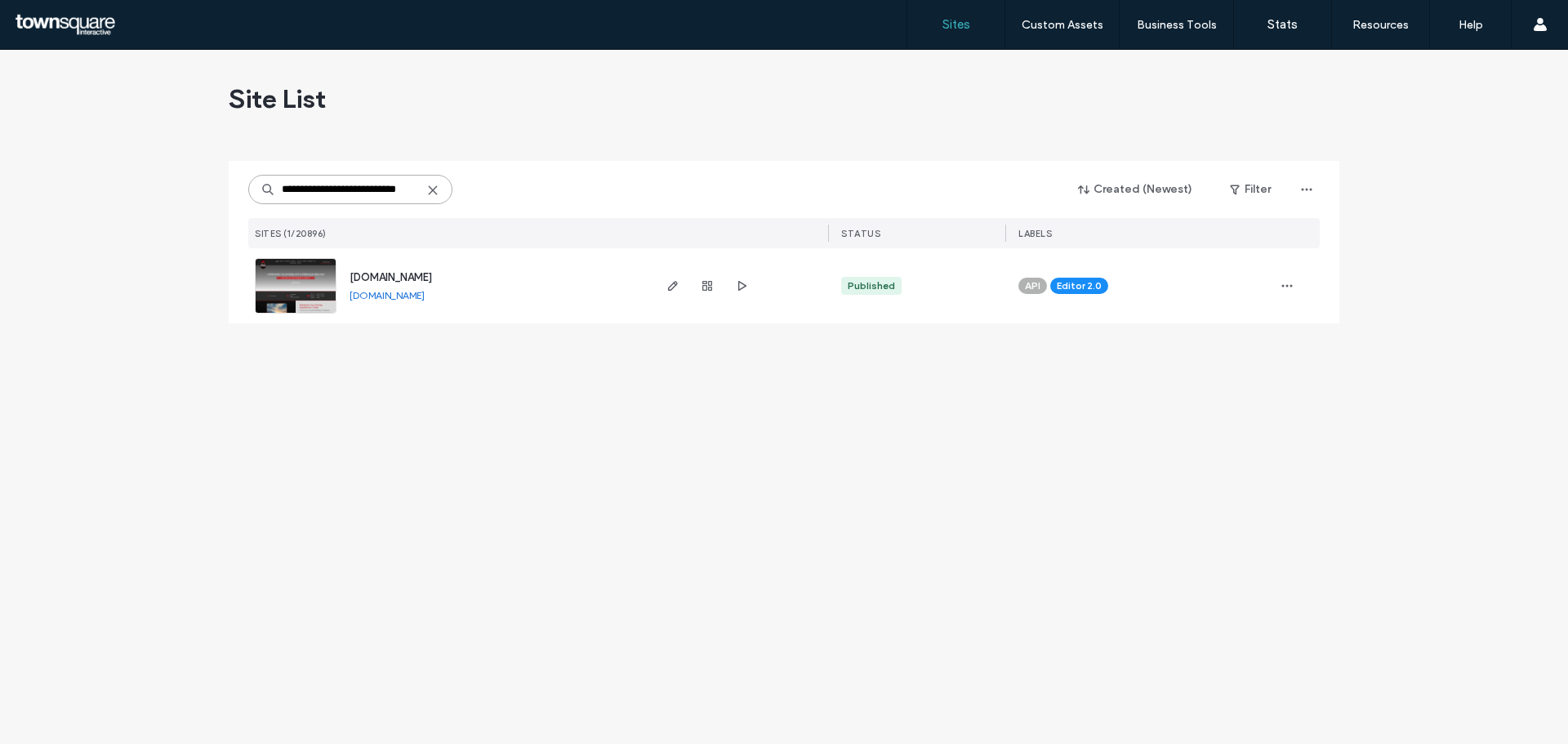
type input "**********"
click at [409, 273] on span "www.stitchheadz.com" at bounding box center [391, 277] width 82 height 13
